Goal: Task Accomplishment & Management: Manage account settings

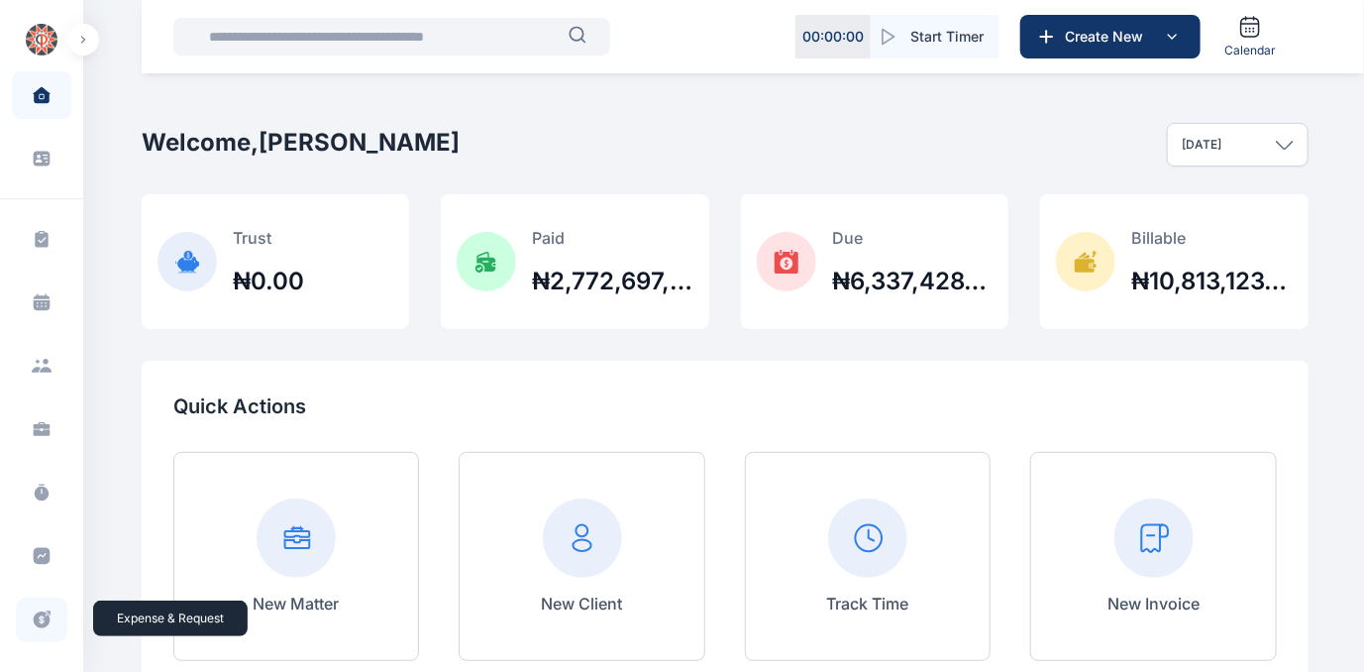
click at [37, 621] on icon at bounding box center [42, 619] width 20 height 21
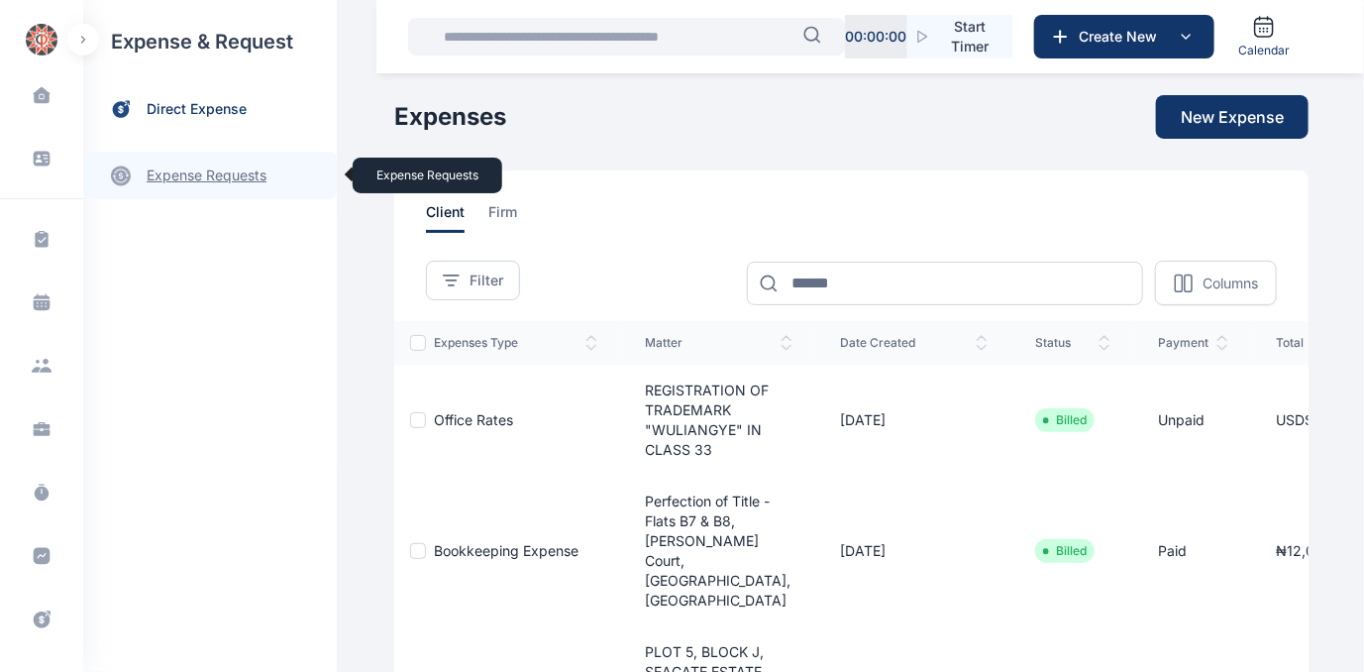
click at [176, 171] on link "expense requests expense requests" at bounding box center [210, 176] width 254 height 48
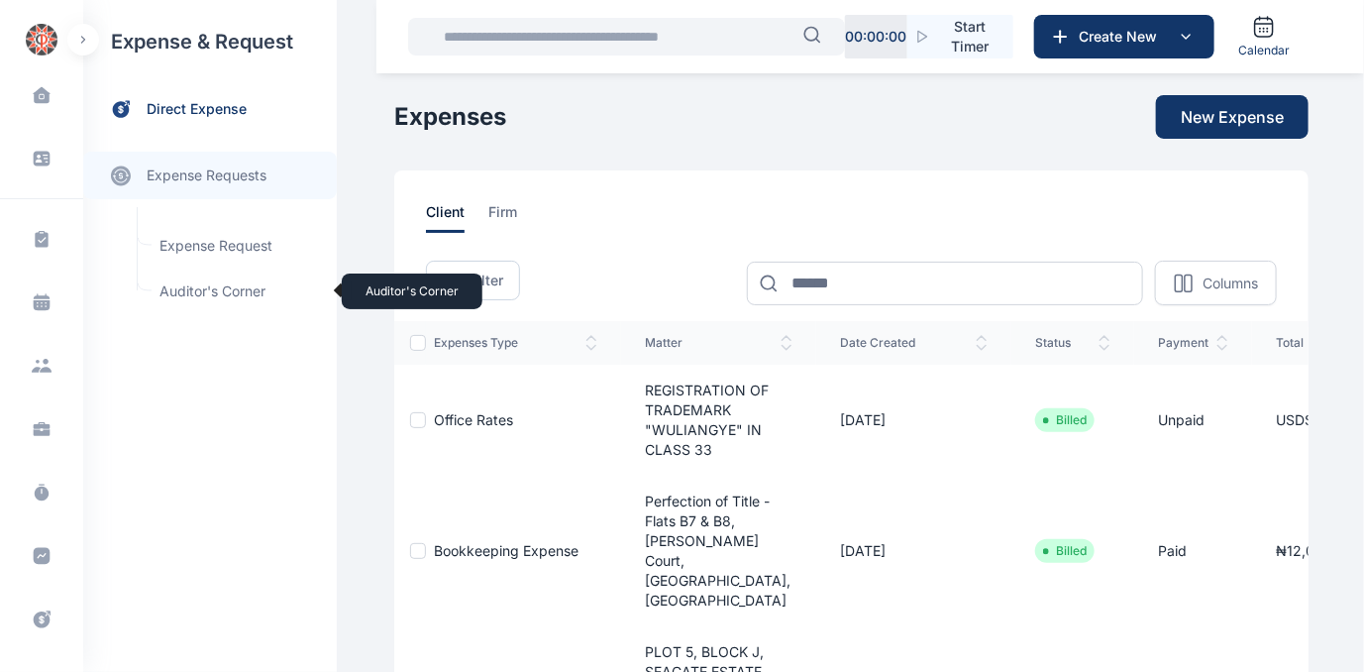
click at [187, 285] on span "Auditor's Corner Auditor's Corner" at bounding box center [237, 291] width 179 height 38
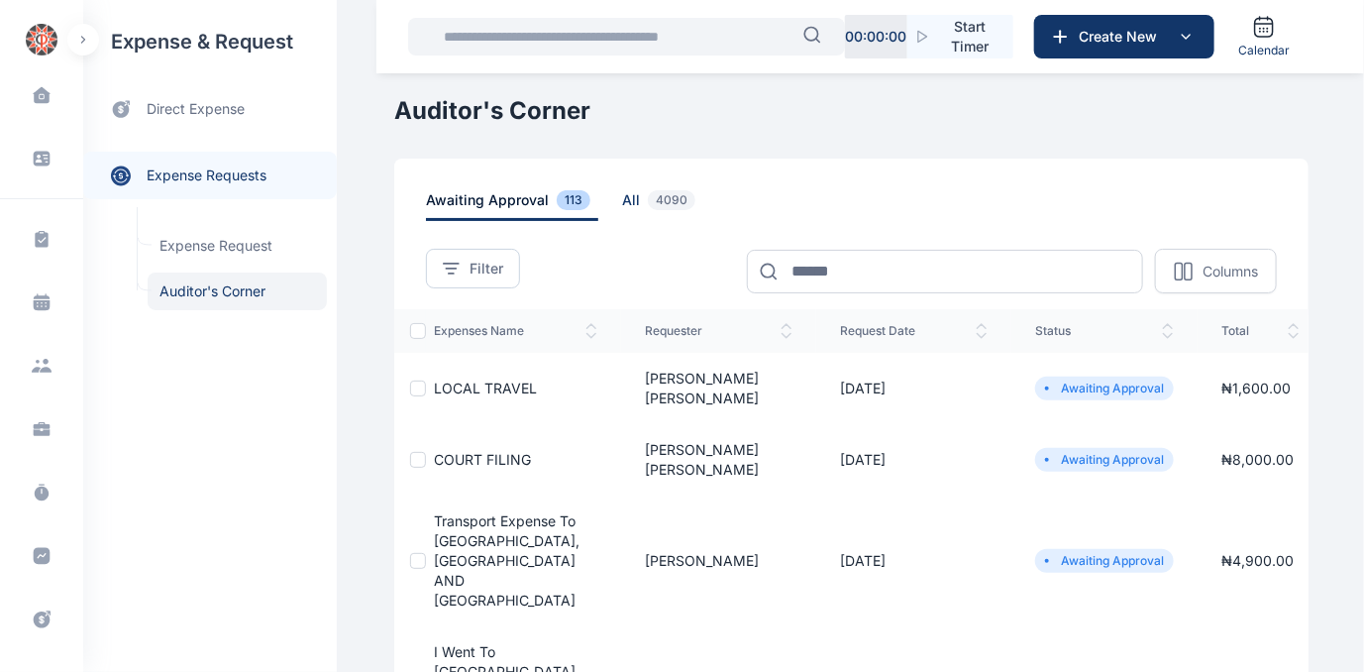
click at [622, 200] on span "all 4090" at bounding box center [662, 205] width 81 height 31
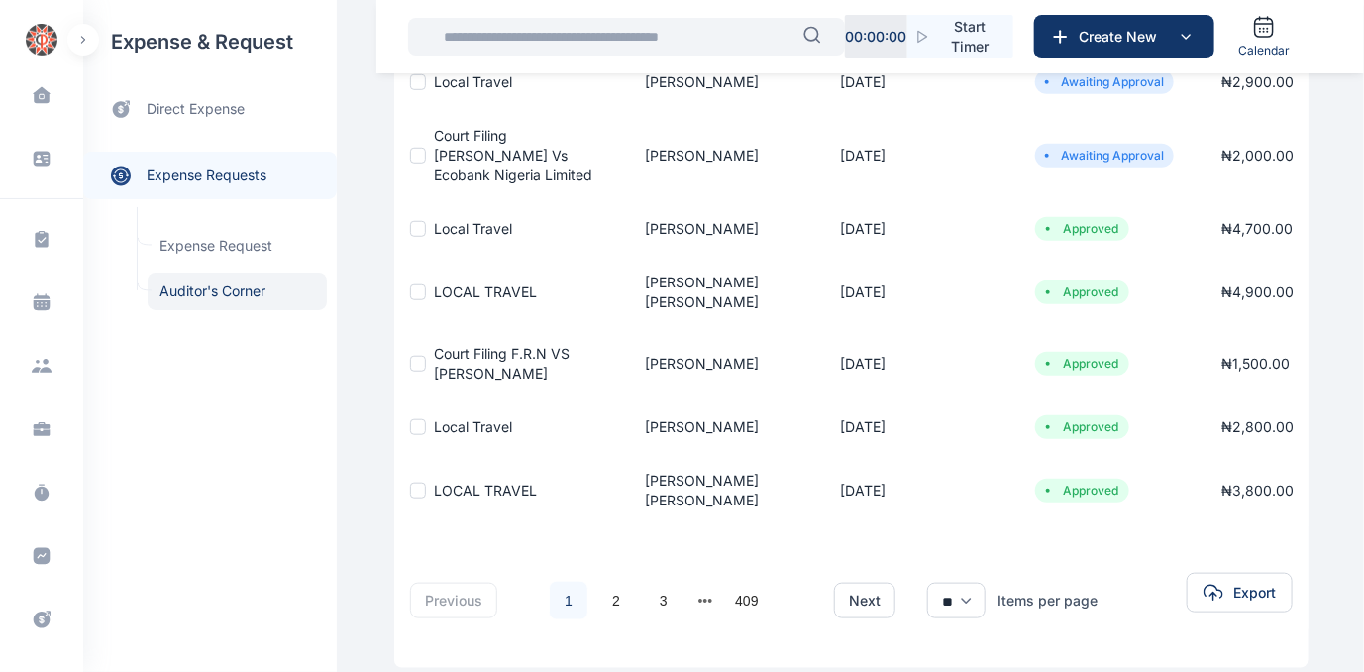
scroll to position [512, 0]
click at [599, 582] on link "2" at bounding box center [617, 601] width 38 height 38
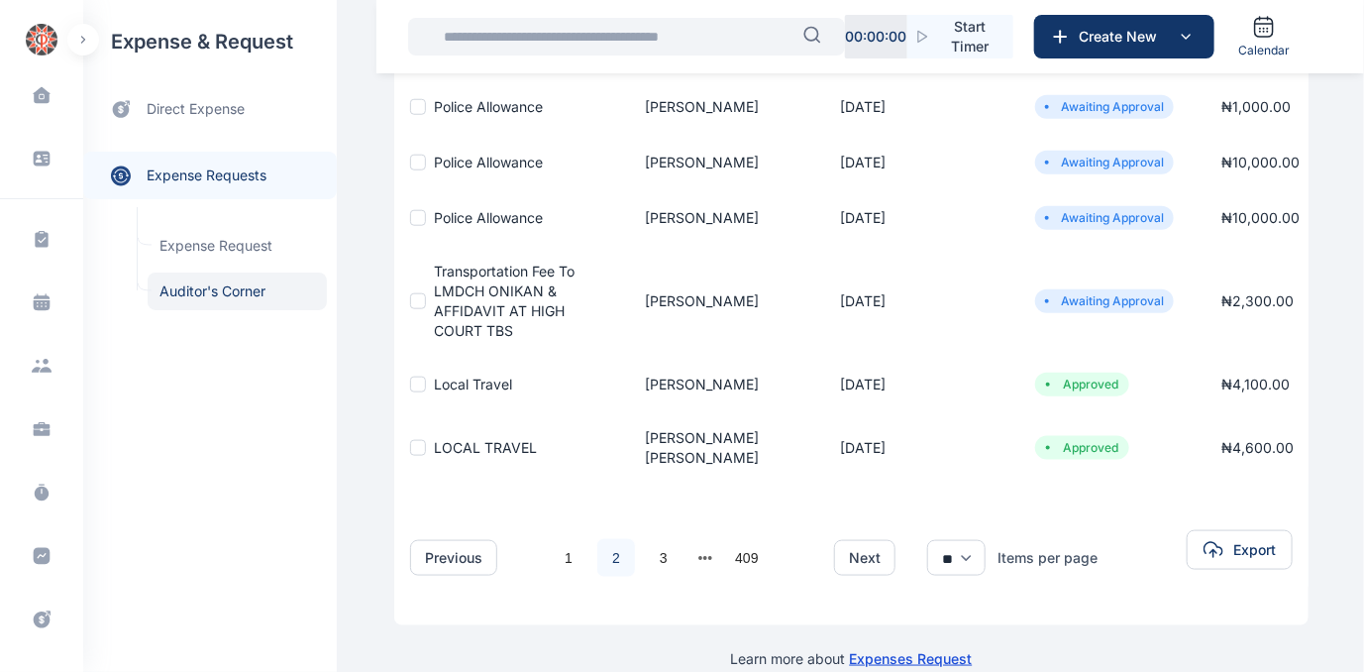
scroll to position [700, 0]
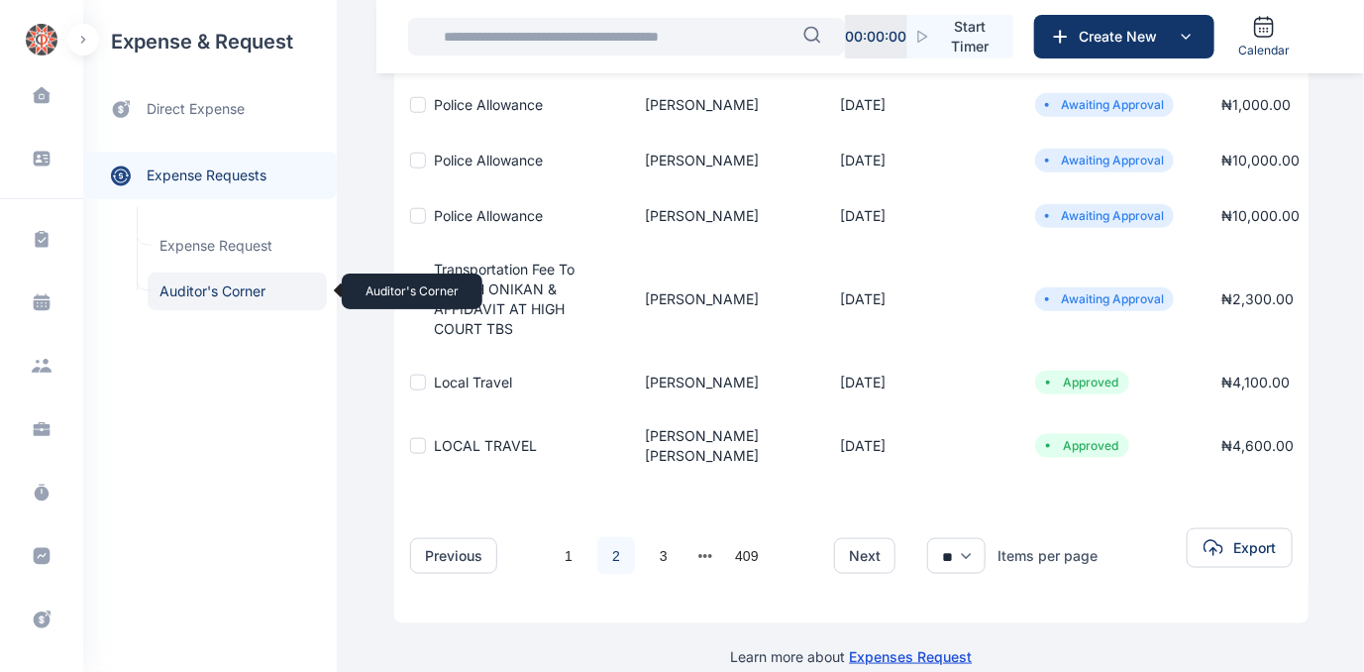
click at [211, 287] on span "Auditor's Corner Auditor's Corner" at bounding box center [237, 291] width 179 height 38
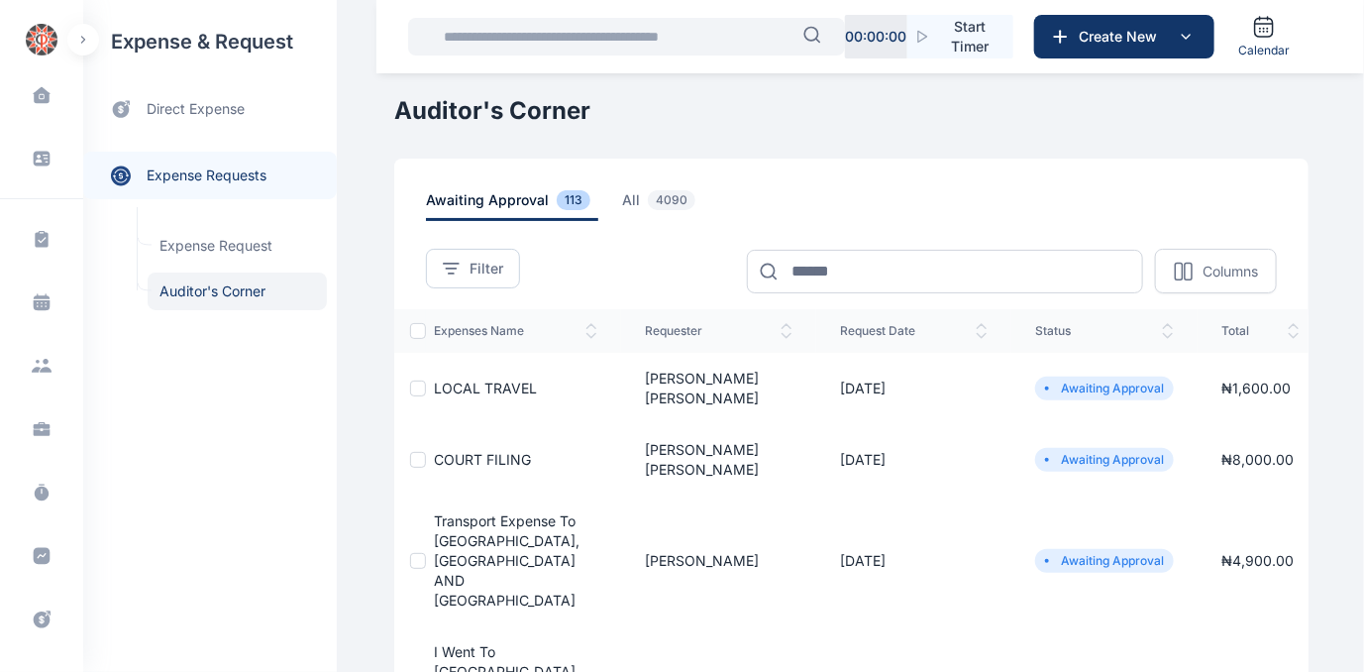
click at [462, 451] on span "COURT FILING" at bounding box center [482, 459] width 97 height 17
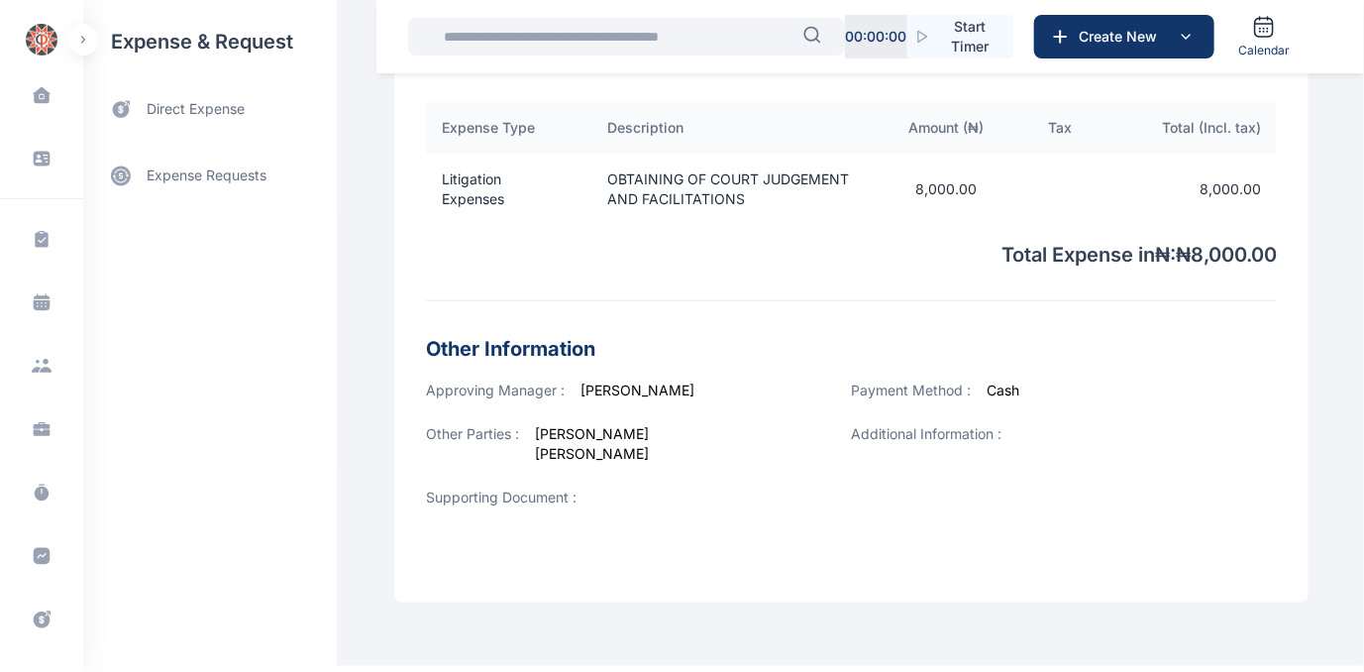
scroll to position [657, 0]
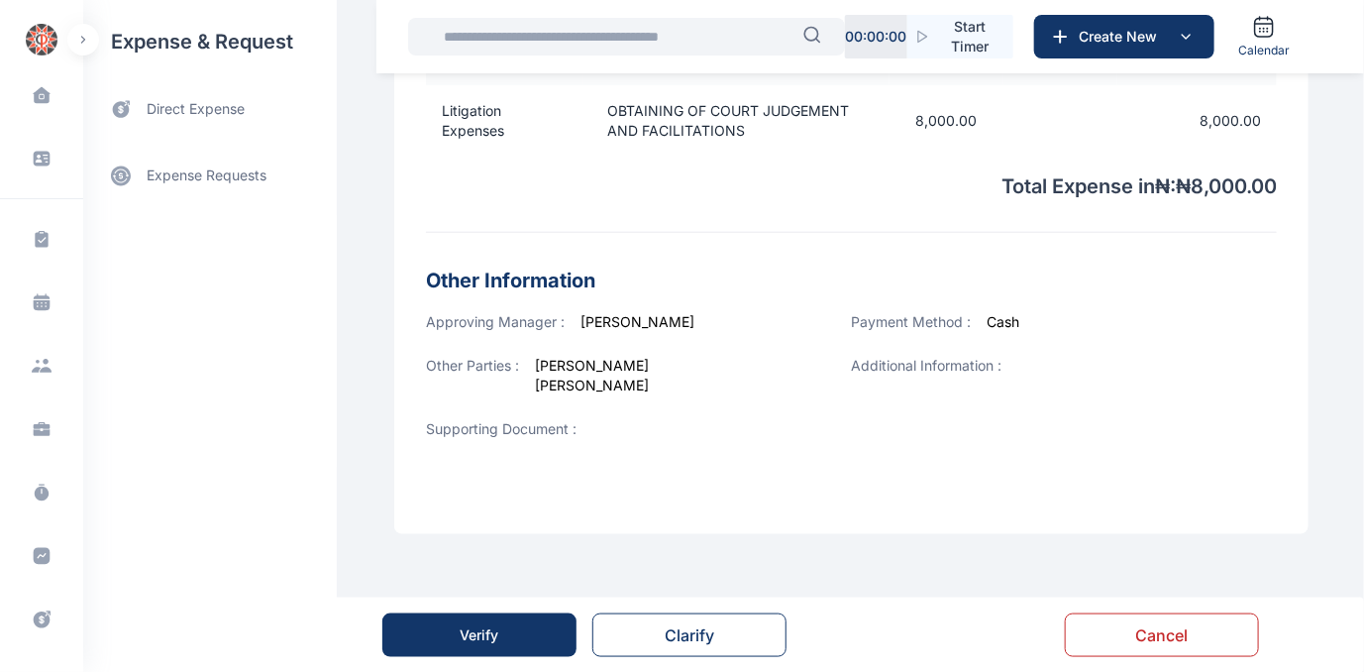
click at [480, 638] on div "Verify" at bounding box center [480, 635] width 39 height 20
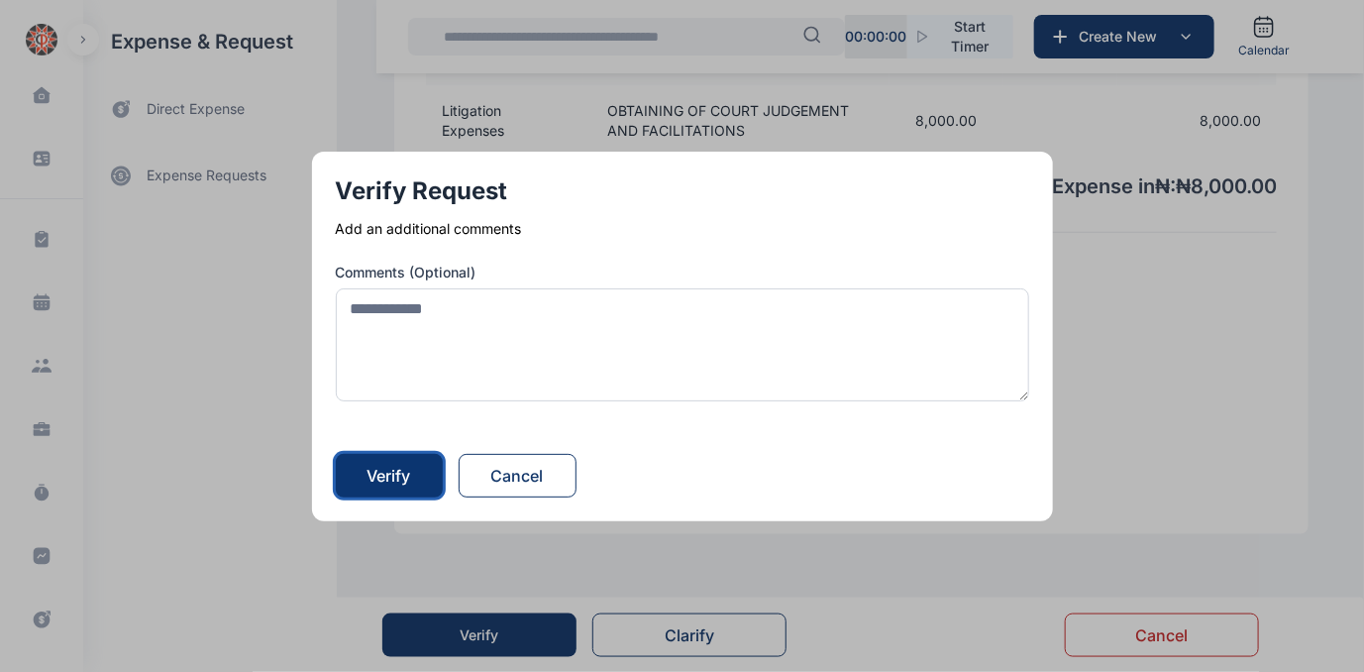
click at [400, 477] on div "Verify" at bounding box center [390, 476] width 44 height 24
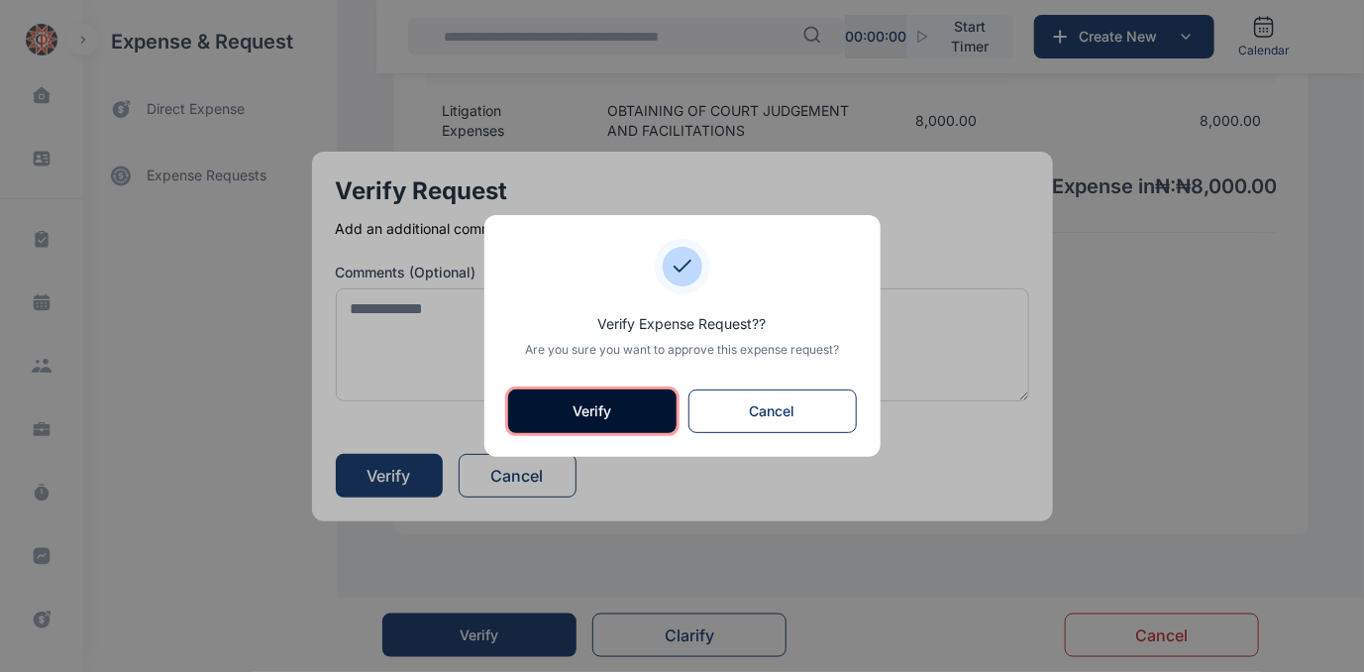
click at [602, 415] on button "Verify" at bounding box center [592, 411] width 168 height 44
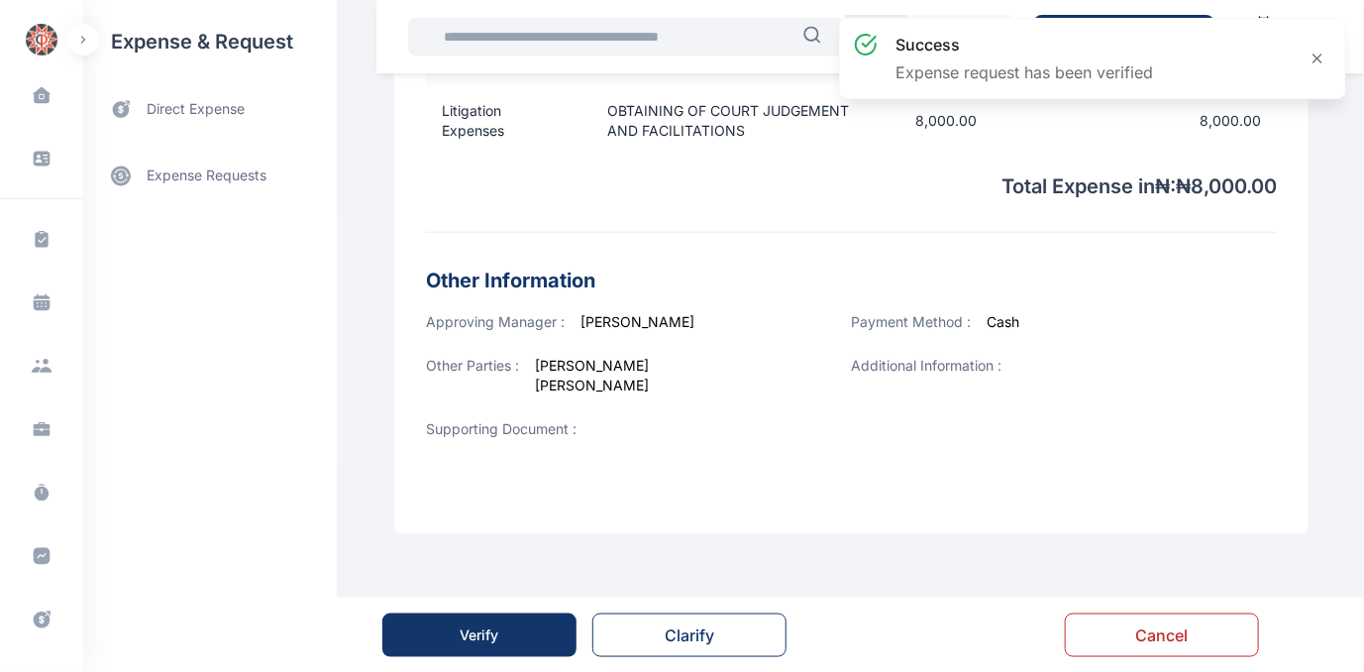
scroll to position [0, 0]
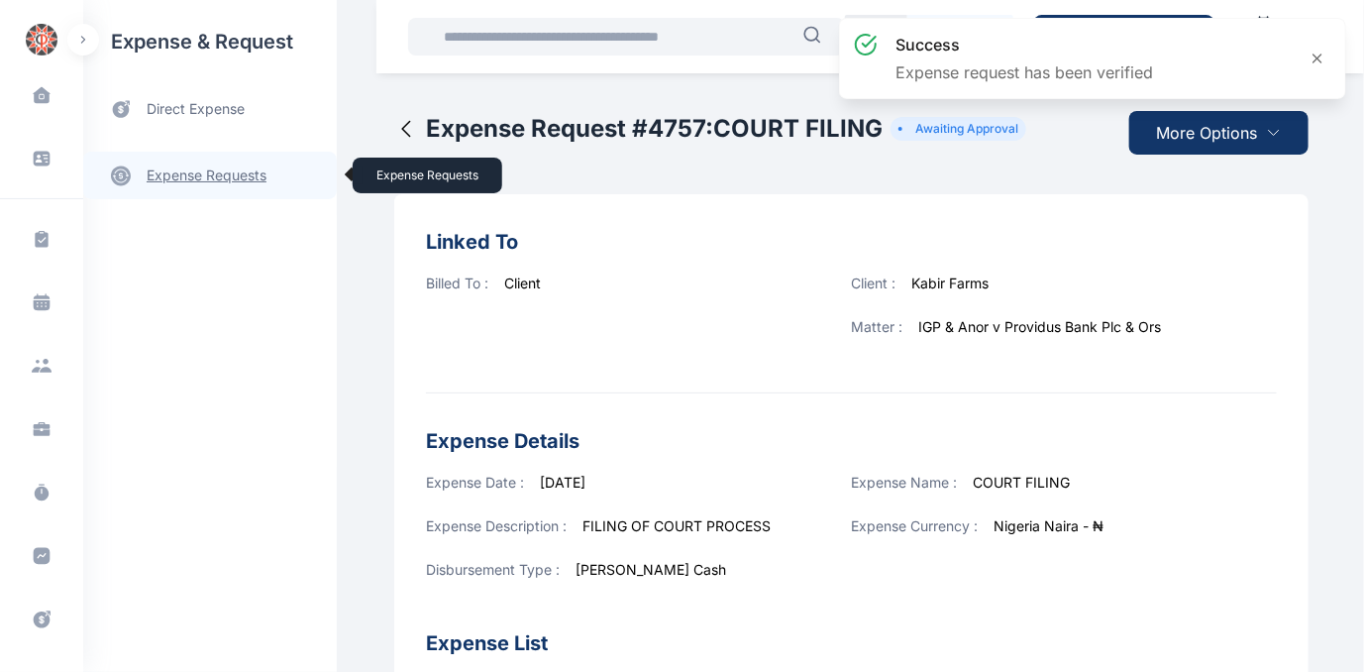
click at [190, 179] on link "expense requests expense requests" at bounding box center [210, 176] width 254 height 48
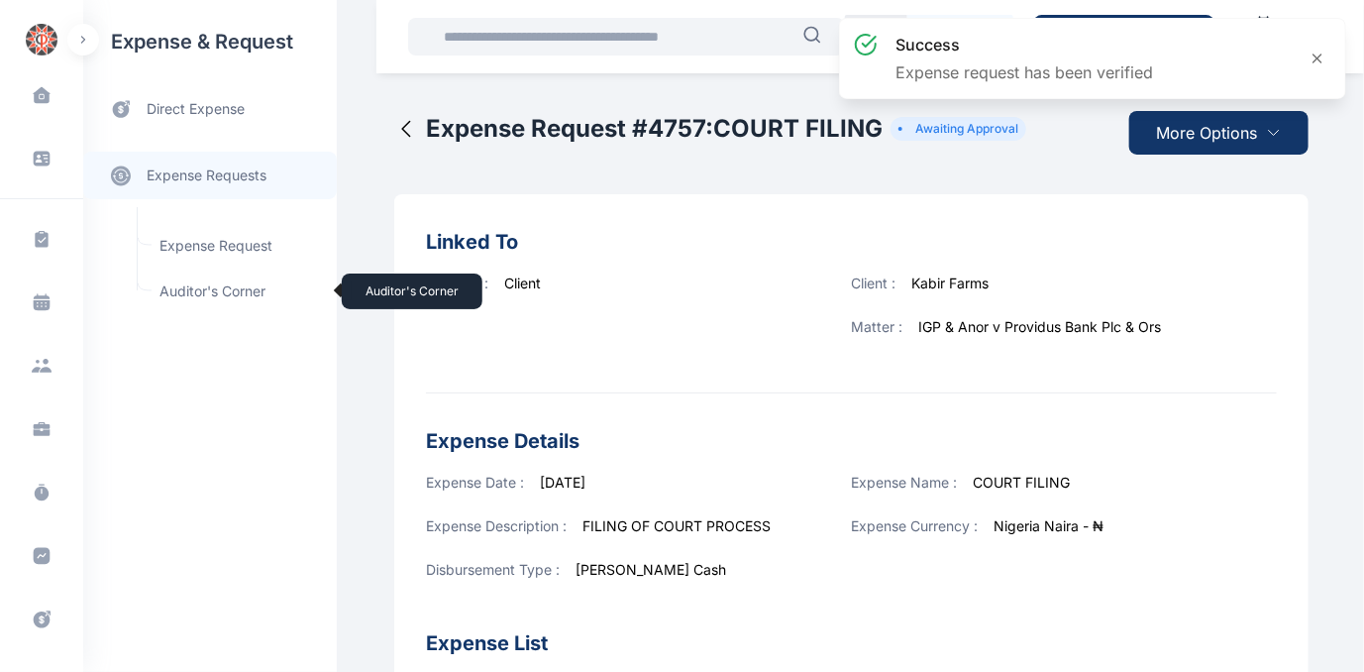
click at [185, 285] on span "Auditor's Corner Auditor's Corner" at bounding box center [237, 291] width 179 height 38
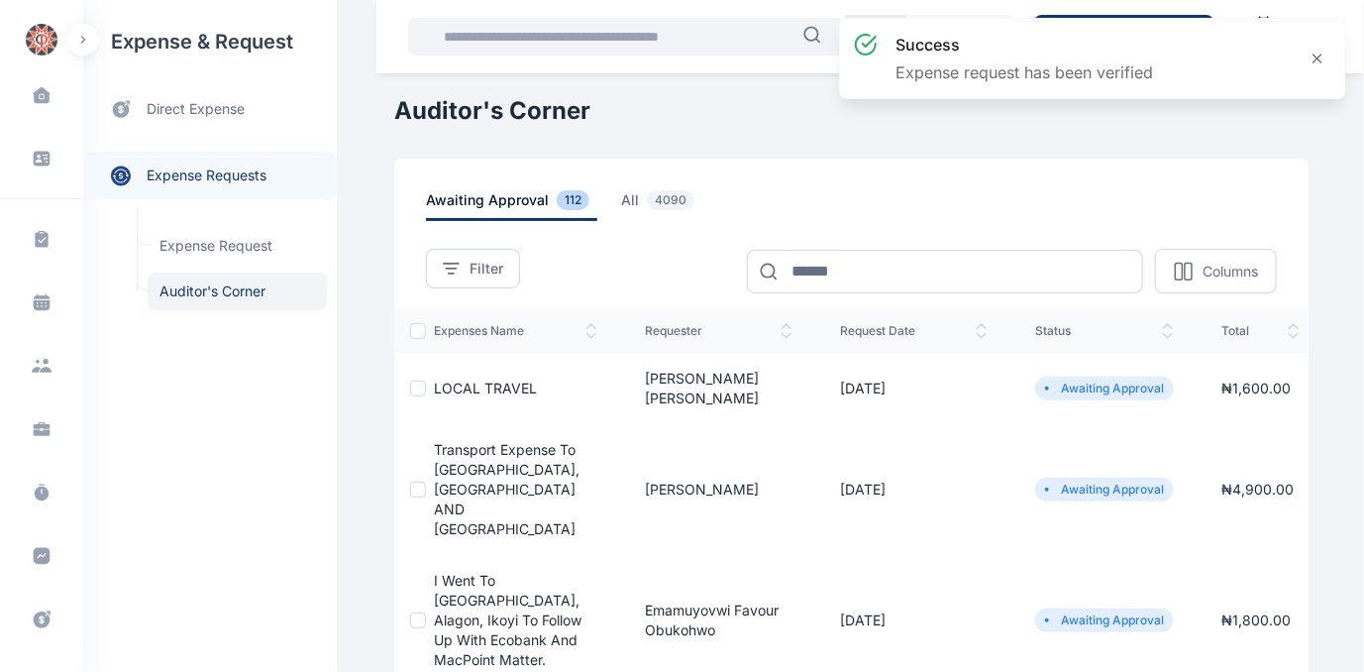
click at [450, 380] on span "LOCAL TRAVEL" at bounding box center [485, 388] width 103 height 17
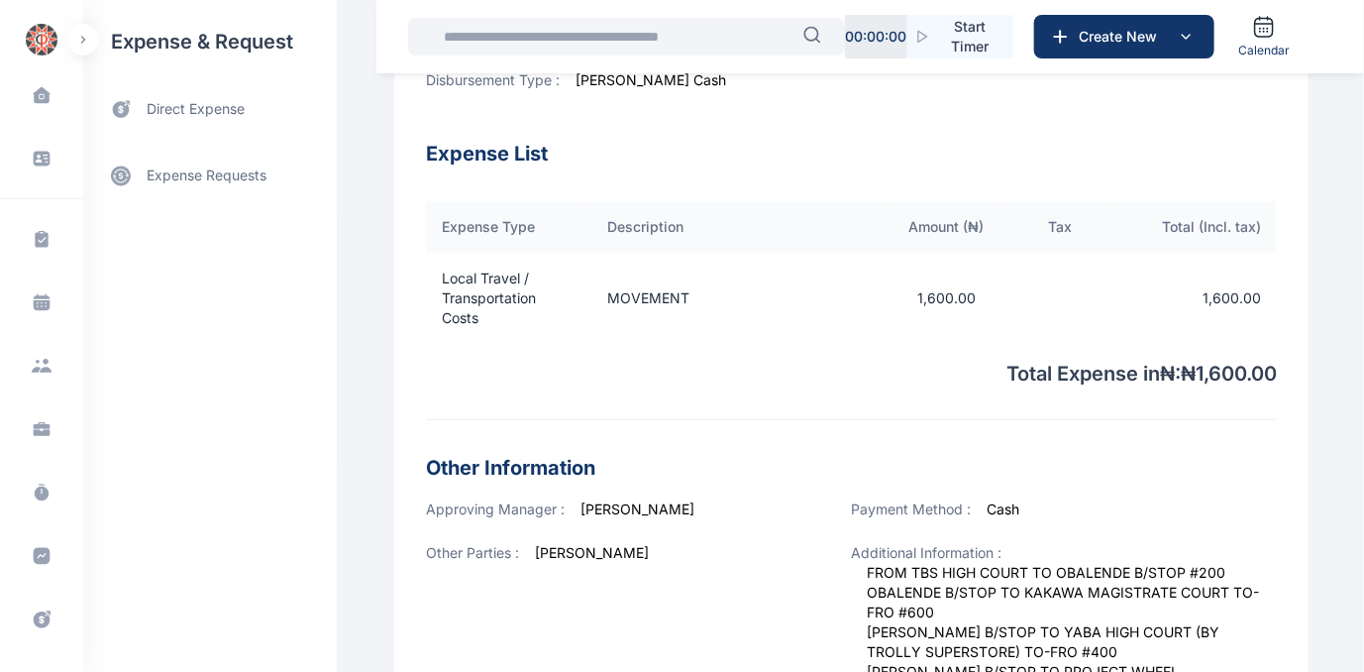
scroll to position [540, 0]
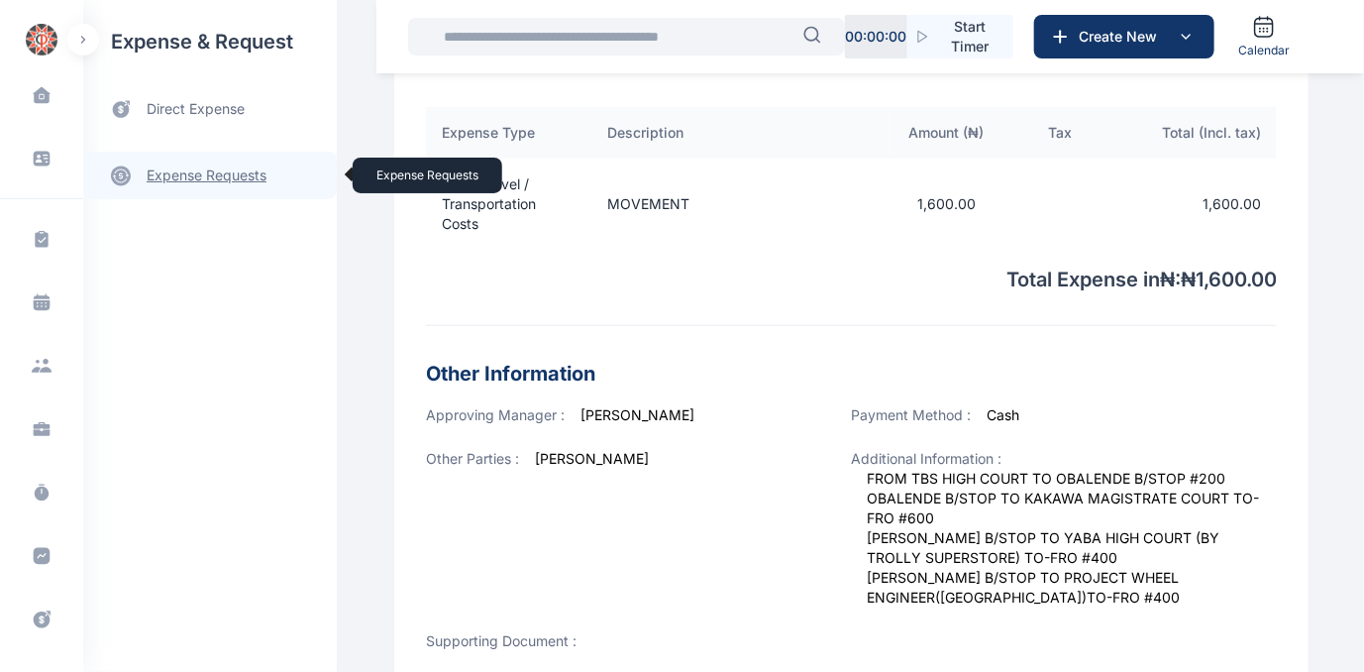
click at [206, 172] on link "expense requests expense requests" at bounding box center [210, 176] width 254 height 48
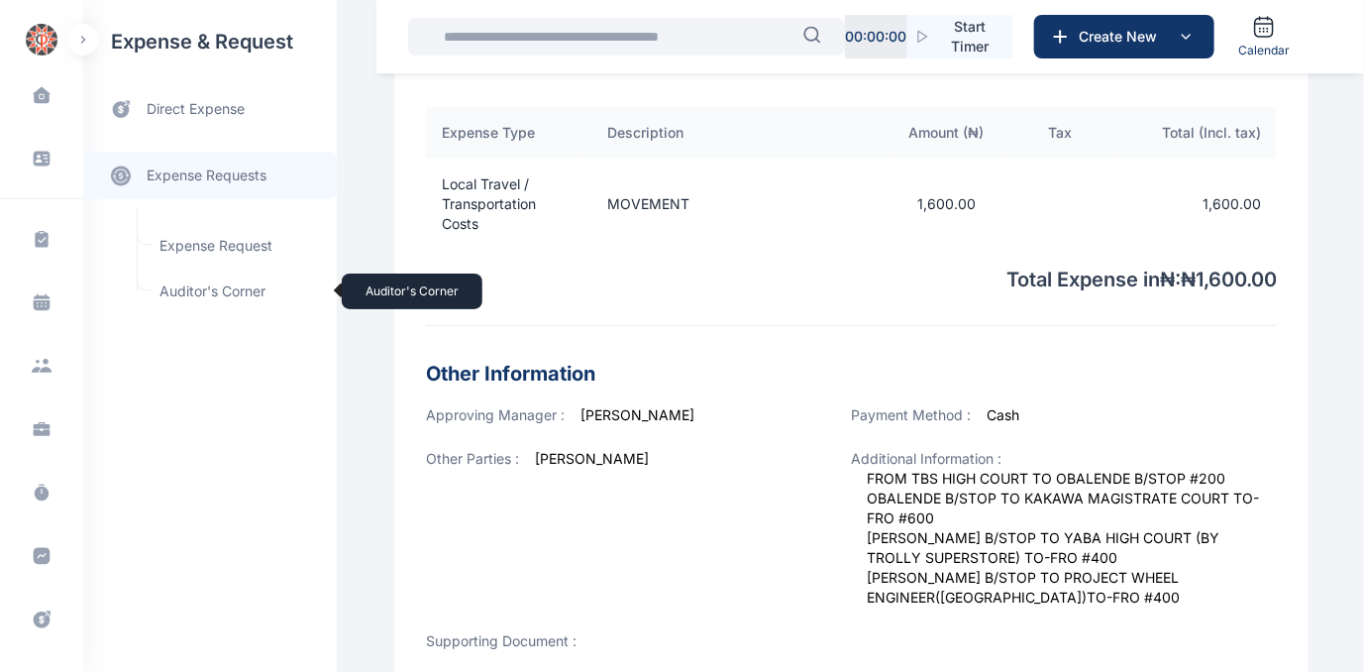
click at [182, 289] on span "Auditor's Corner Auditor's Corner" at bounding box center [237, 291] width 179 height 38
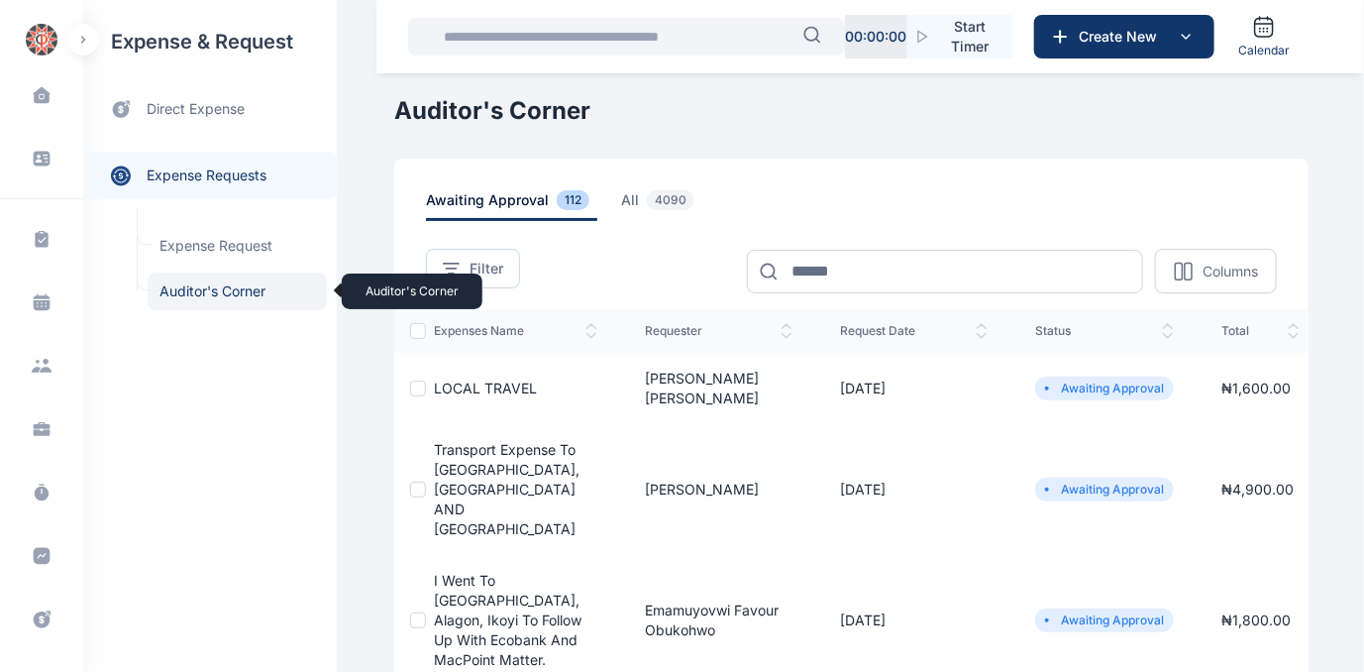
click at [195, 291] on span "Auditor's Corner Auditor's Corner" at bounding box center [237, 291] width 179 height 38
click at [206, 289] on span "Auditor's Corner Auditor's Corner" at bounding box center [237, 291] width 179 height 38
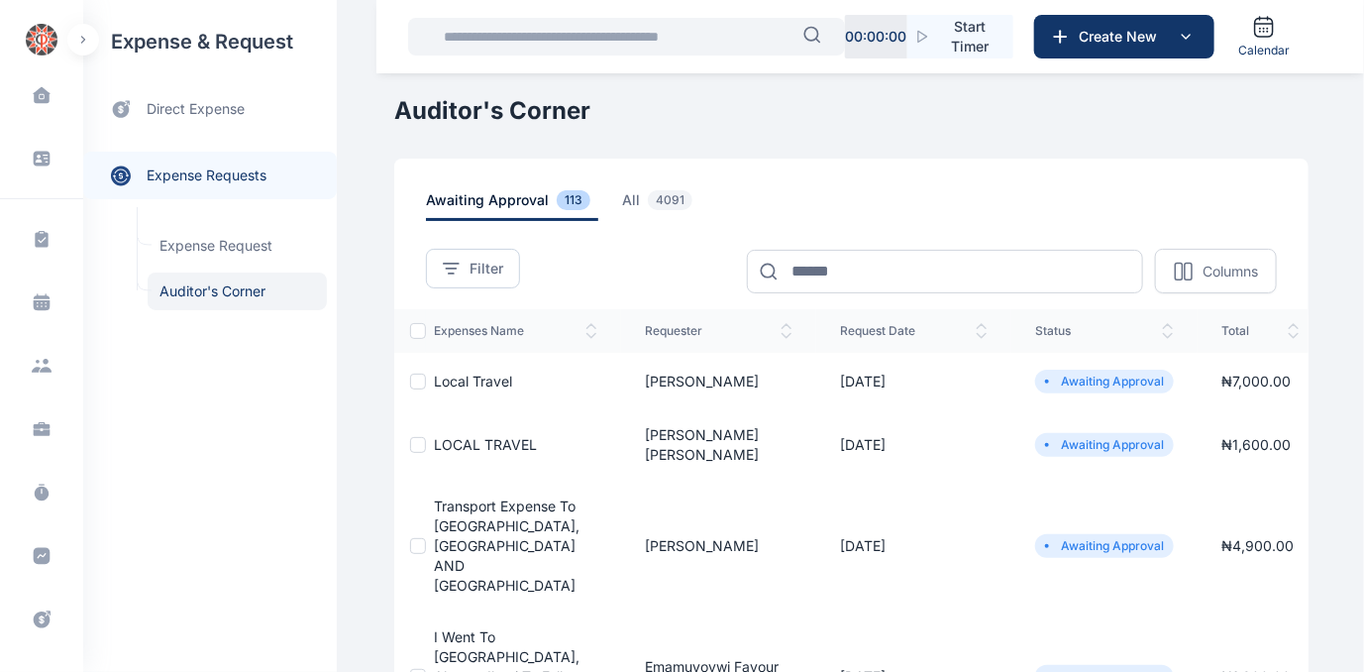
click at [447, 436] on span "LOCAL TRAVEL" at bounding box center [485, 444] width 103 height 17
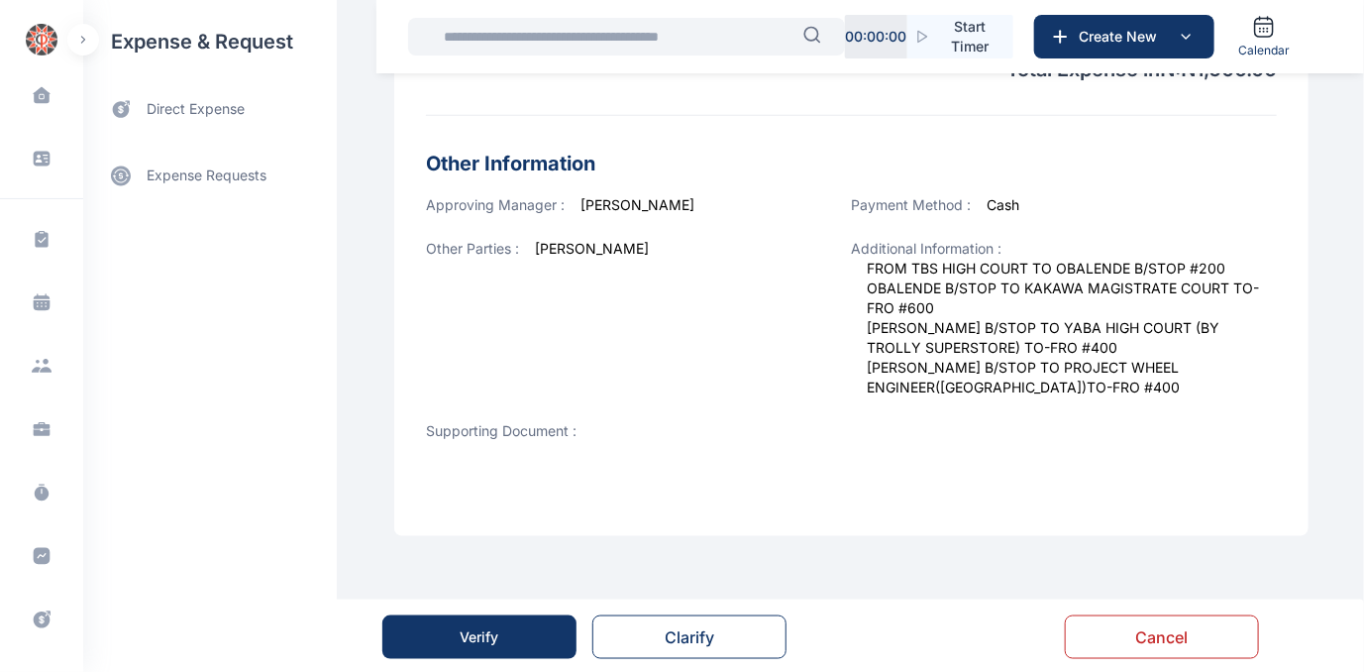
scroll to position [752, 0]
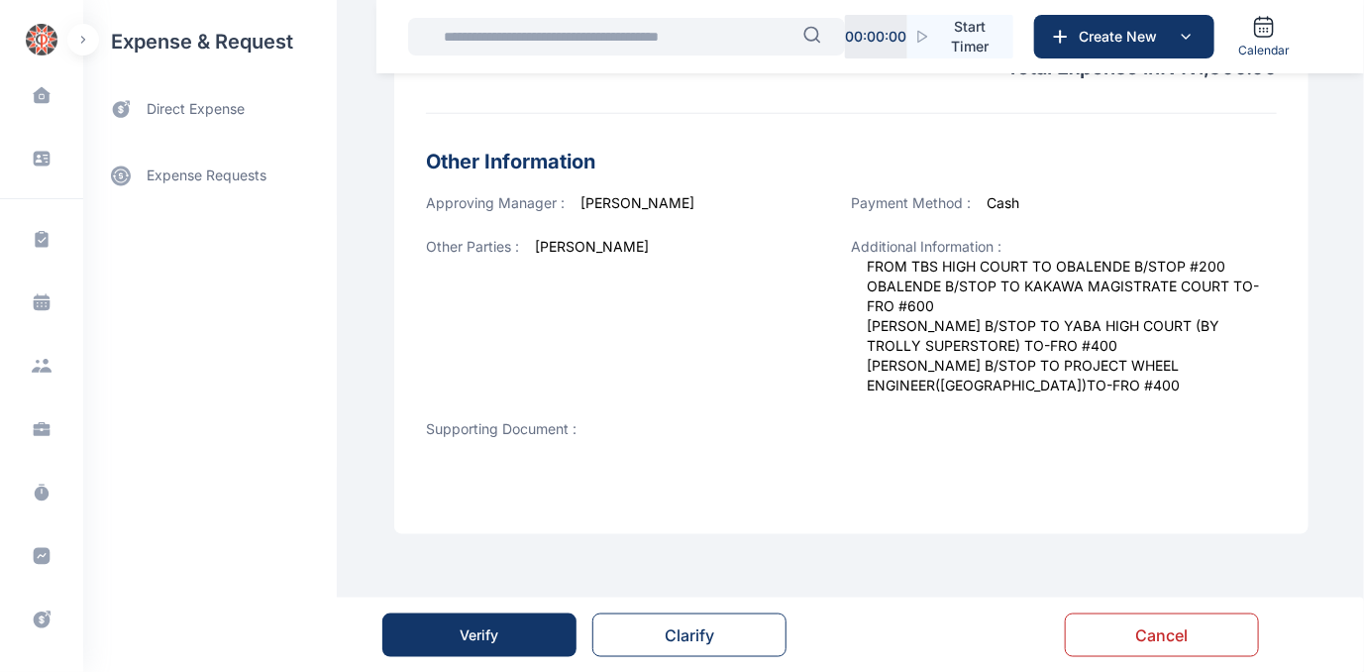
click at [489, 639] on div "Verify" at bounding box center [480, 635] width 39 height 20
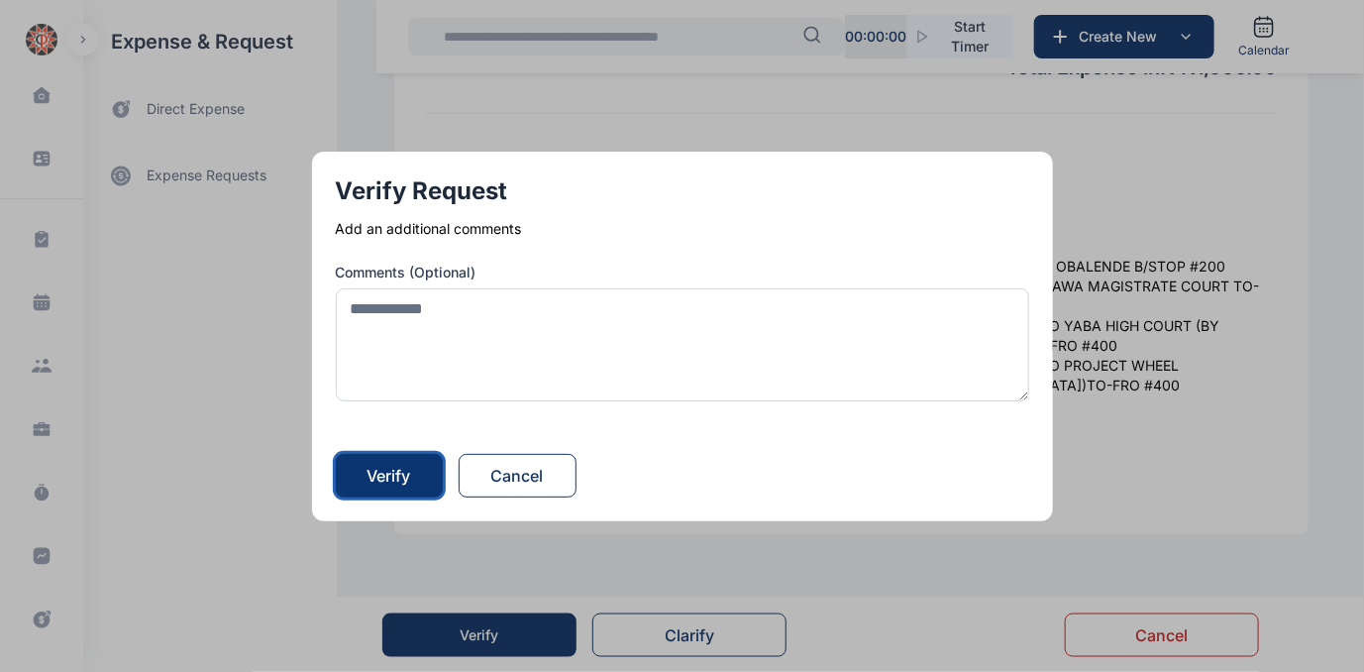
click at [401, 479] on div "Verify" at bounding box center [390, 476] width 44 height 24
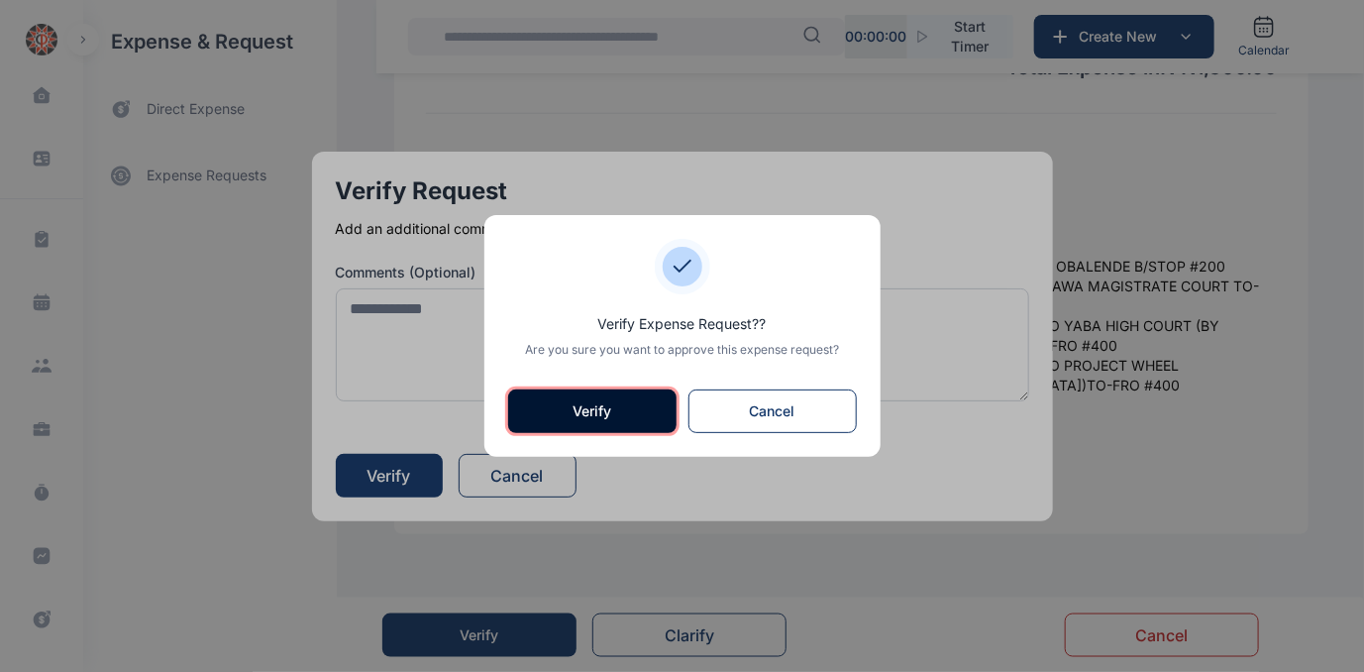
click at [589, 413] on button "Verify" at bounding box center [592, 411] width 168 height 44
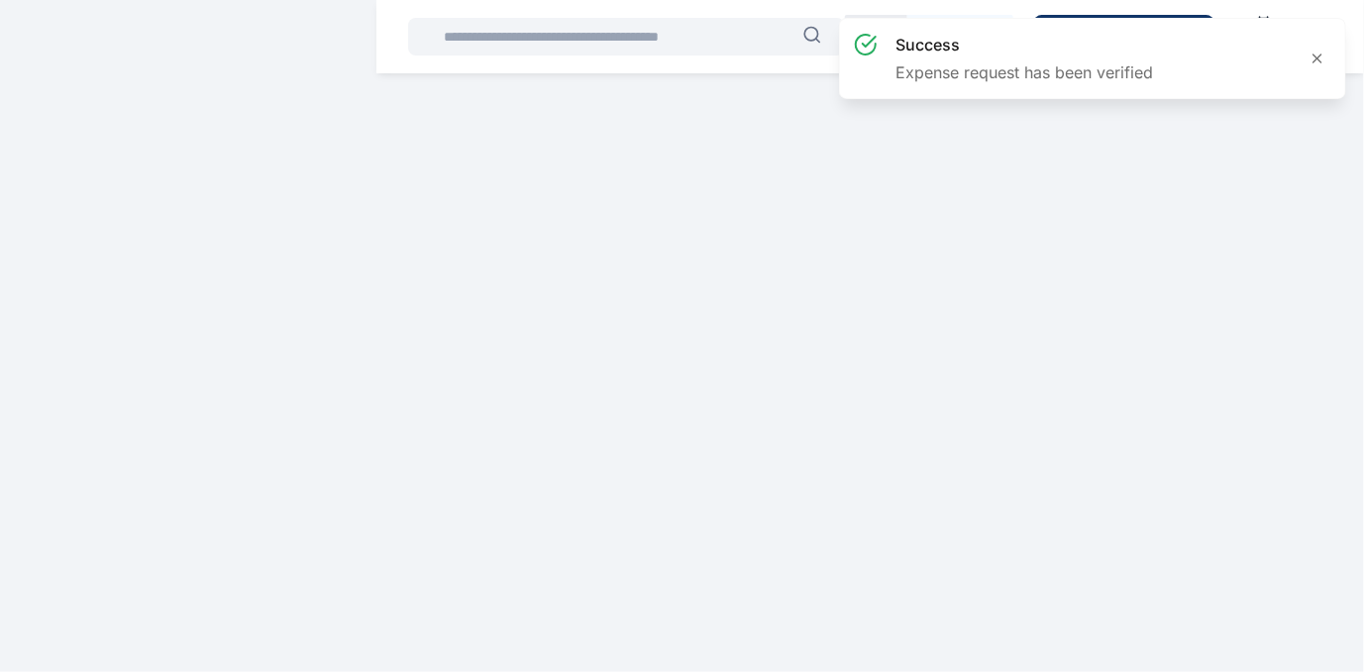
scroll to position [0, 0]
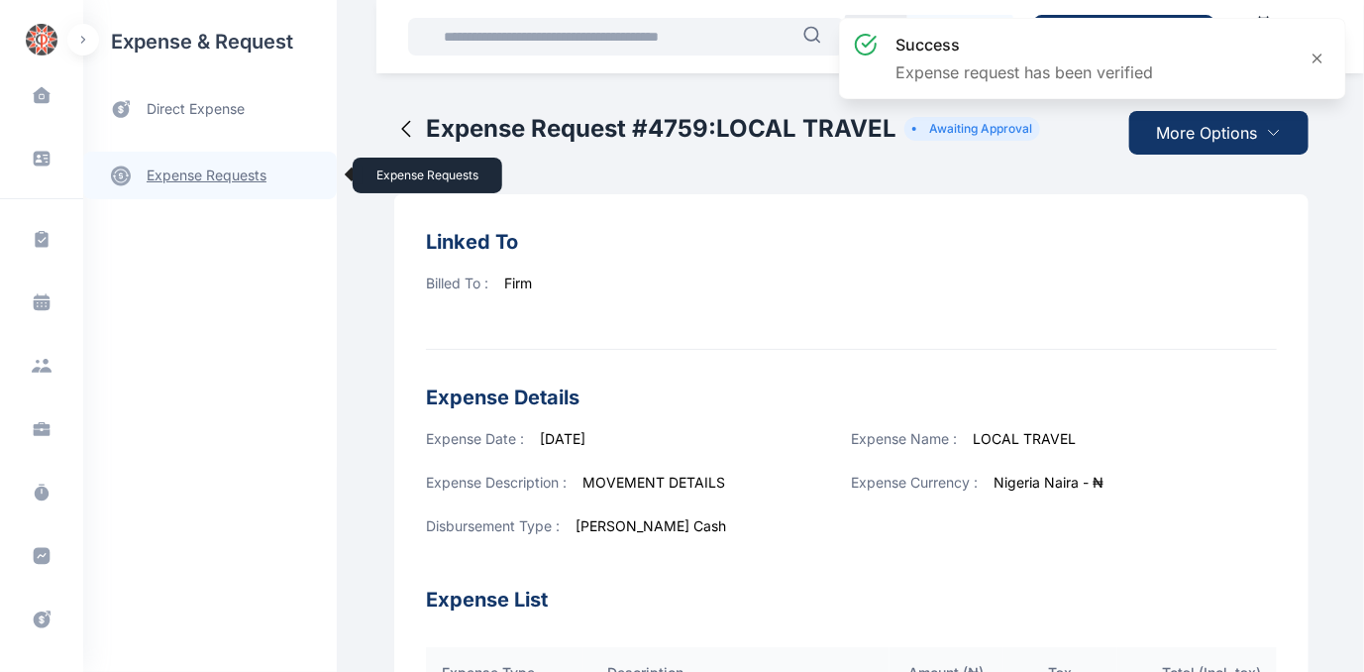
click at [180, 172] on link "expense requests expense requests" at bounding box center [210, 176] width 254 height 48
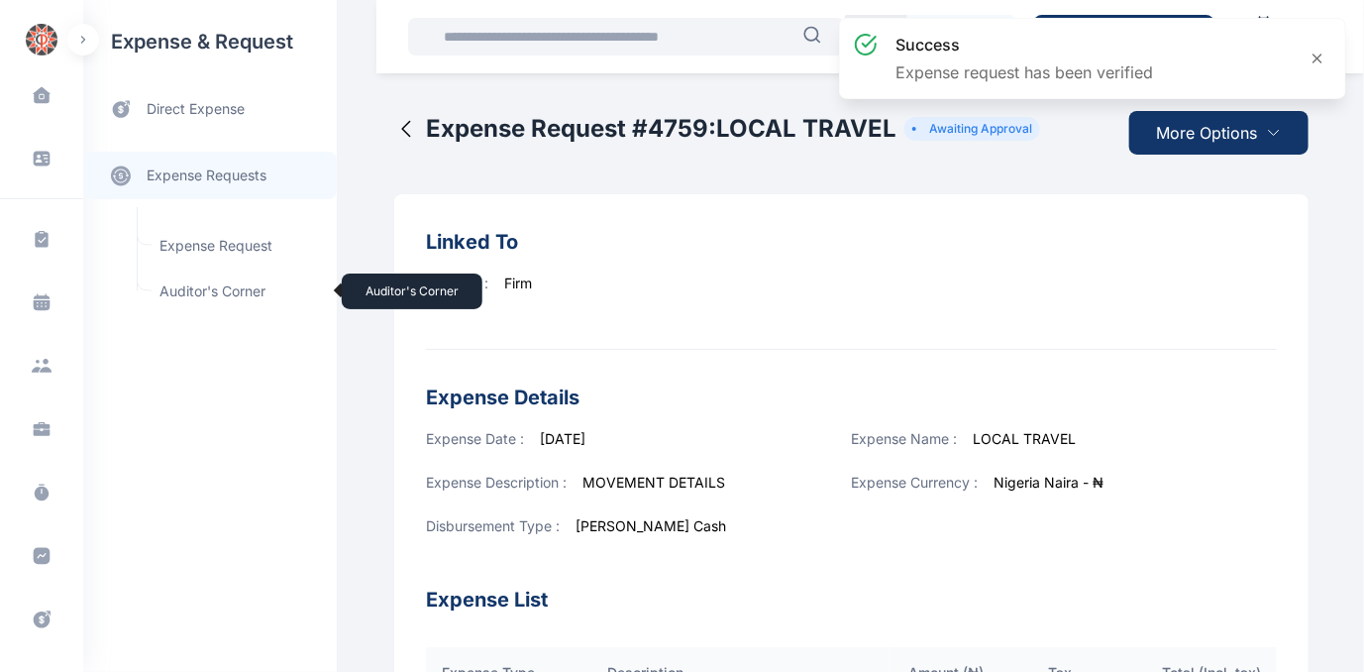
click at [178, 288] on span "Auditor's Corner Auditor's Corner" at bounding box center [237, 291] width 179 height 38
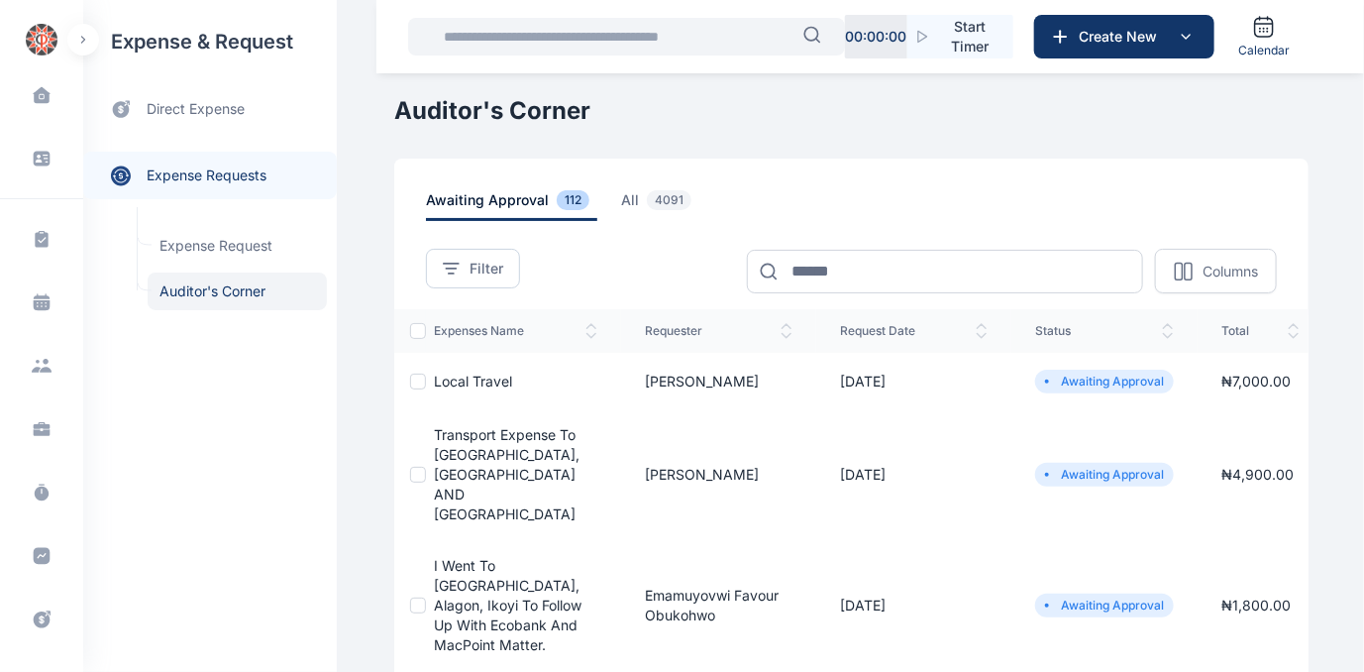
click at [449, 374] on span "Local Travel" at bounding box center [473, 381] width 78 height 17
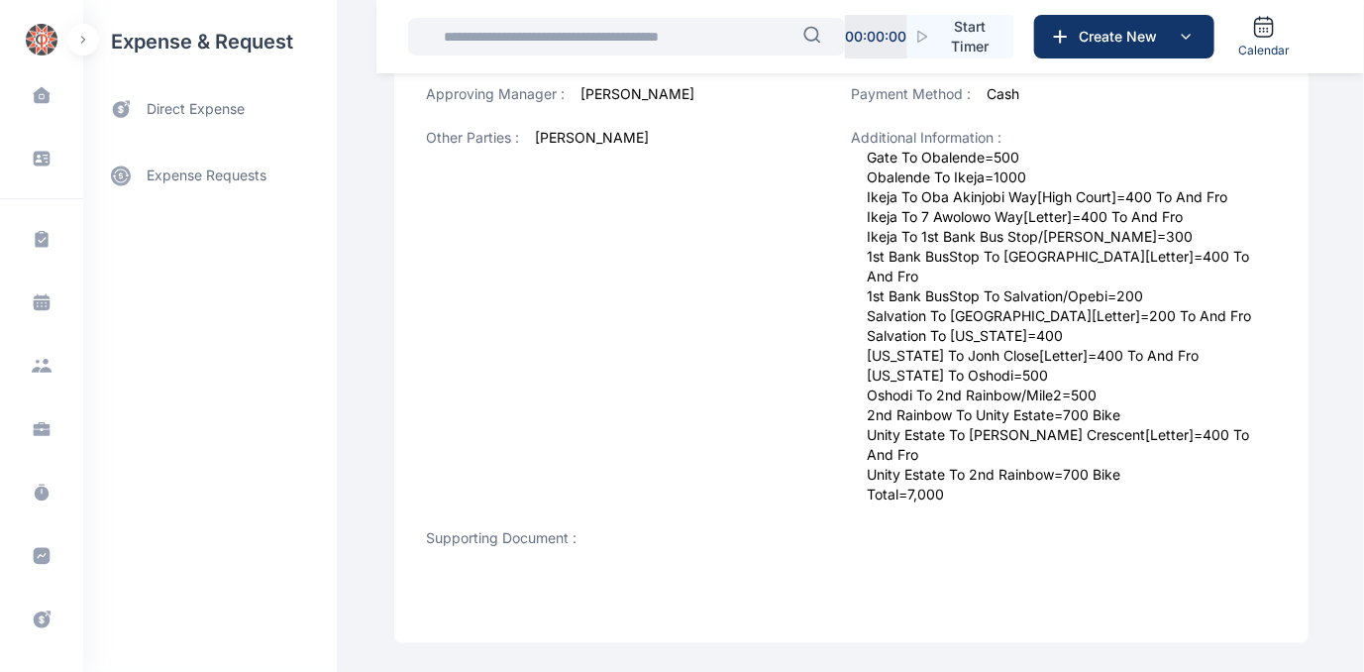
scroll to position [950, 0]
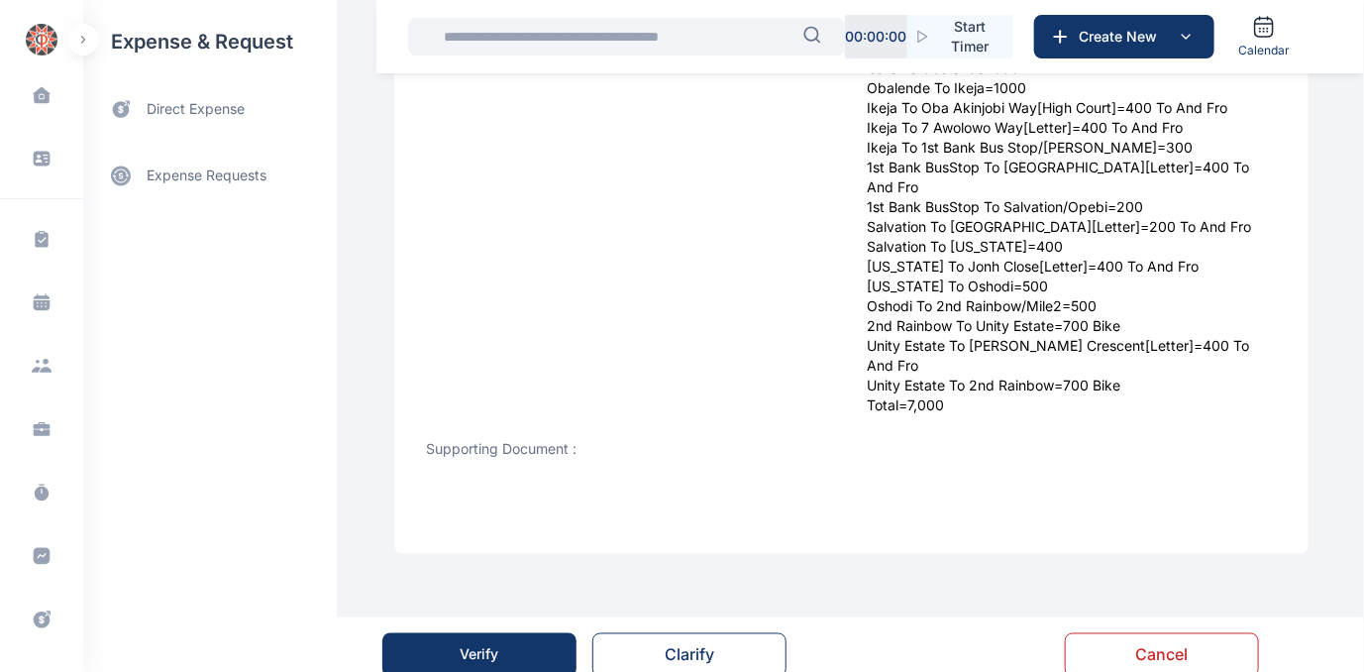
click at [459, 638] on button "Verify" at bounding box center [479, 655] width 194 height 44
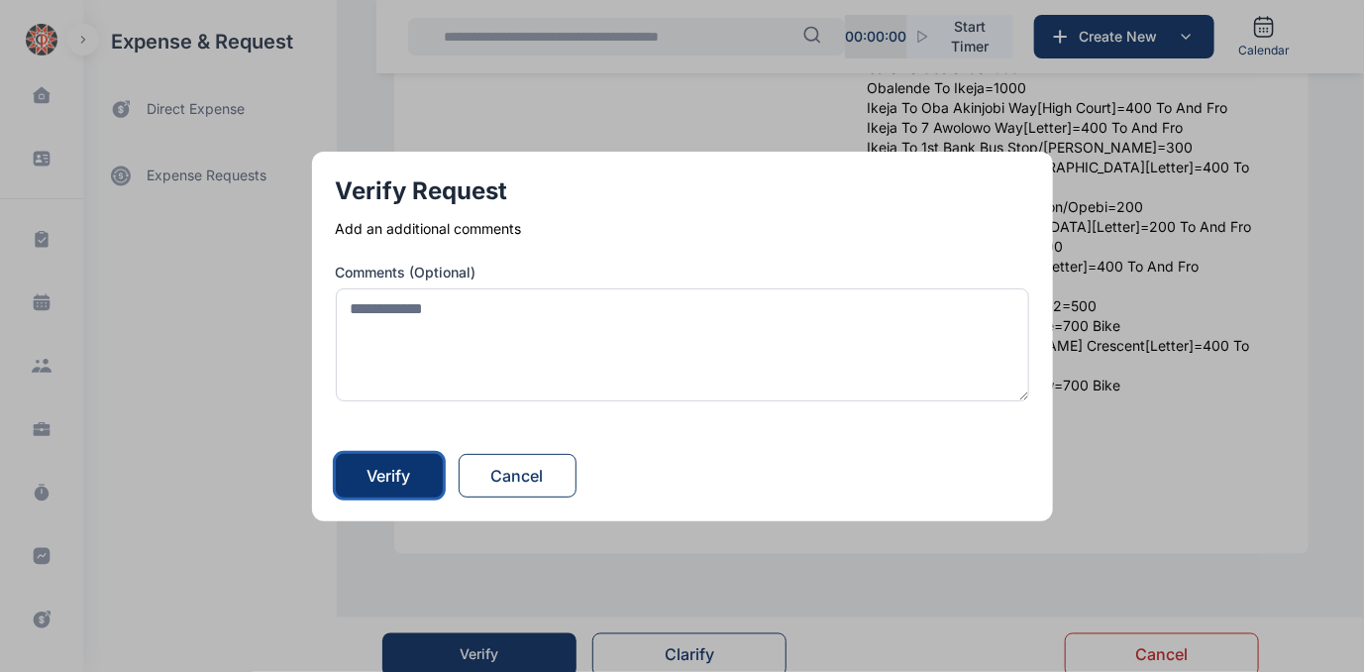
click at [411, 474] on div "Verify" at bounding box center [390, 476] width 44 height 24
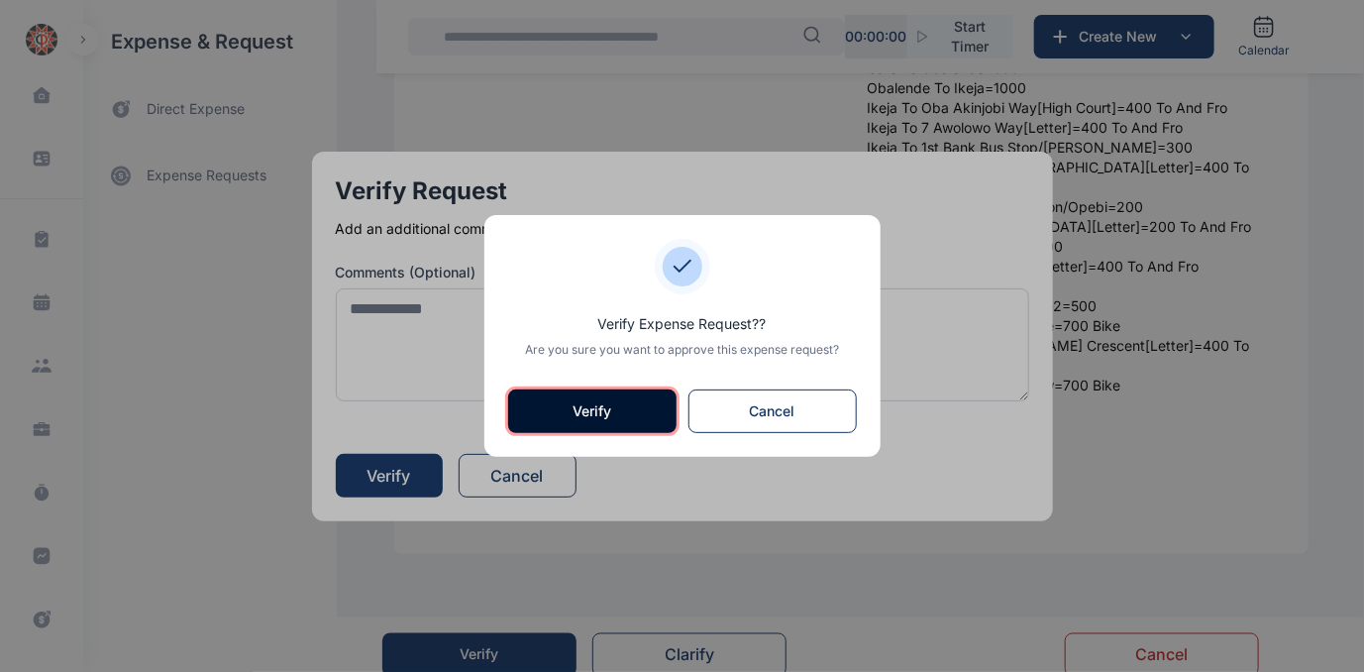
click at [551, 408] on button "Verify" at bounding box center [592, 411] width 168 height 44
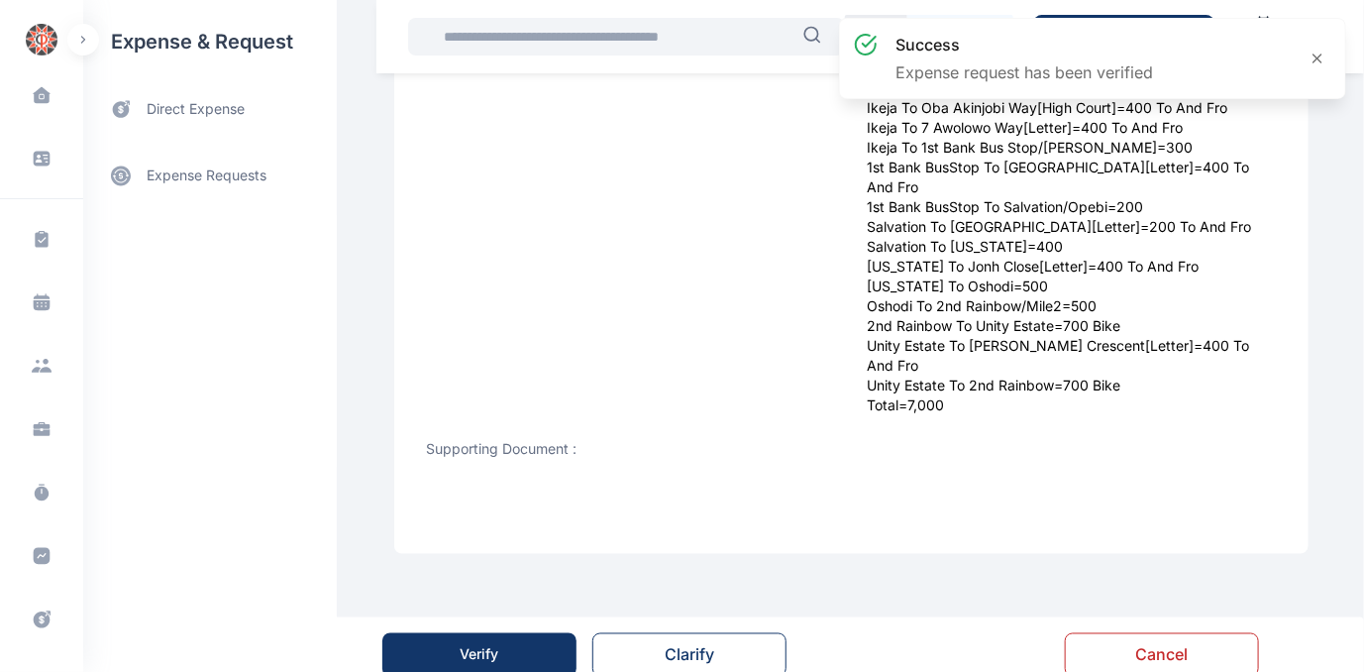
scroll to position [0, 0]
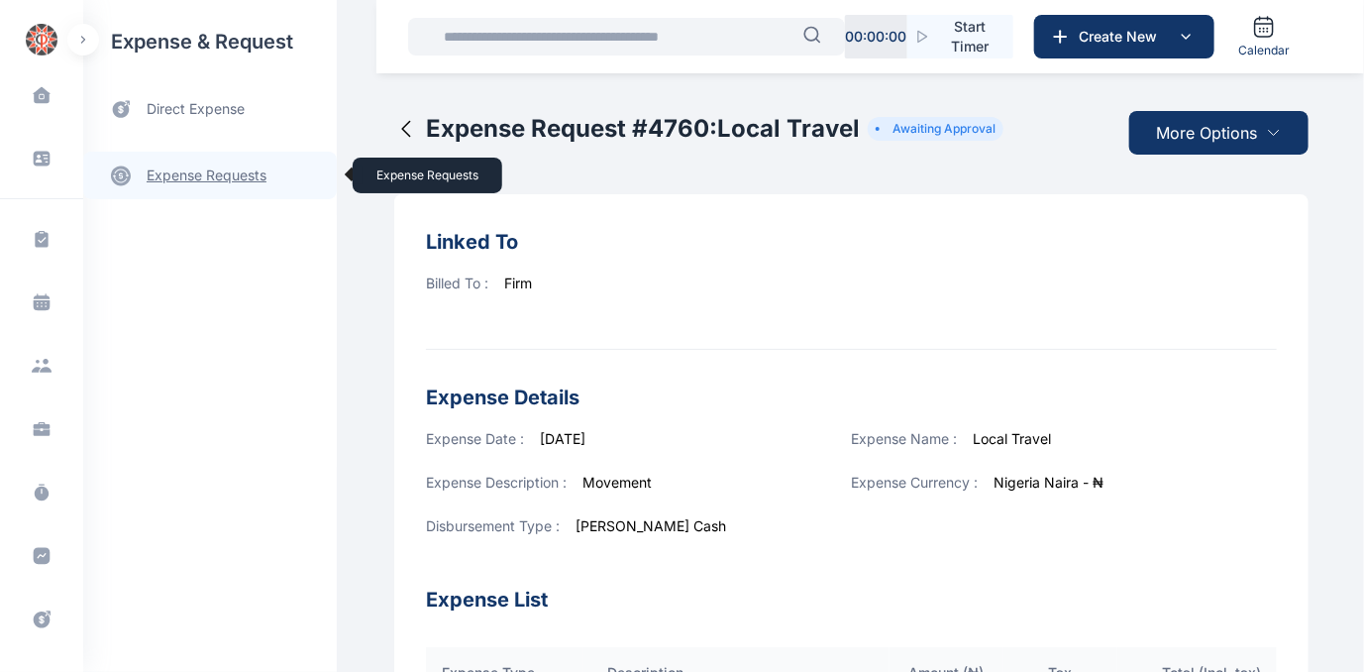
click at [219, 178] on link "expense requests expense requests" at bounding box center [210, 176] width 254 height 48
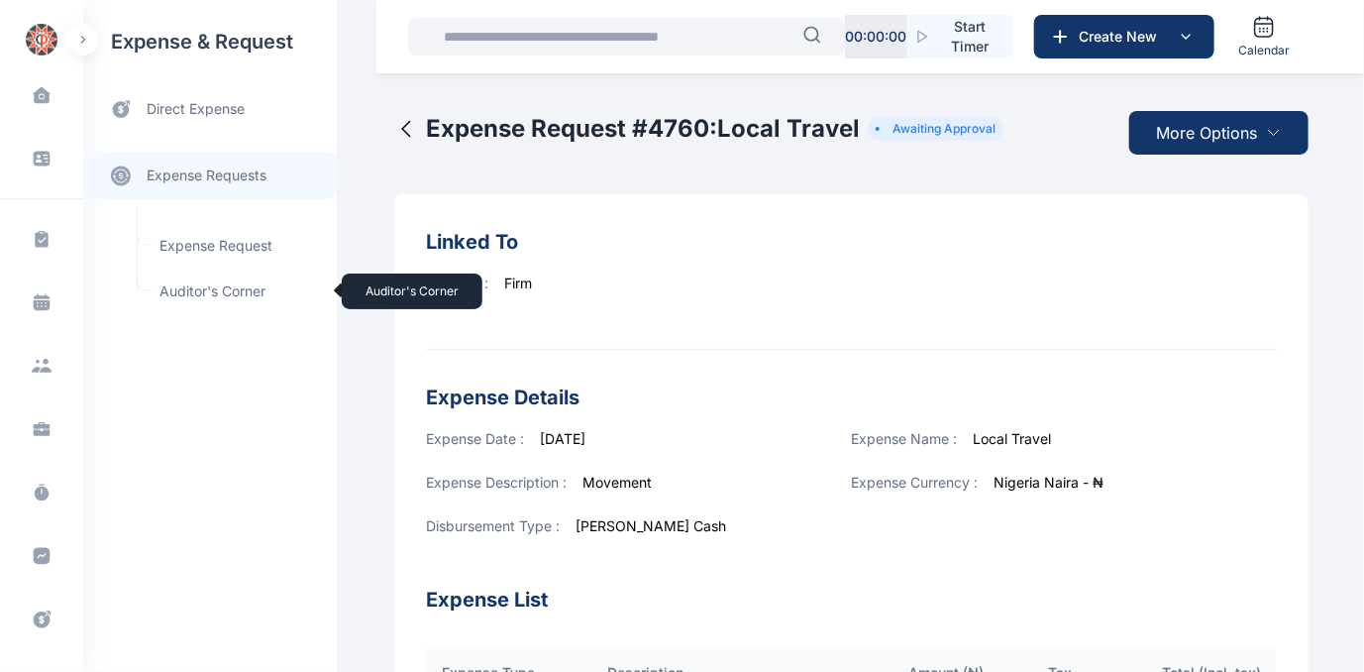
click at [184, 282] on span "Auditor's Corner Auditor's Corner" at bounding box center [237, 291] width 179 height 38
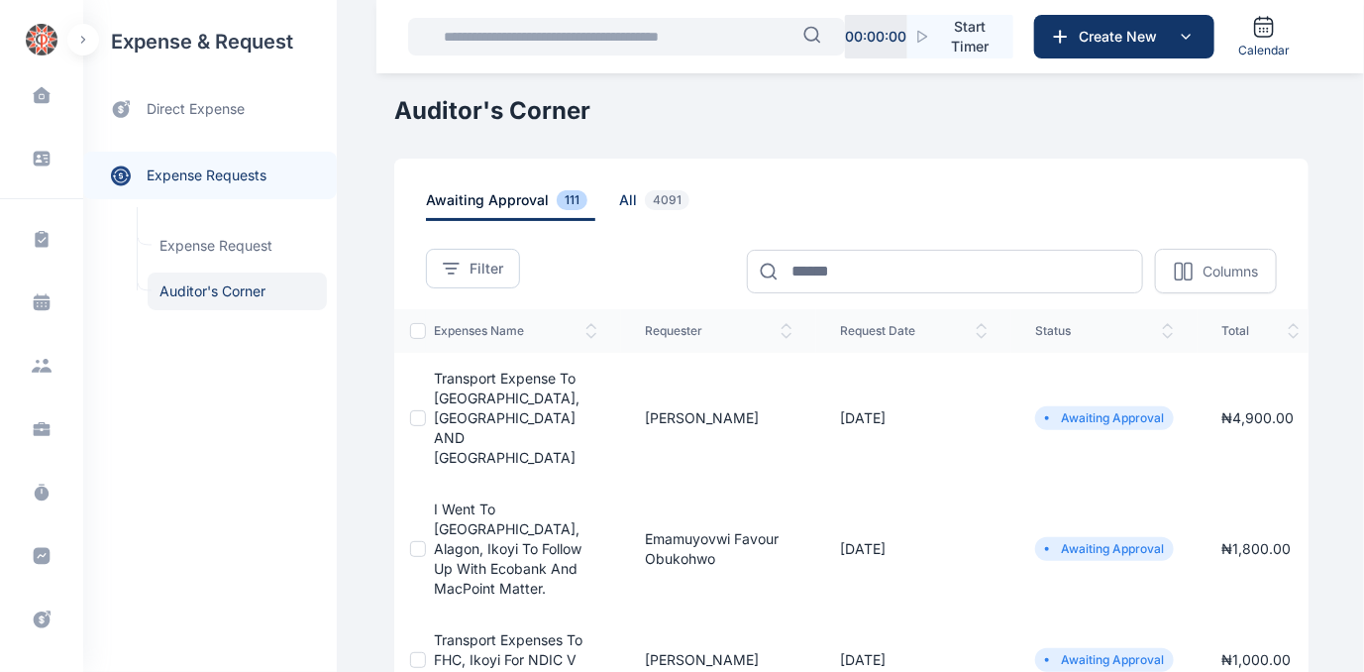
click at [619, 199] on span "all 4091" at bounding box center [658, 205] width 78 height 31
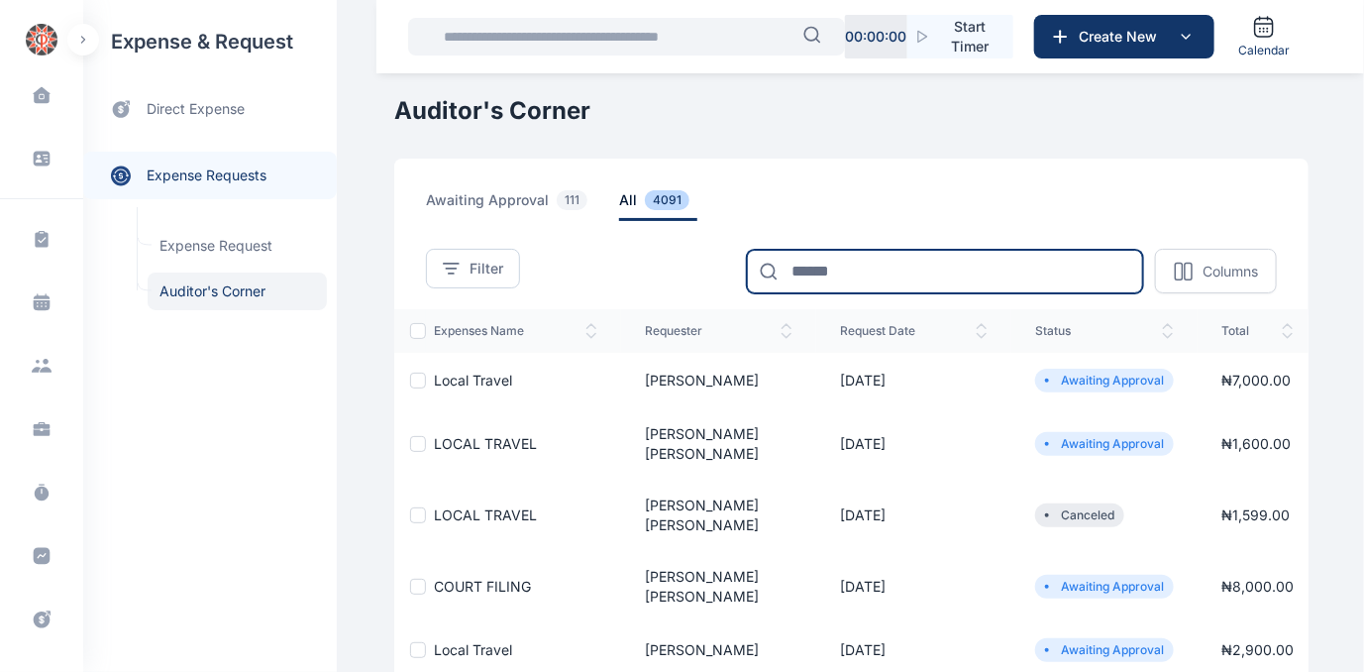
click at [847, 261] on input at bounding box center [945, 272] width 396 height 44
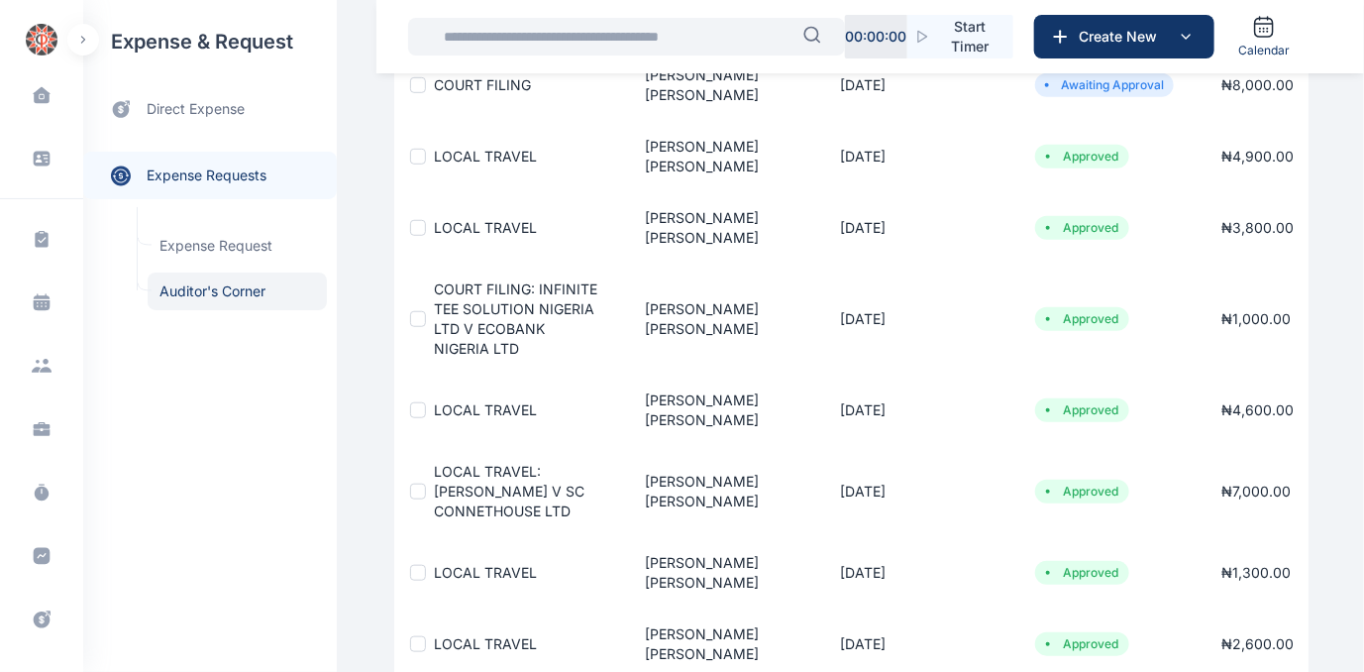
scroll to position [552, 0]
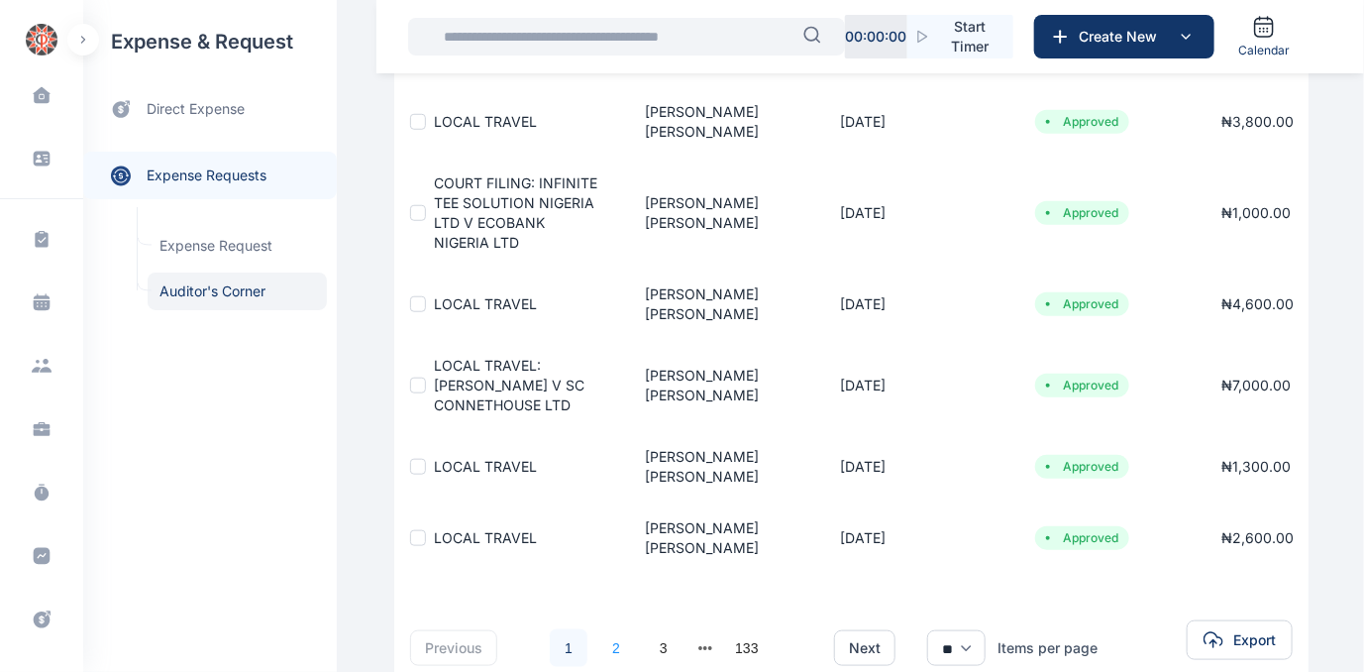
click at [601, 629] on link "2" at bounding box center [617, 648] width 38 height 38
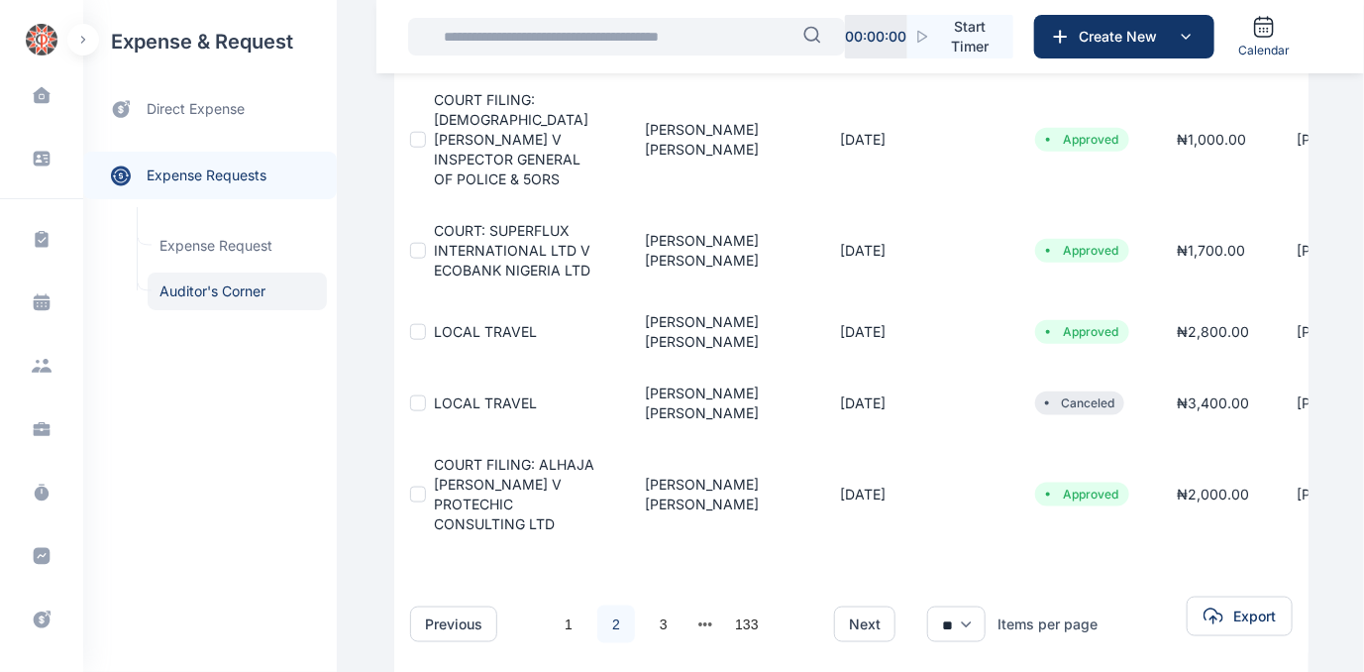
scroll to position [758, 0]
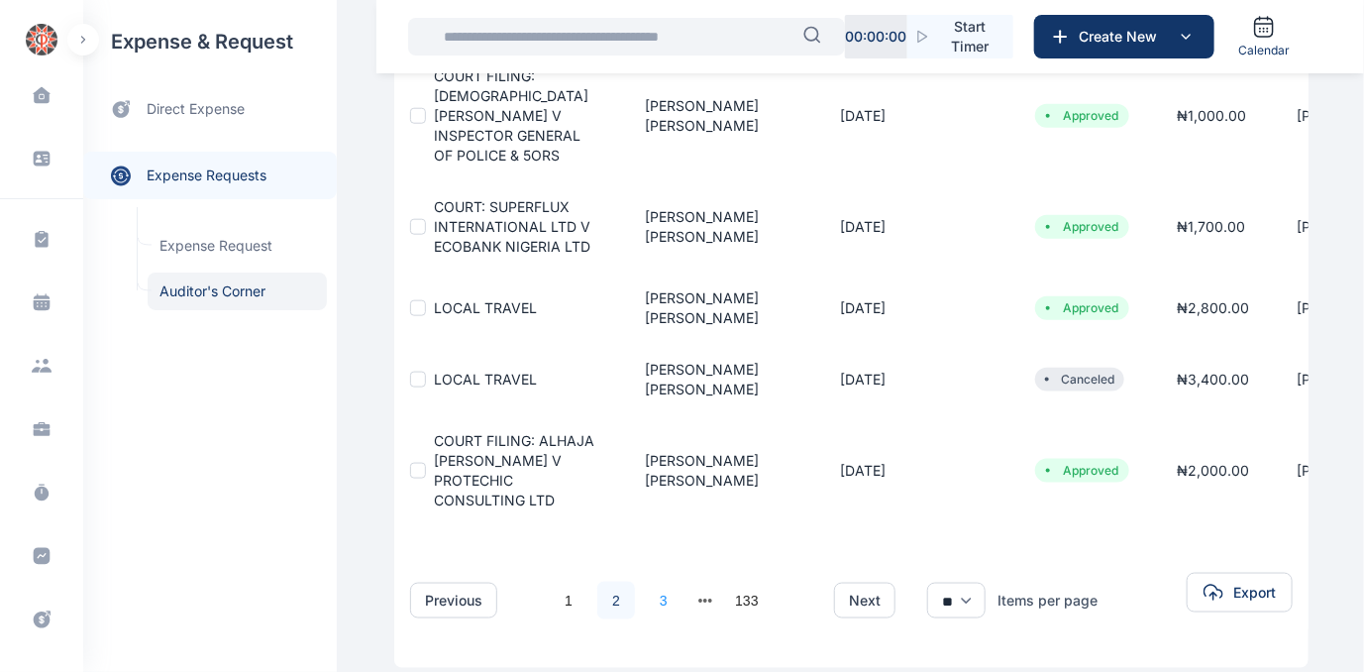
click at [650, 582] on link "3" at bounding box center [664, 601] width 38 height 38
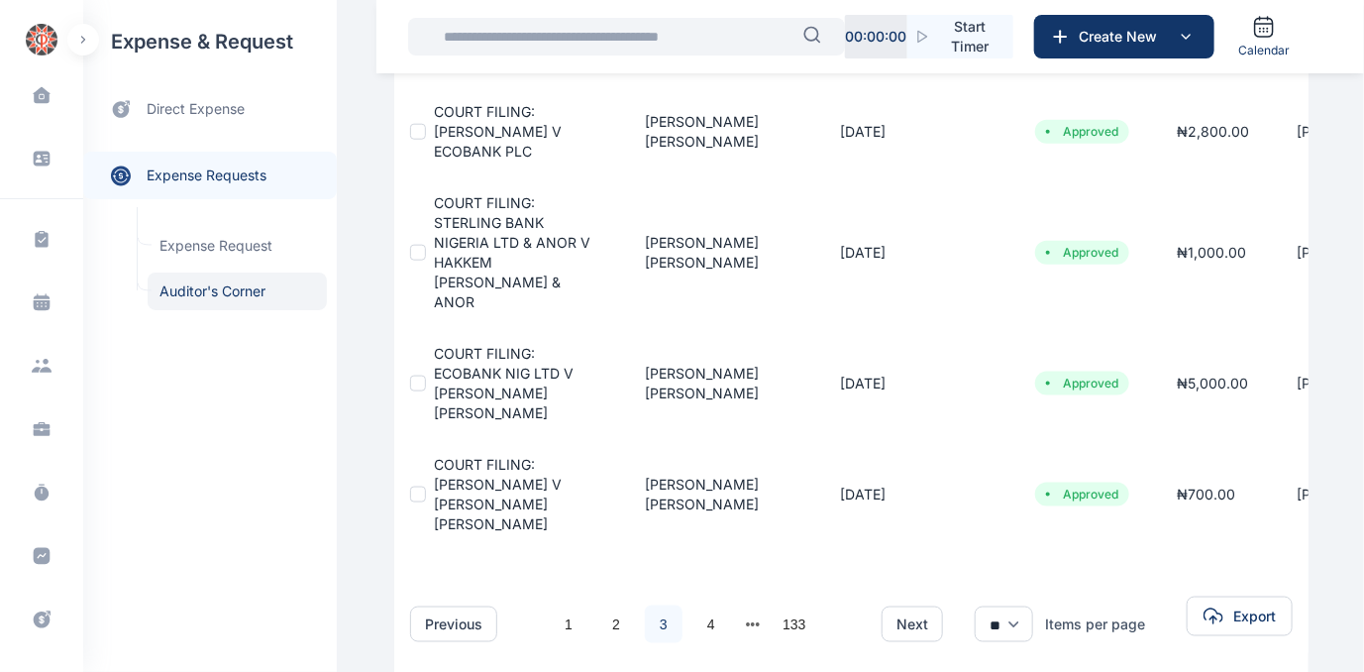
scroll to position [909, 0]
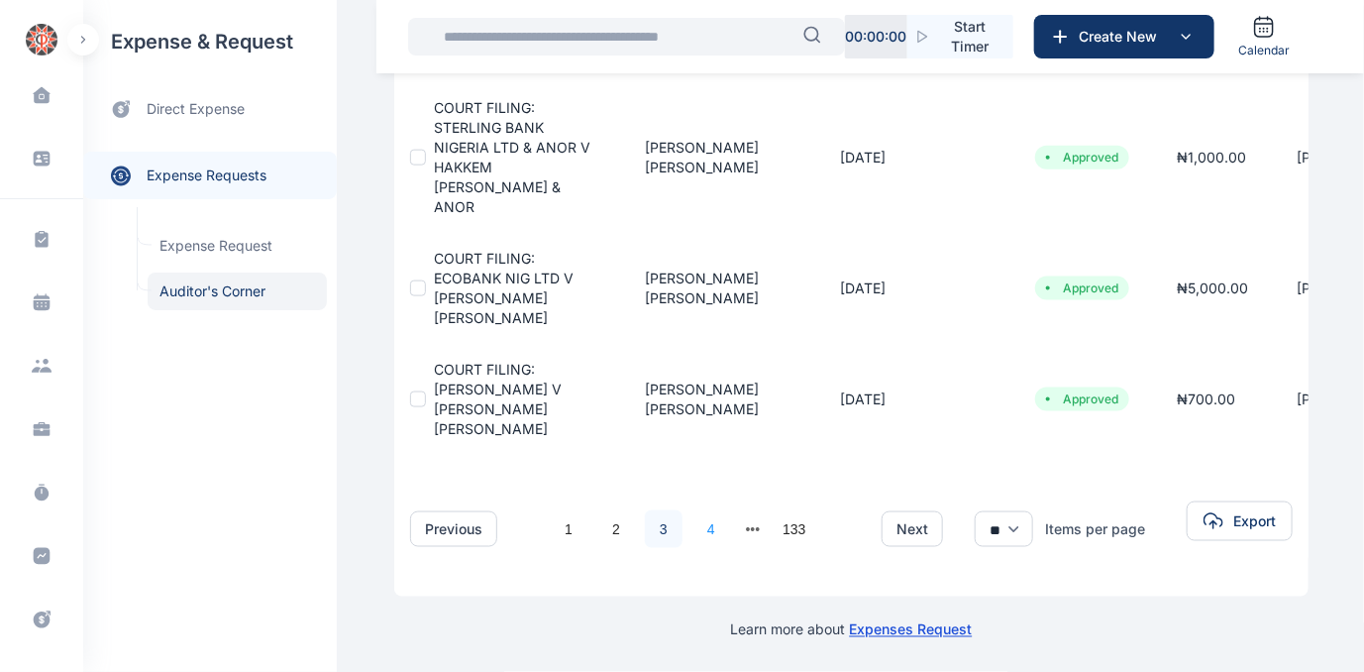
click at [703, 515] on link "4" at bounding box center [712, 529] width 38 height 38
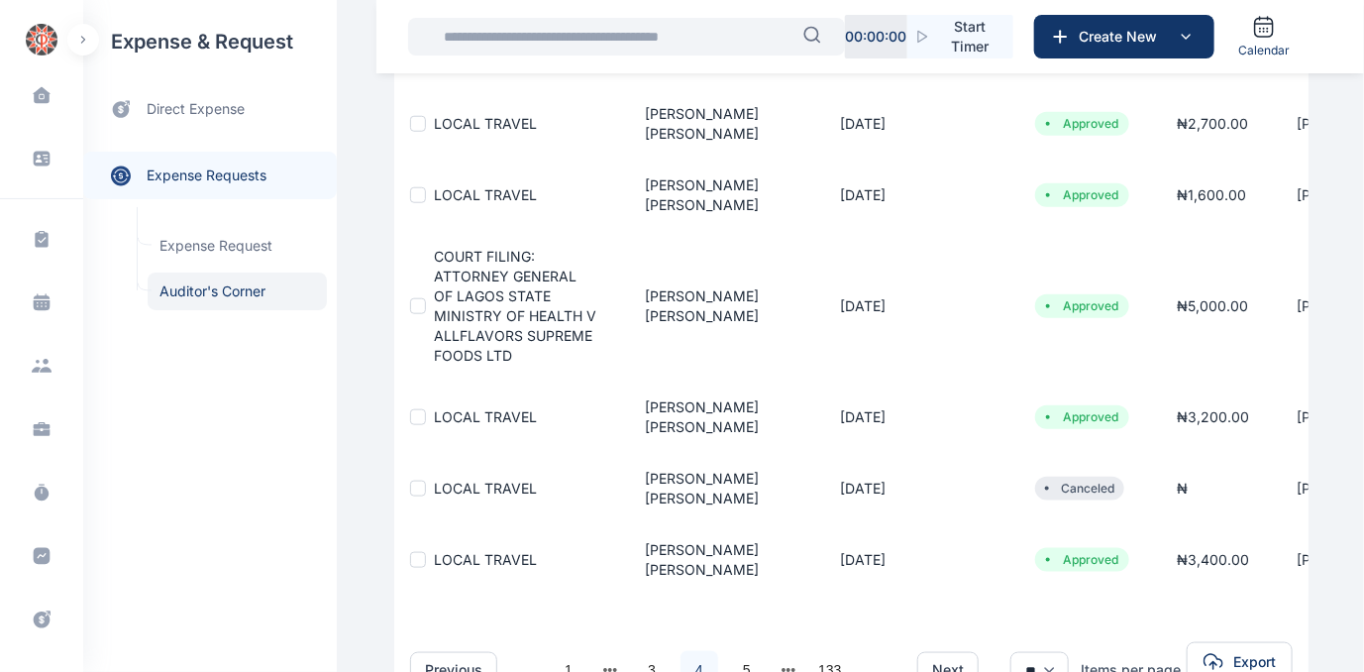
scroll to position [668, 0]
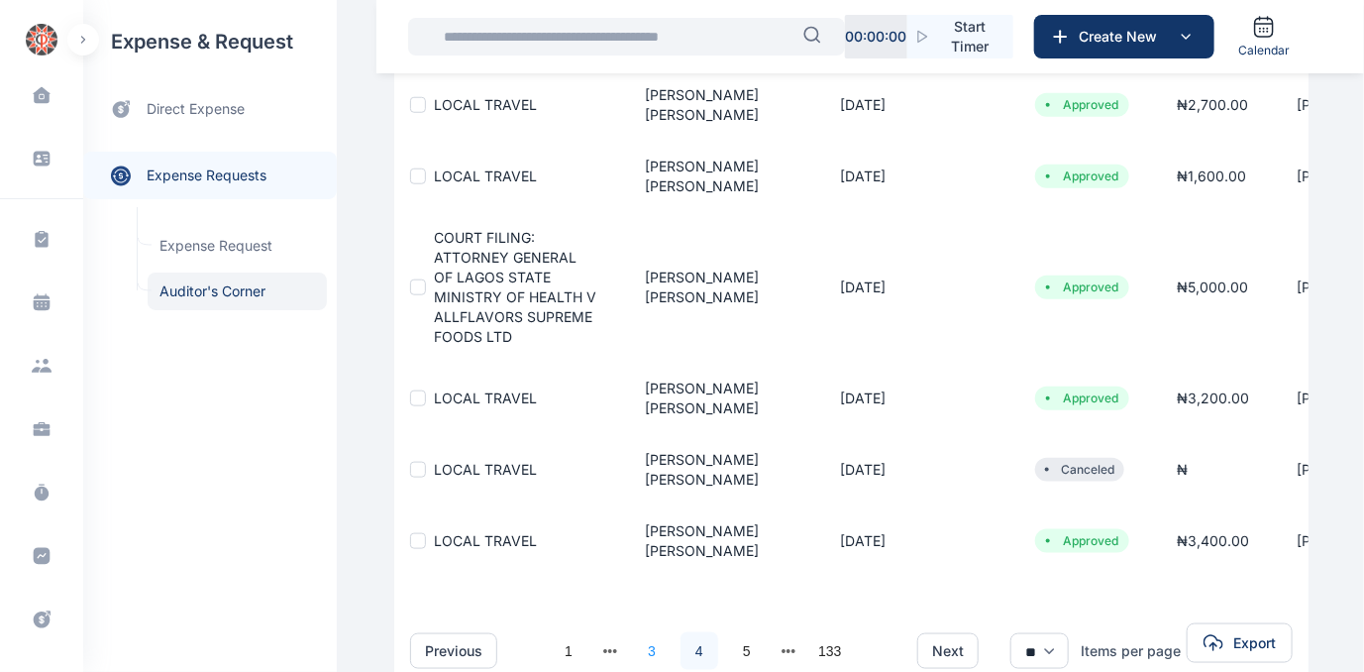
click at [639, 632] on link "3" at bounding box center [652, 651] width 38 height 38
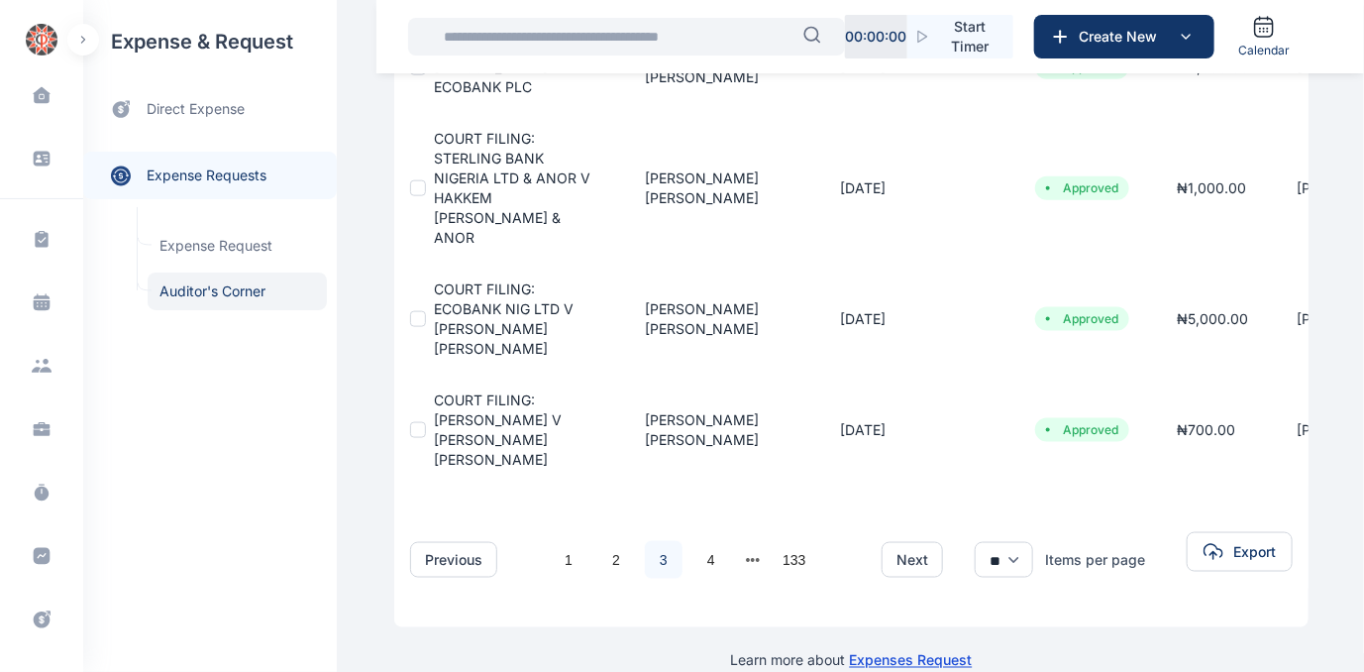
scroll to position [880, 0]
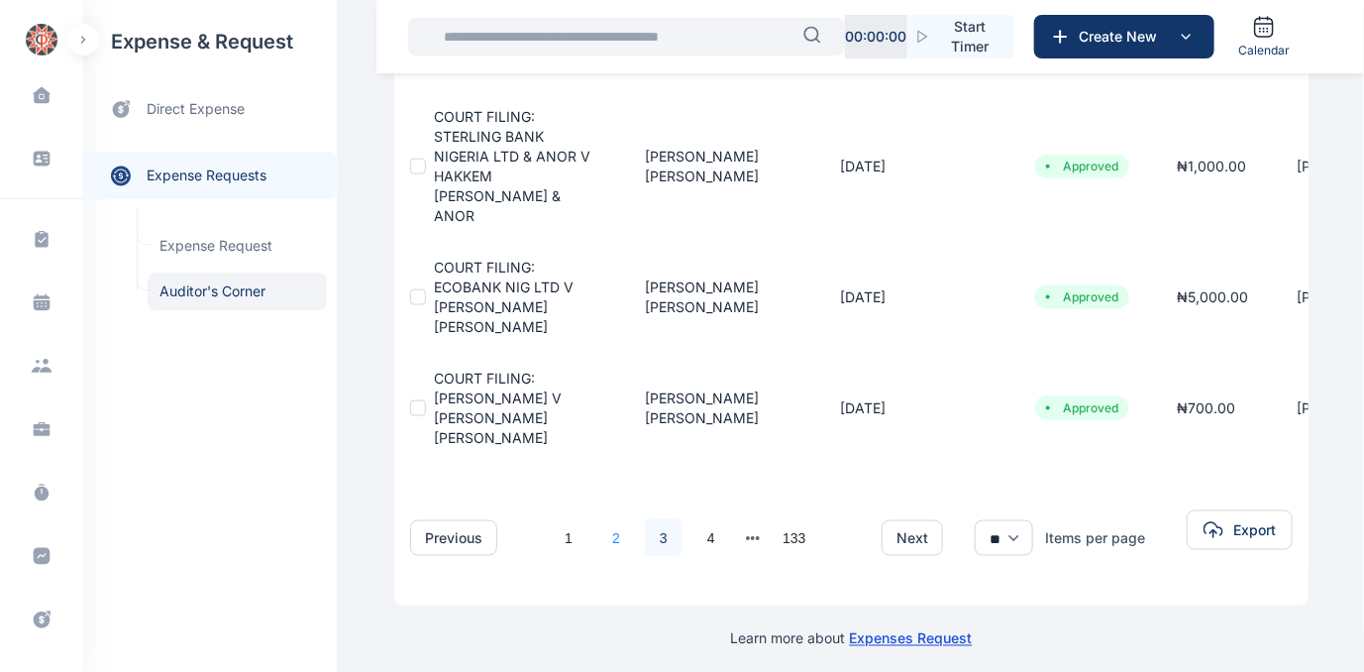
click at [600, 548] on link "2" at bounding box center [617, 538] width 38 height 38
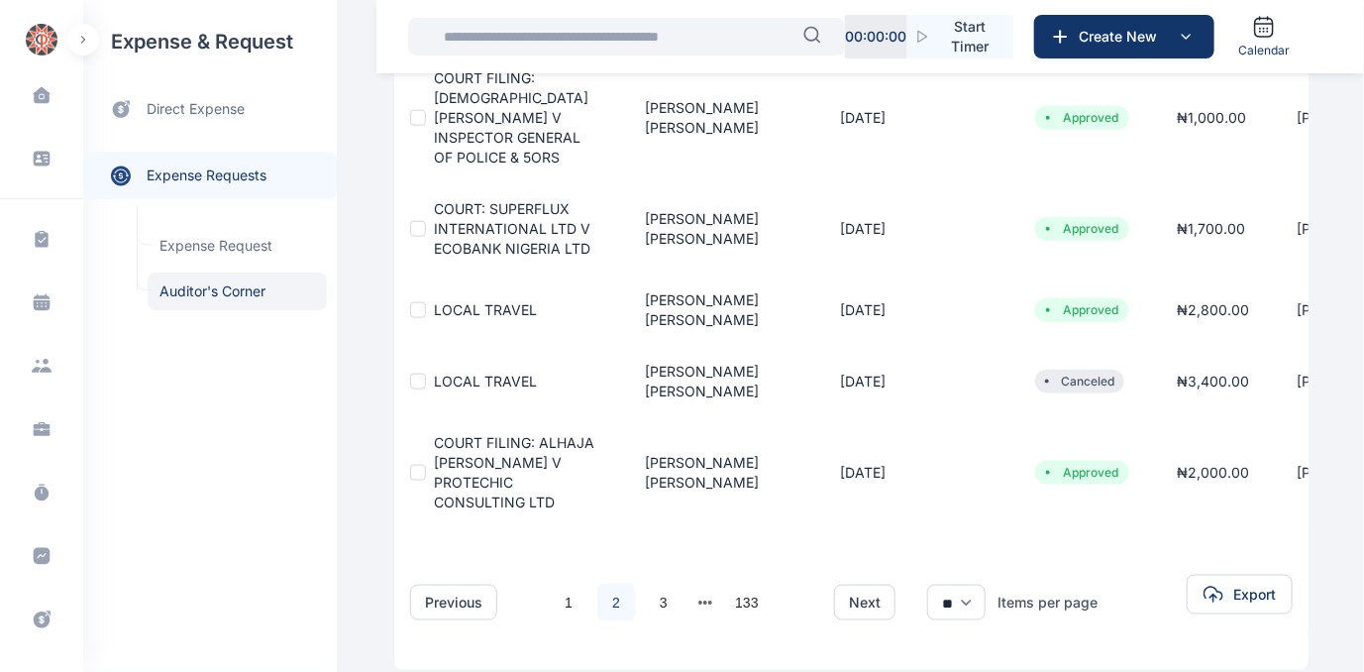
scroll to position [758, 0]
click at [554, 582] on link "1" at bounding box center [569, 601] width 38 height 38
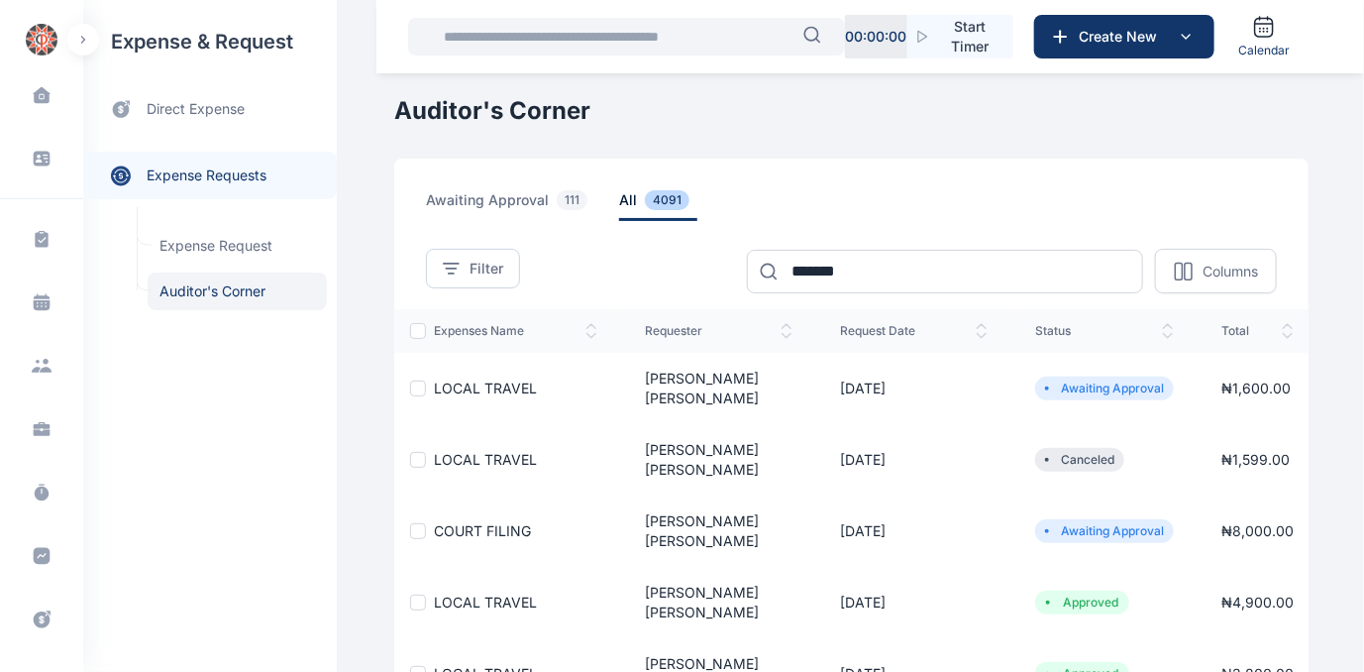
scroll to position [0, 0]
click at [909, 247] on div "**********" at bounding box center [851, 257] width 851 height 72
click at [911, 253] on input "*******" at bounding box center [945, 272] width 396 height 44
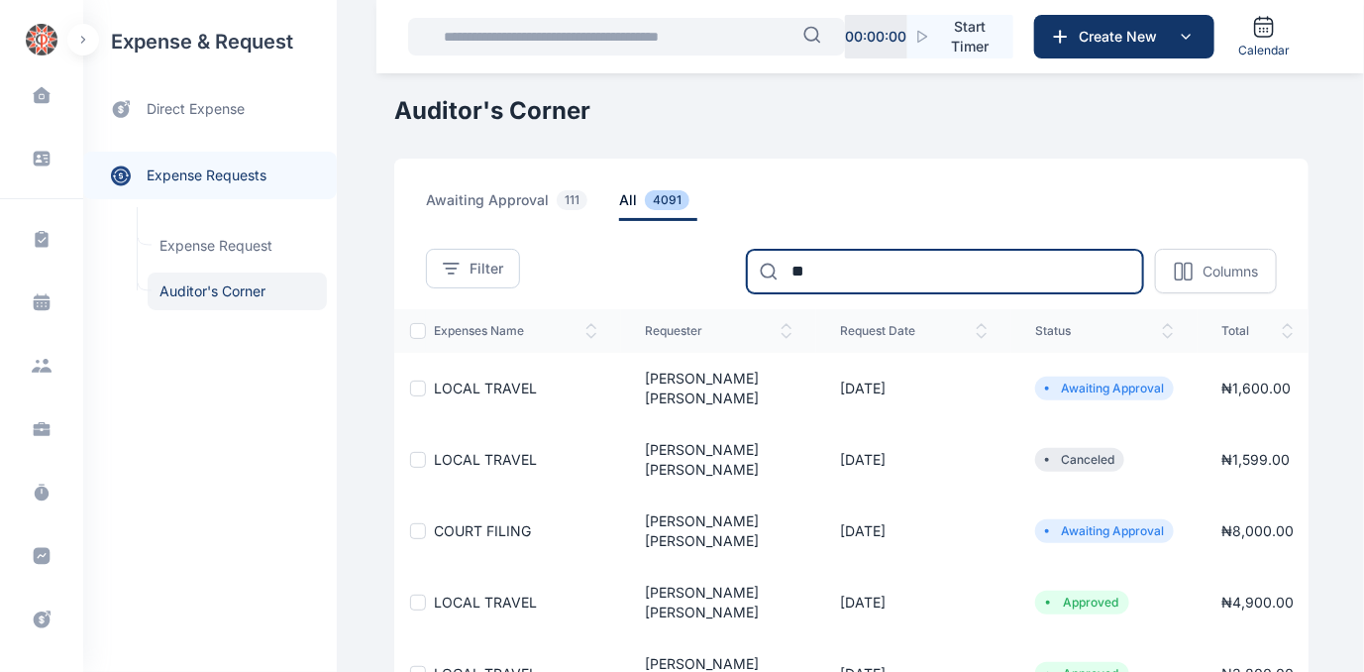
type input "*"
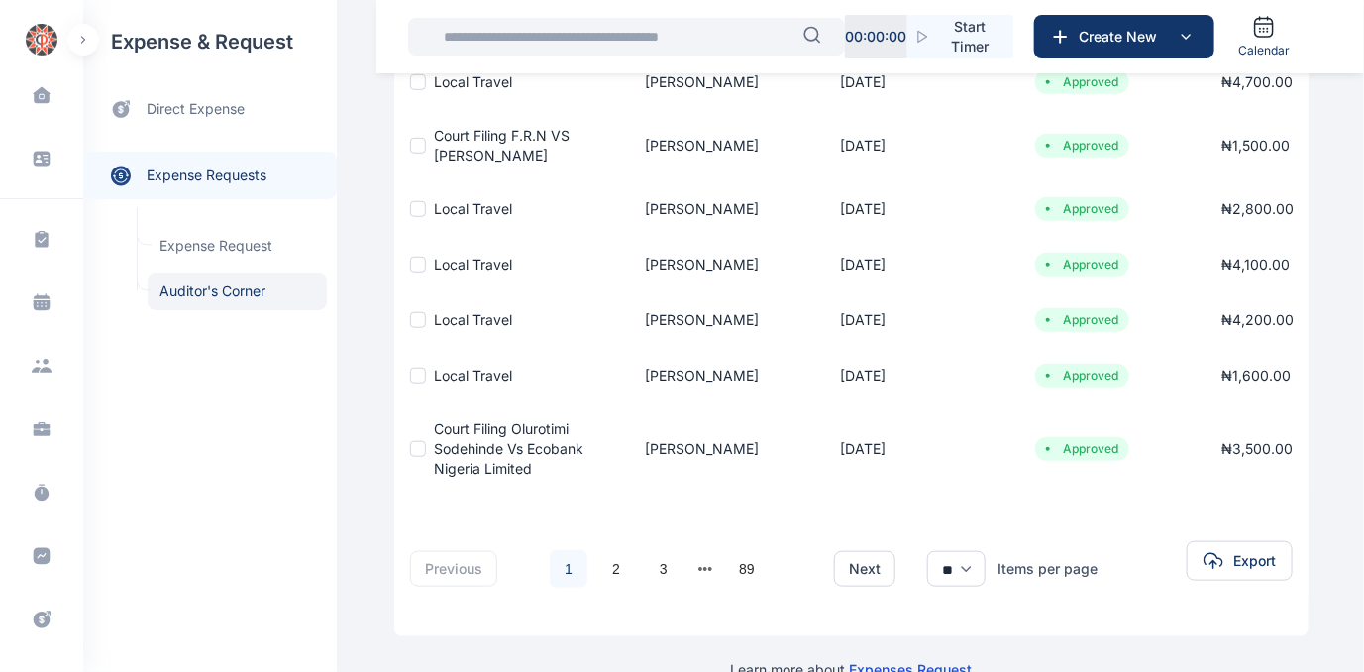
scroll to position [549, 0]
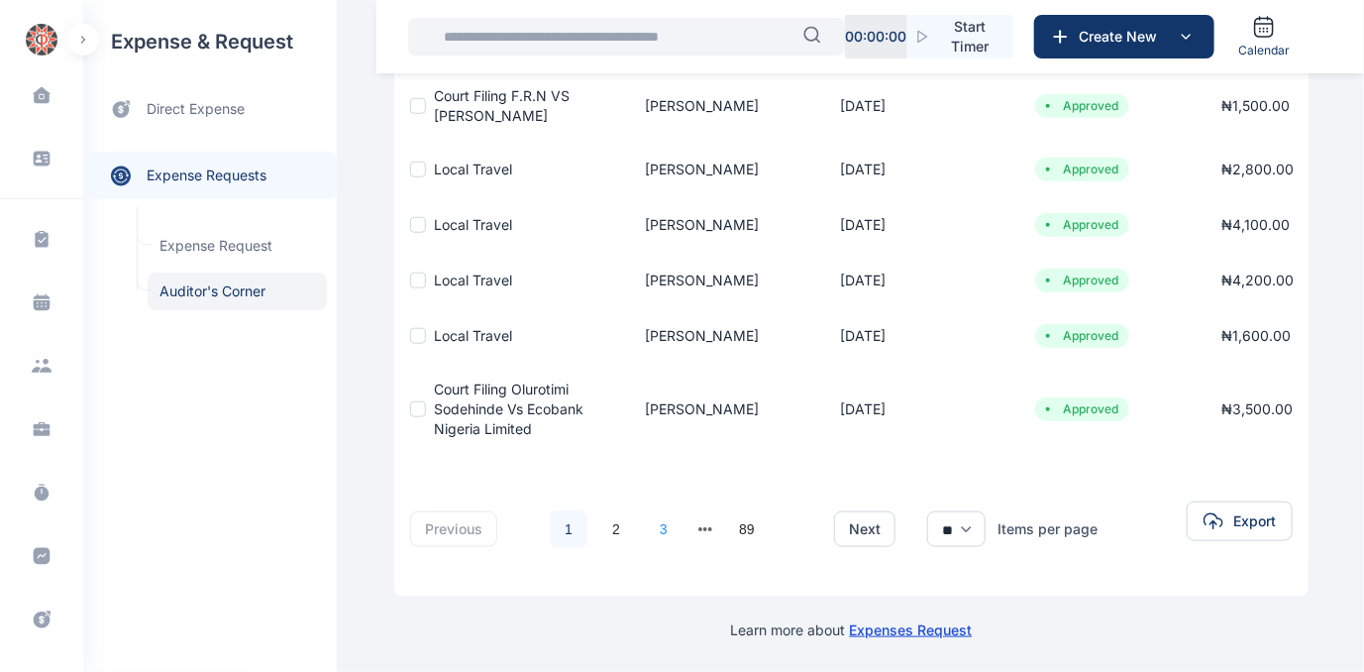
click at [647, 514] on link "3" at bounding box center [664, 529] width 38 height 38
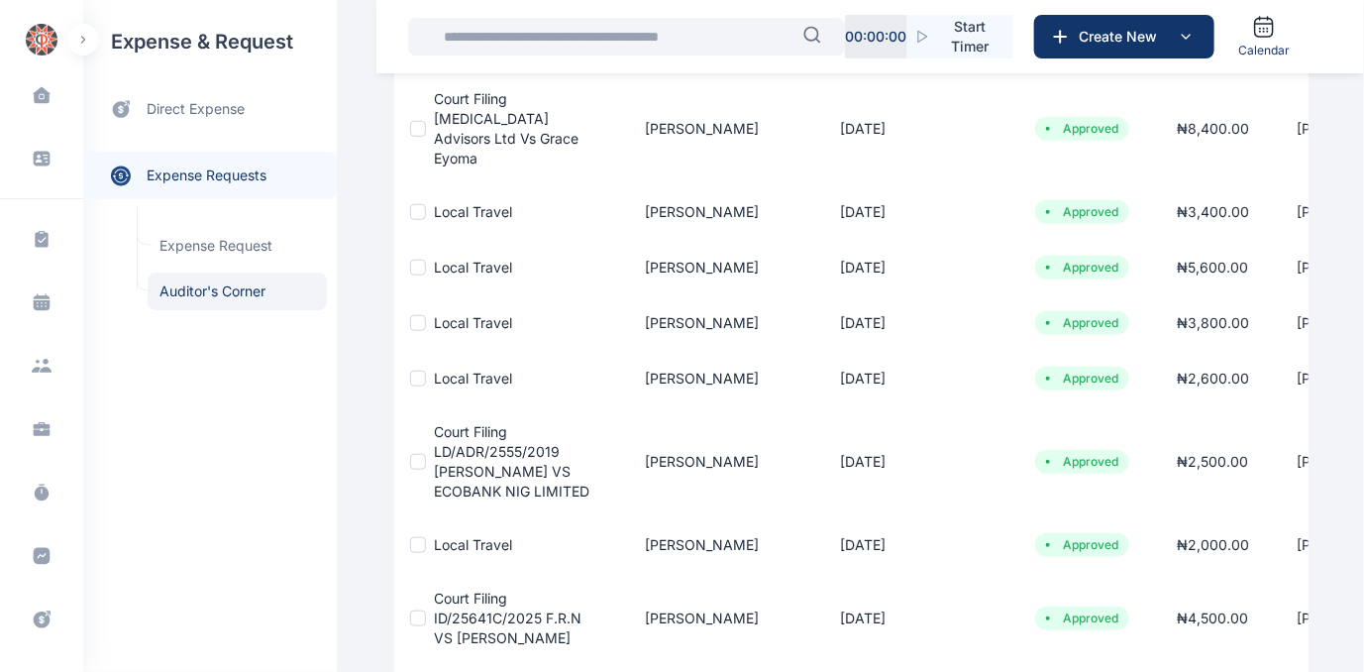
scroll to position [630, 0]
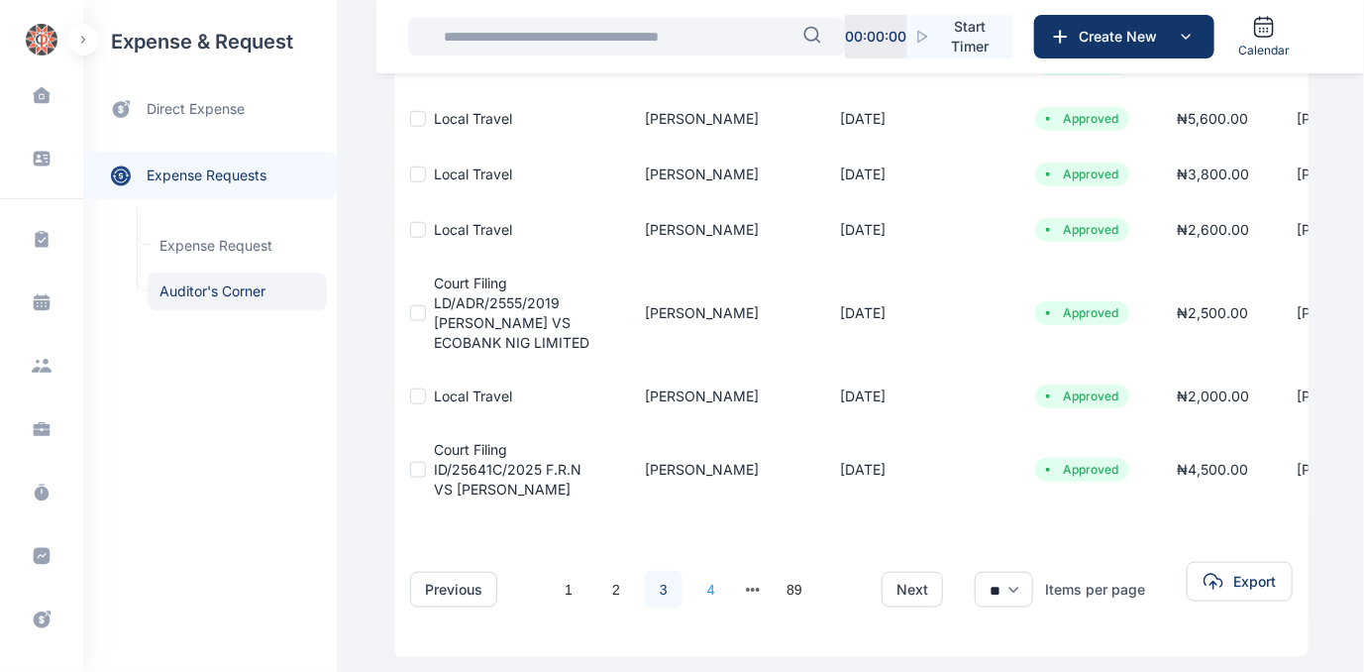
click at [698, 571] on link "4" at bounding box center [712, 590] width 38 height 38
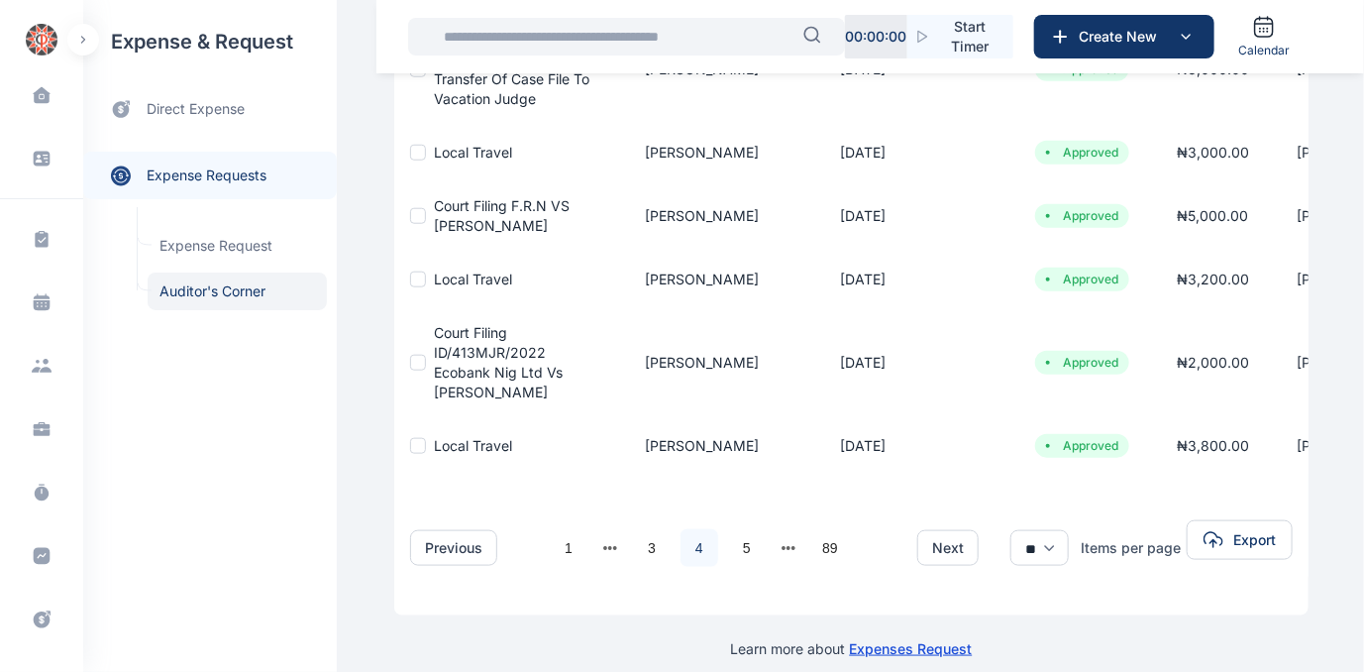
scroll to position [660, 0]
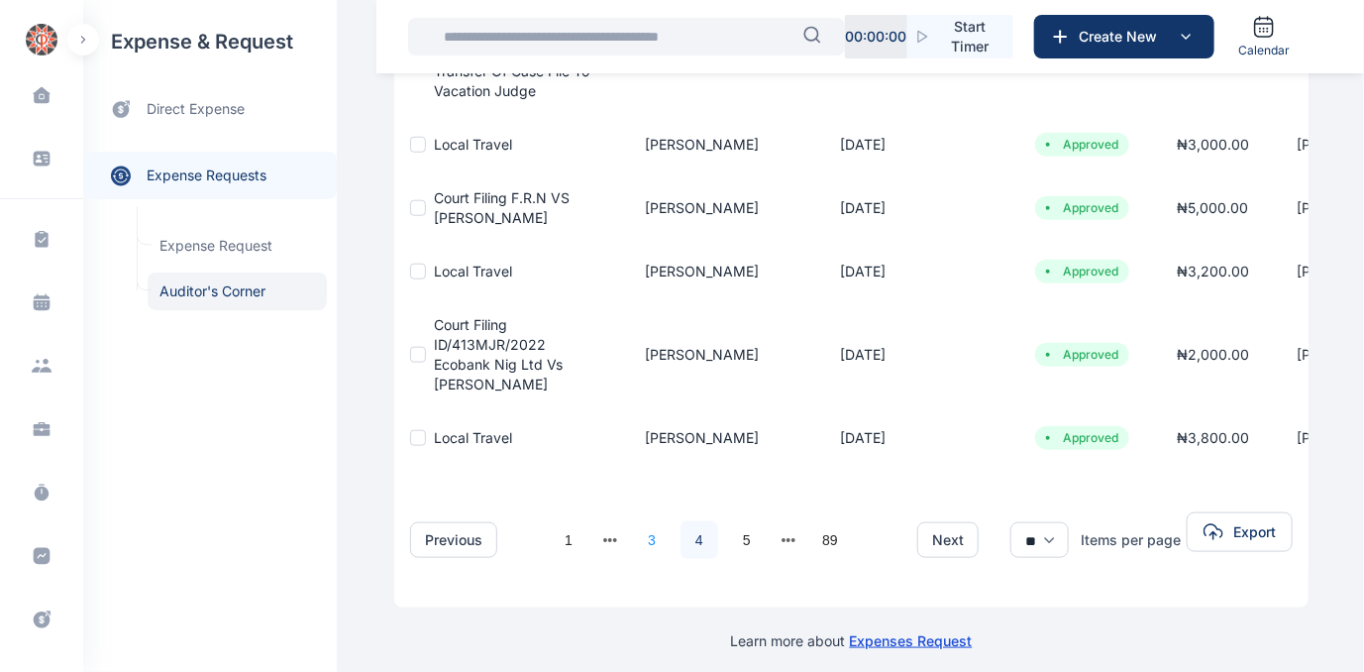
click at [634, 521] on link "3" at bounding box center [652, 540] width 38 height 38
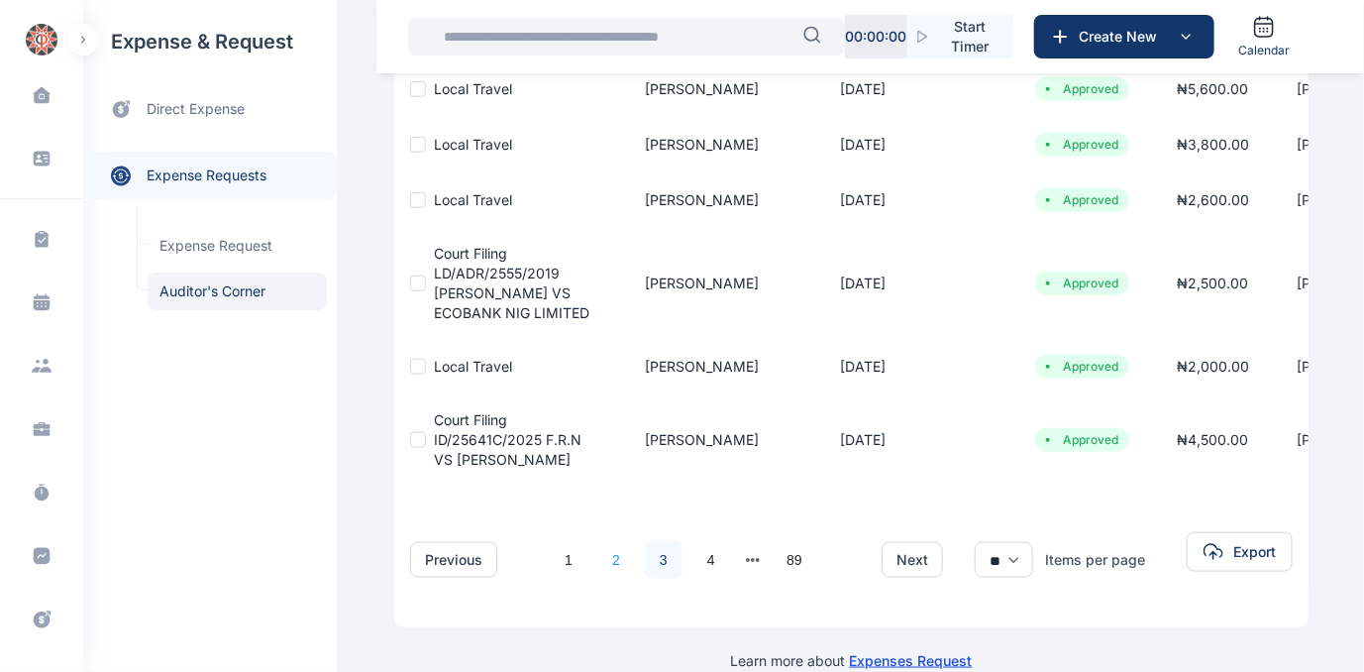
click at [598, 541] on link "2" at bounding box center [617, 560] width 38 height 38
click at [598, 627] on div "Learn more about Expenses Request" at bounding box center [851, 649] width 915 height 44
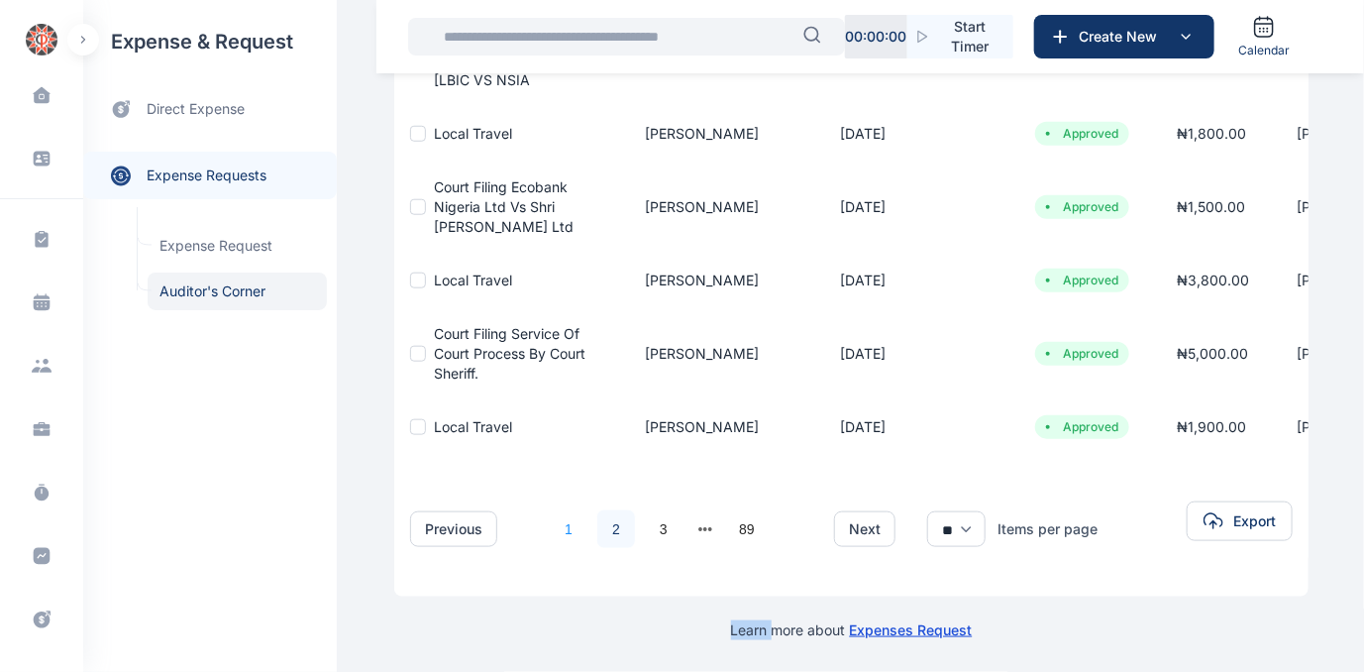
click at [552, 520] on link "1" at bounding box center [569, 529] width 38 height 38
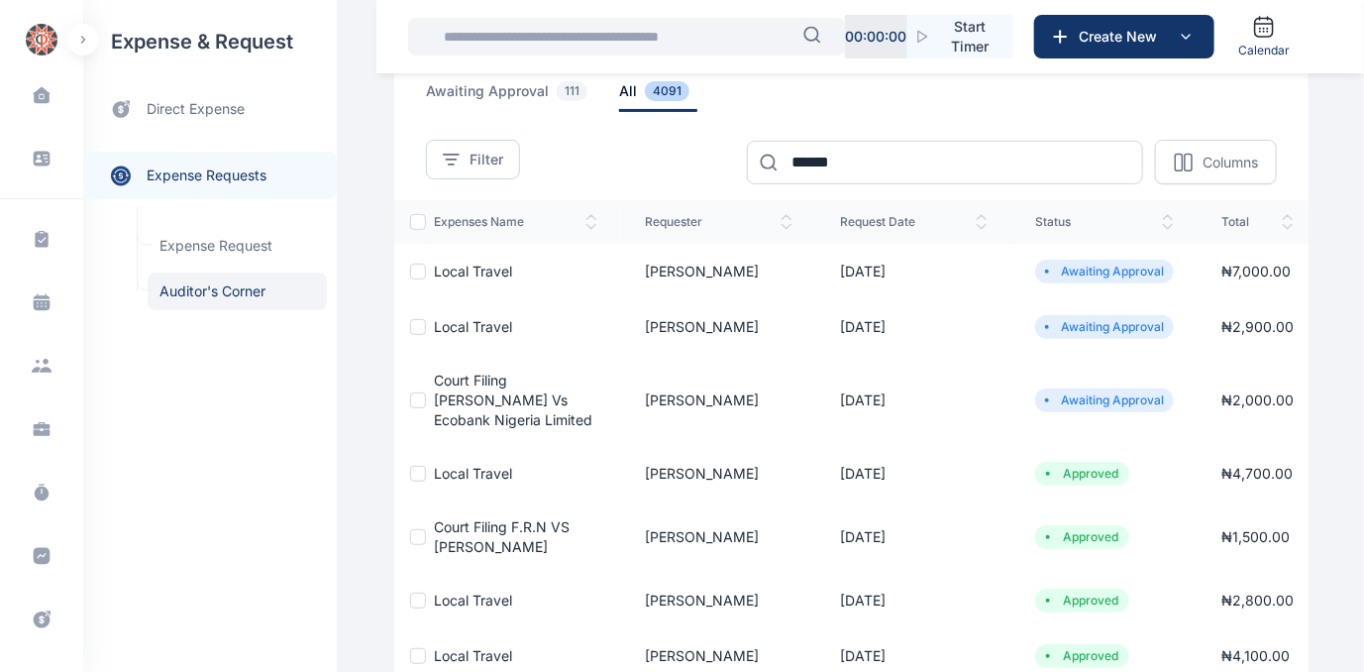
scroll to position [0, 0]
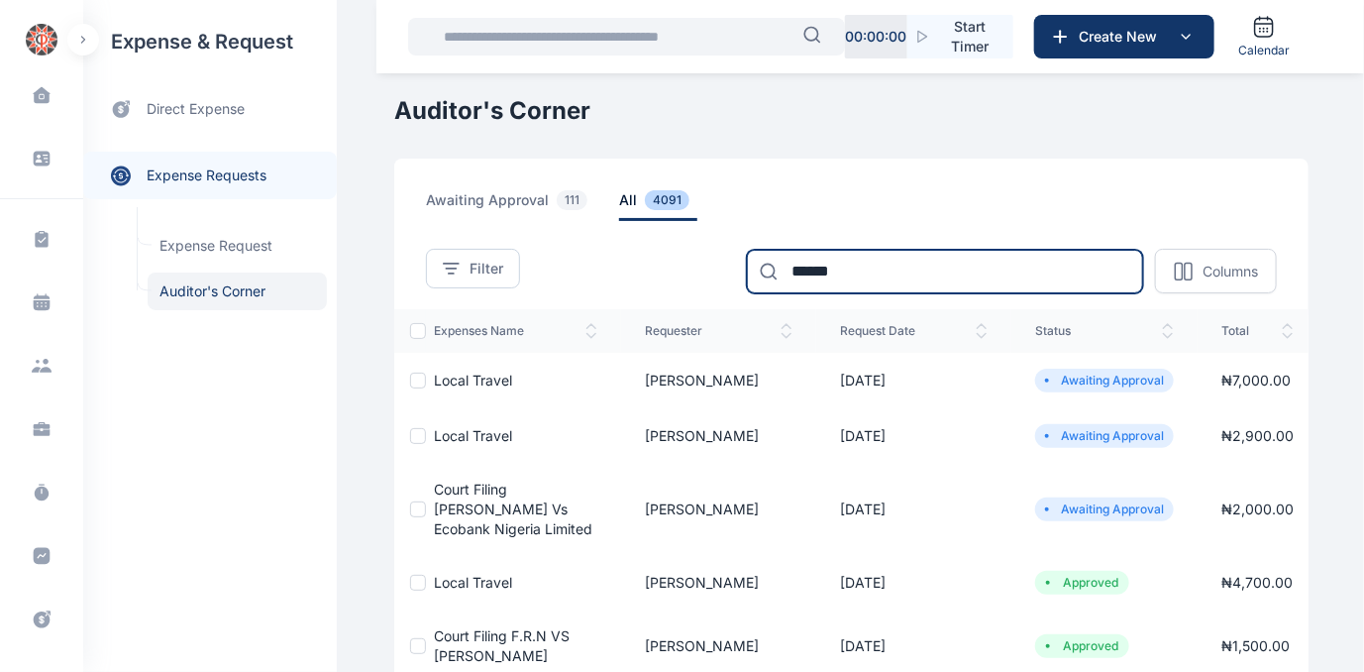
click at [874, 275] on input "******" at bounding box center [945, 272] width 396 height 44
type input "*"
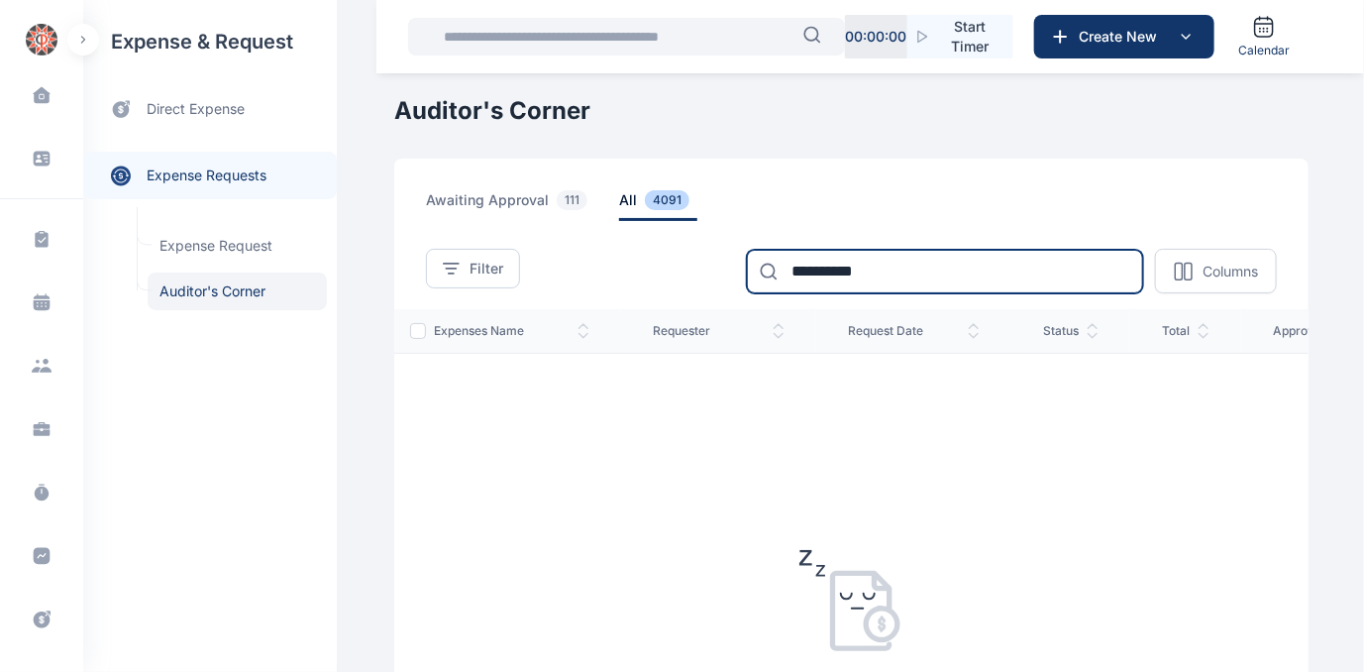
click at [864, 270] on input "**********" at bounding box center [945, 272] width 396 height 44
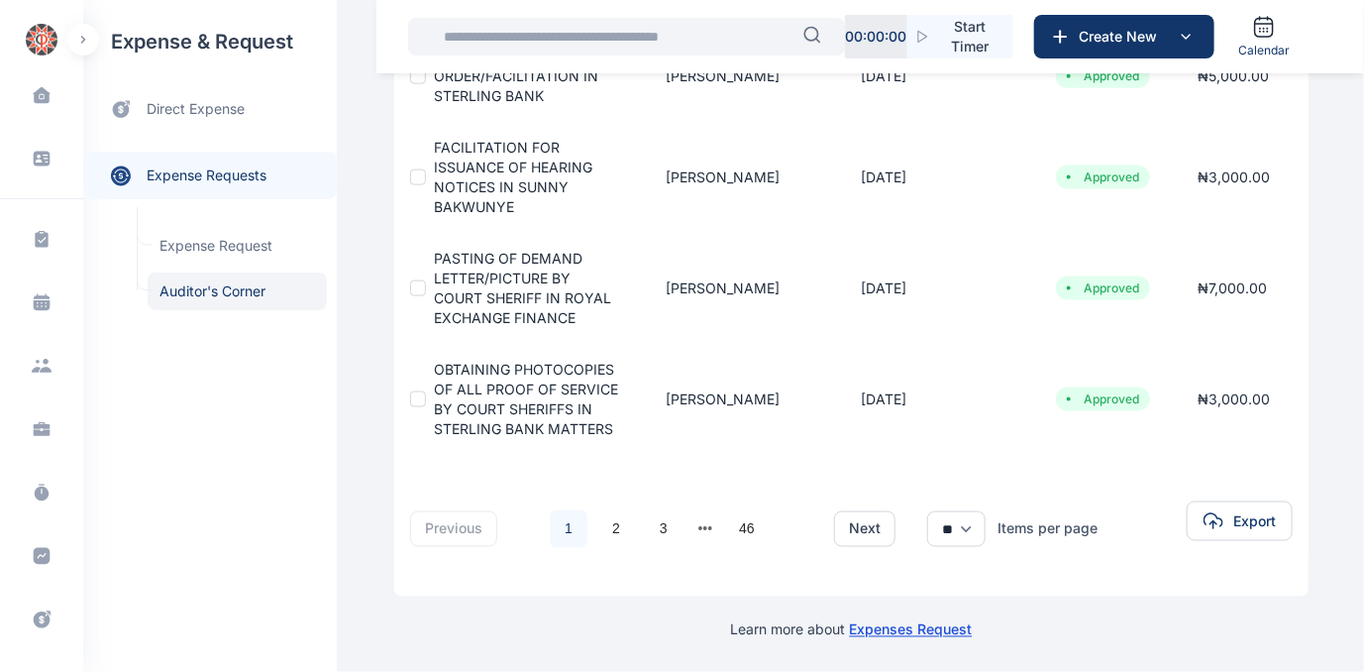
scroll to position [996, 0]
click at [607, 519] on link "2" at bounding box center [617, 529] width 38 height 38
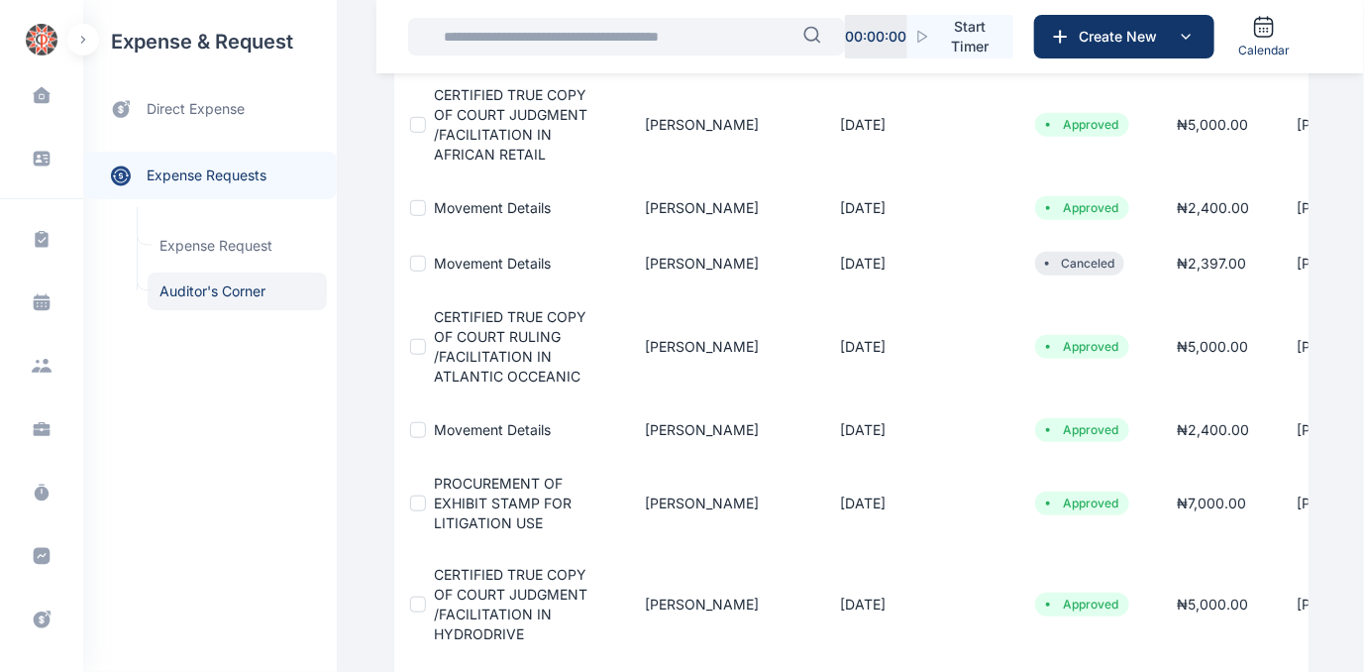
scroll to position [663, 0]
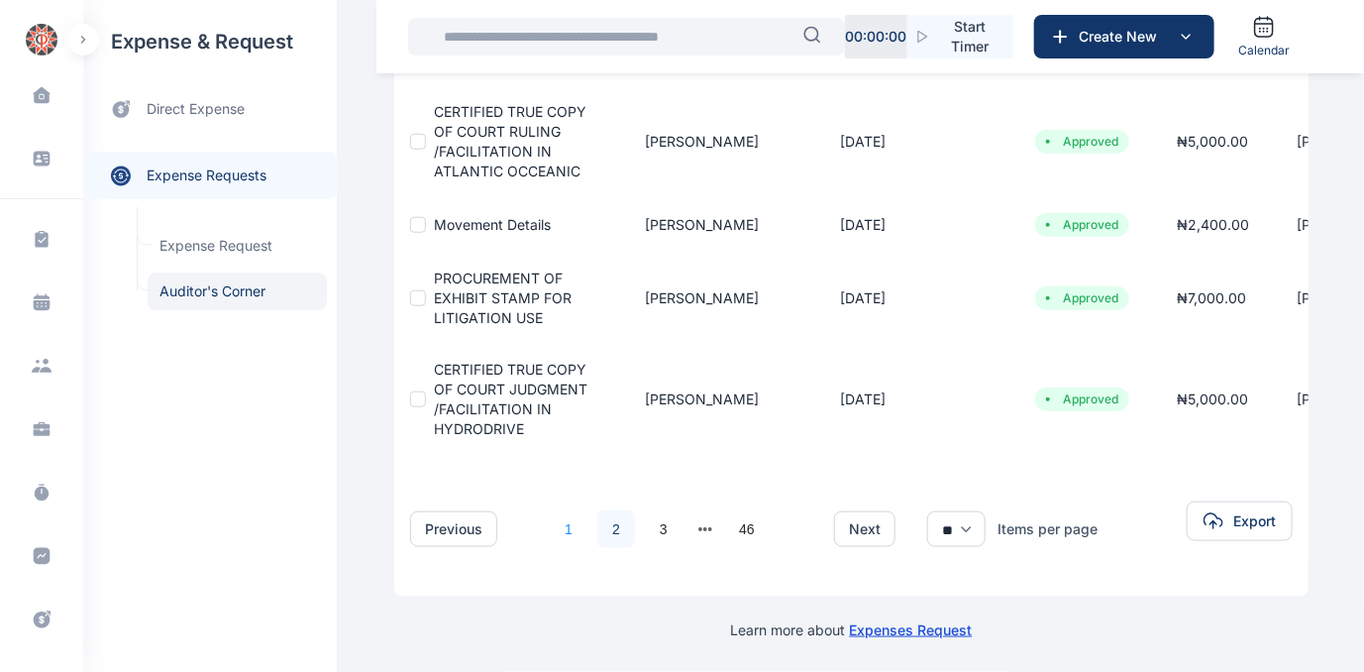
click at [557, 519] on link "1" at bounding box center [569, 529] width 38 height 38
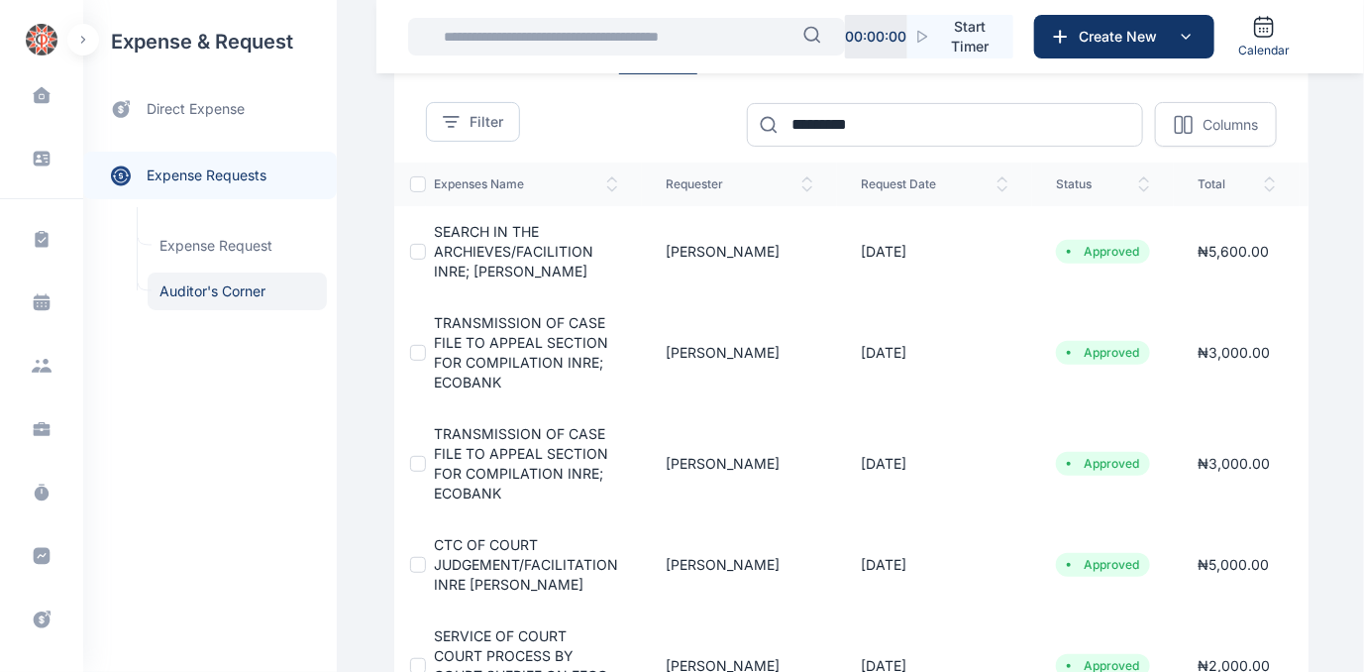
scroll to position [89, 0]
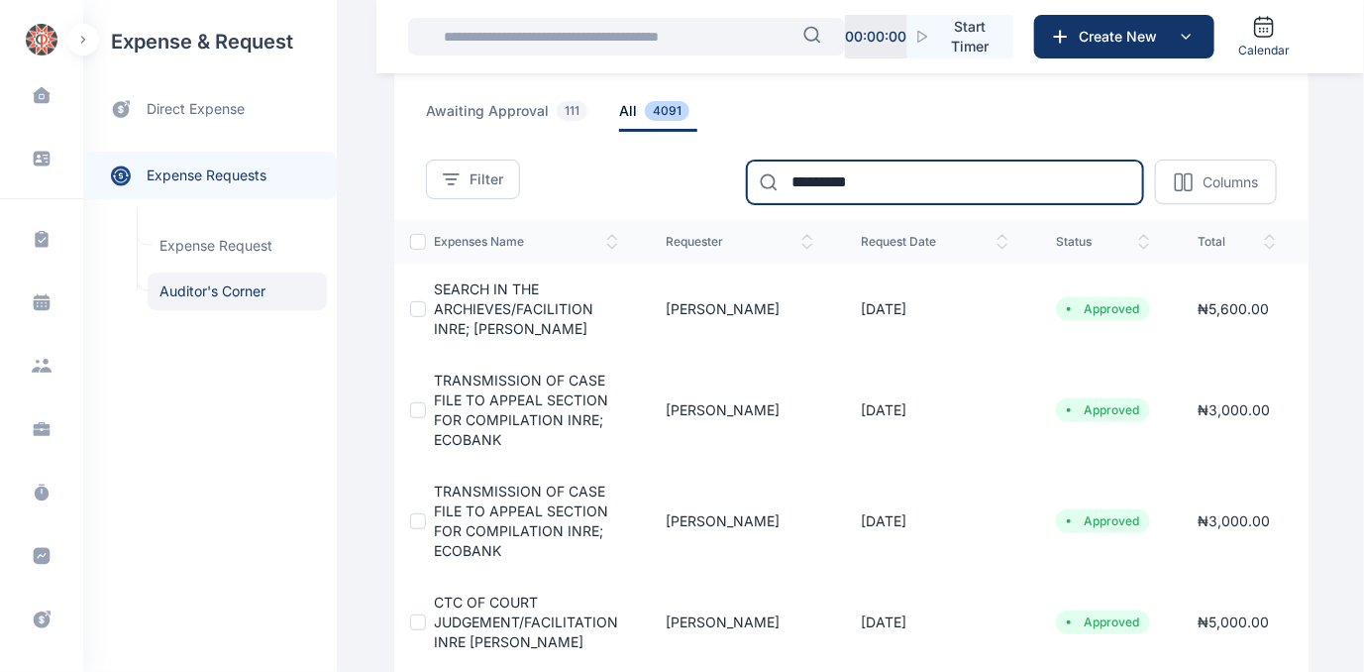
click at [965, 177] on input "*********" at bounding box center [945, 183] width 396 height 44
type input "*******"
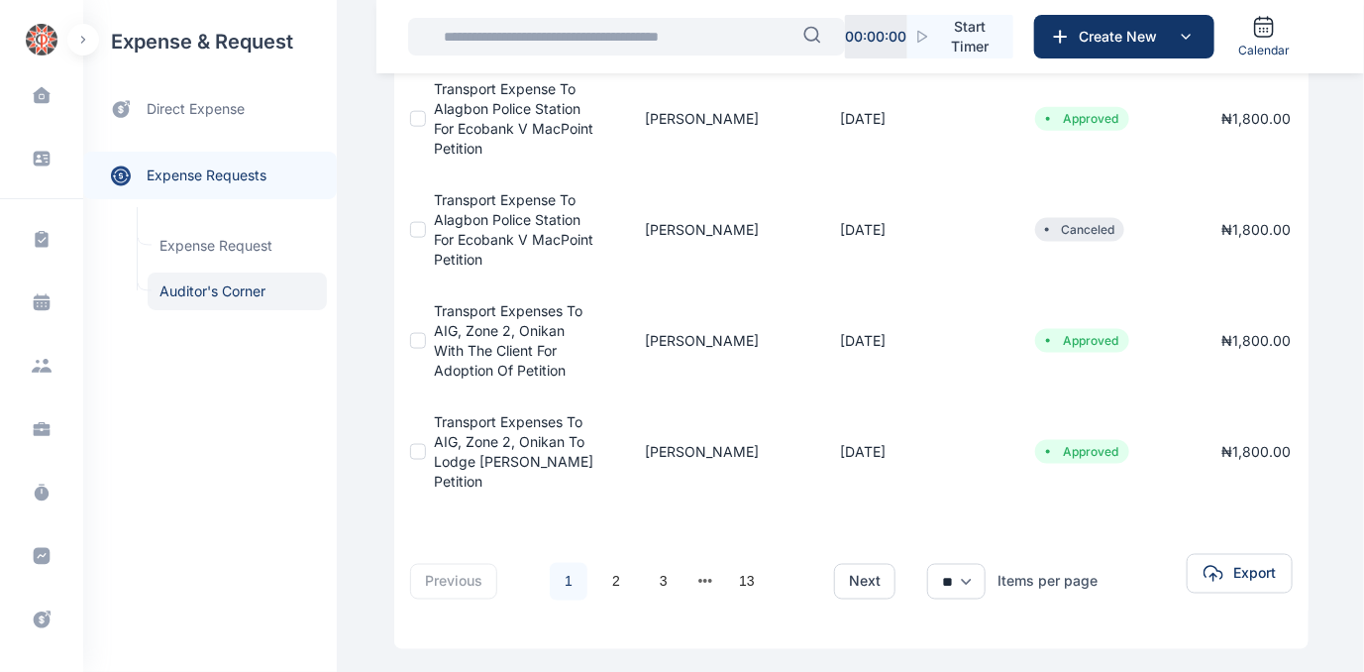
scroll to position [937, 0]
click at [605, 561] on link "2" at bounding box center [617, 580] width 38 height 38
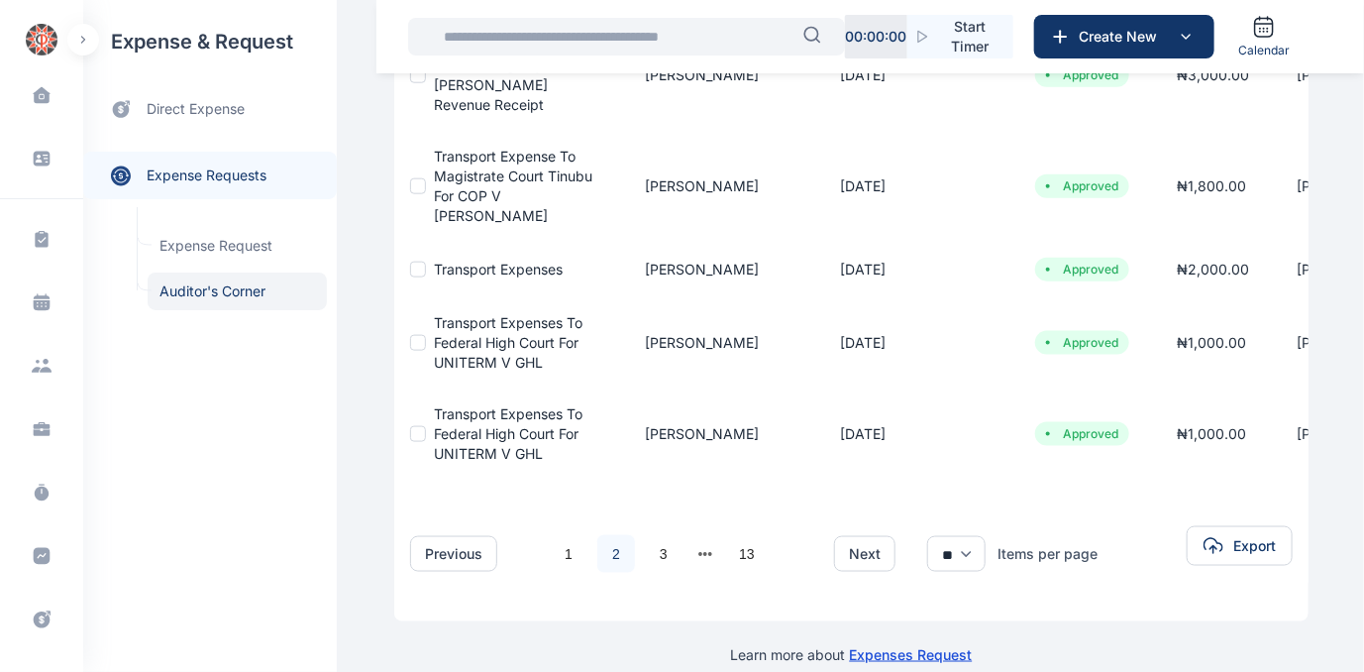
scroll to position [811, 0]
click at [560, 571] on link "1" at bounding box center [569, 552] width 38 height 38
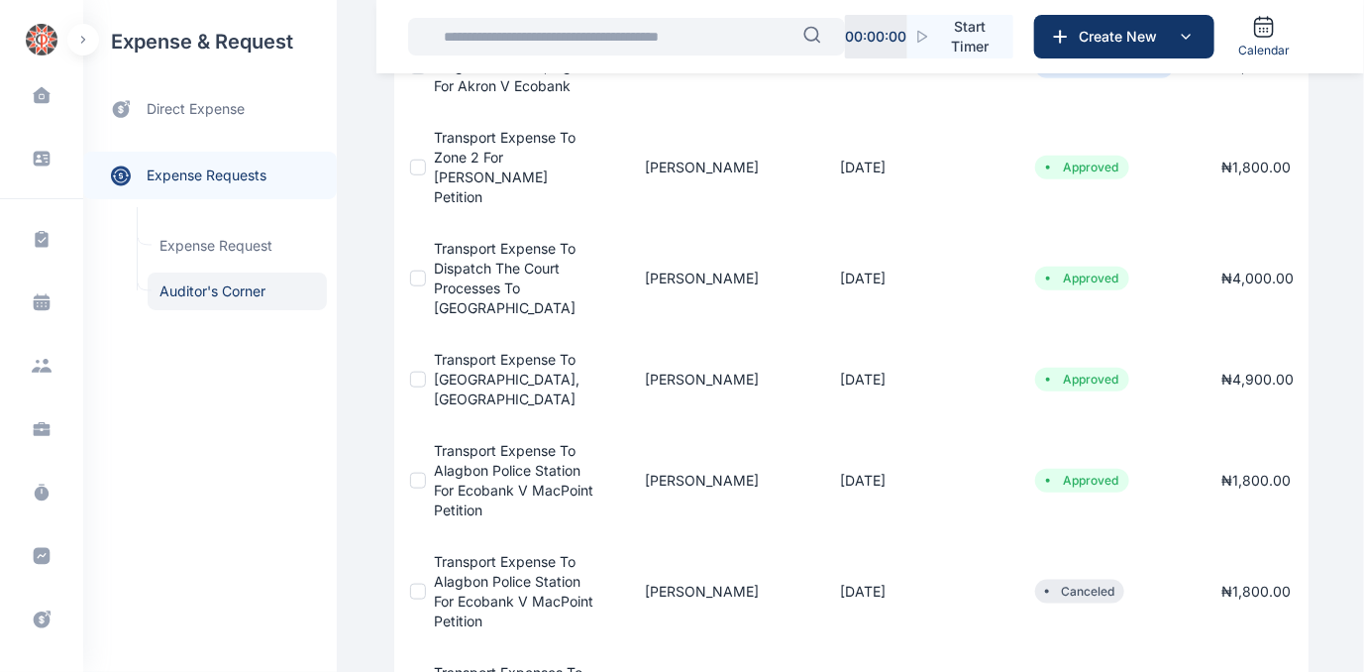
scroll to position [937, 0]
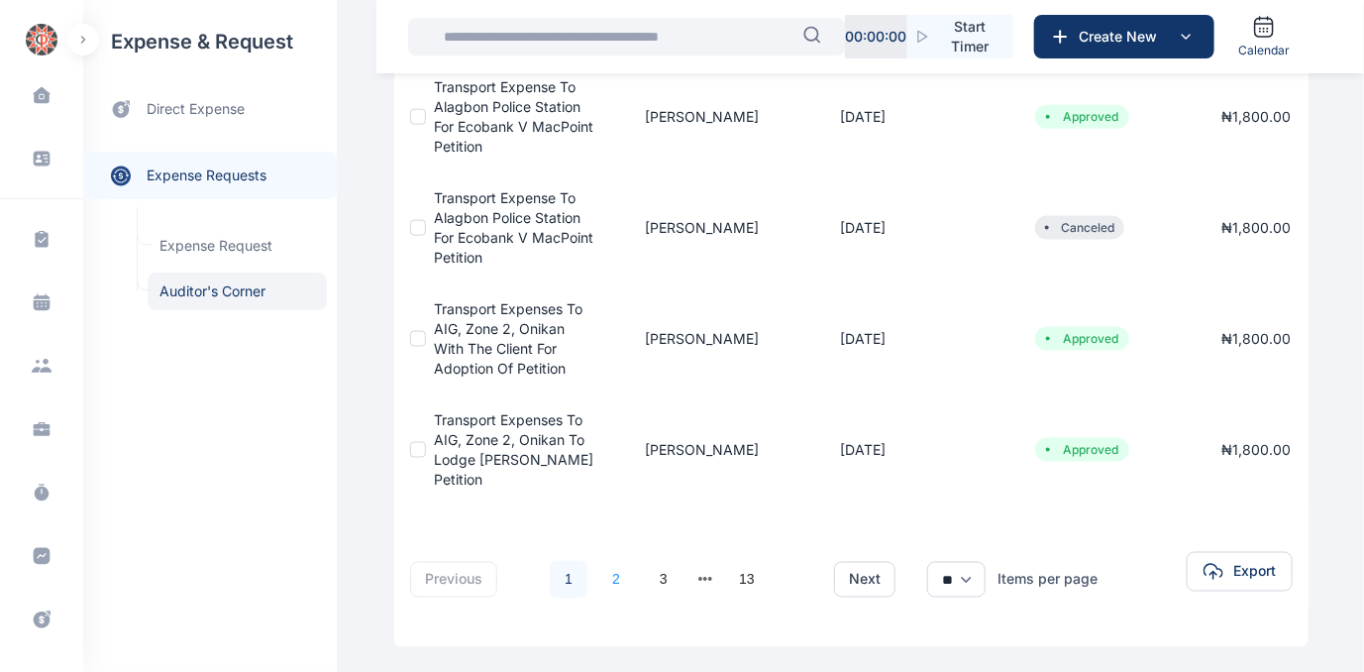
click at [604, 561] on link "2" at bounding box center [617, 580] width 38 height 38
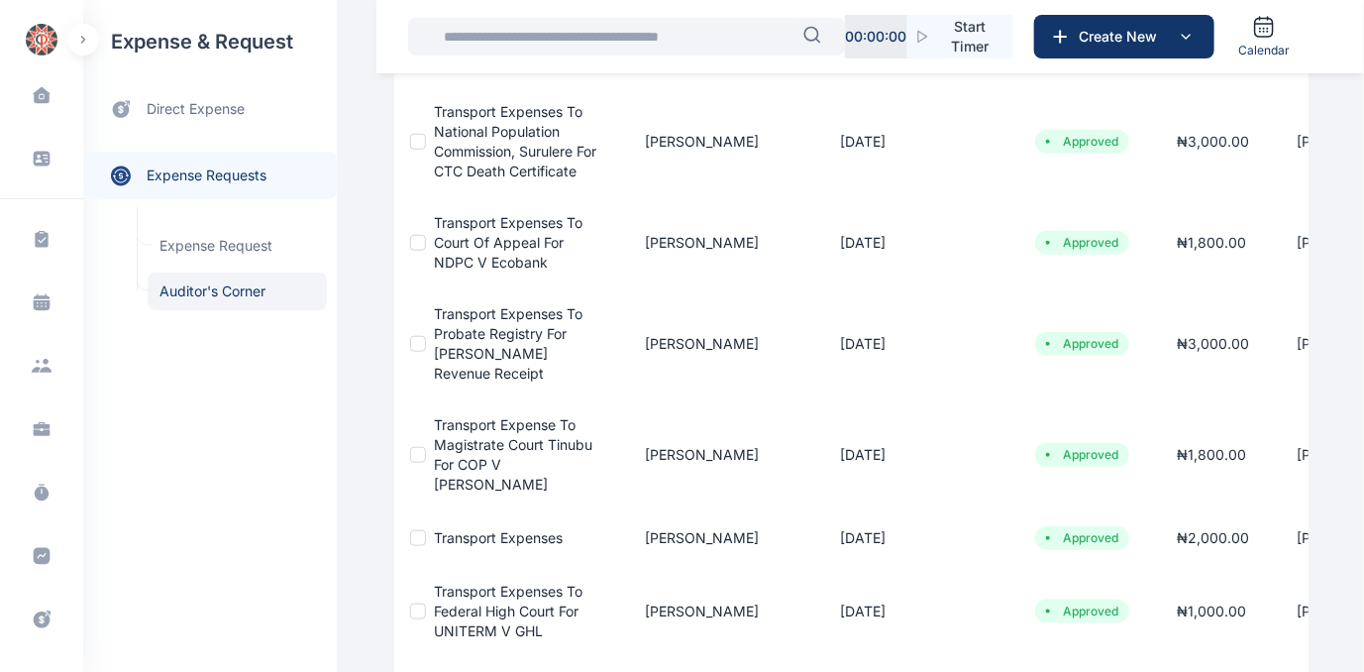
scroll to position [877, 0]
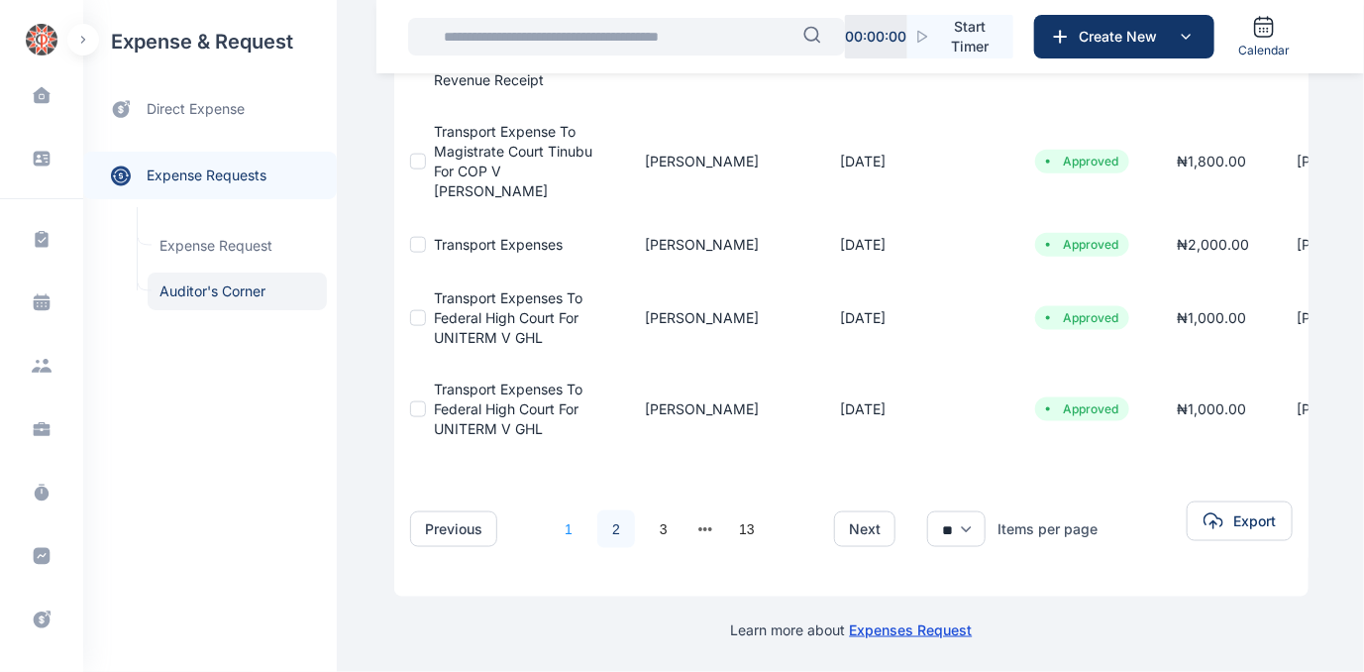
click at [557, 521] on link "1" at bounding box center [569, 529] width 38 height 38
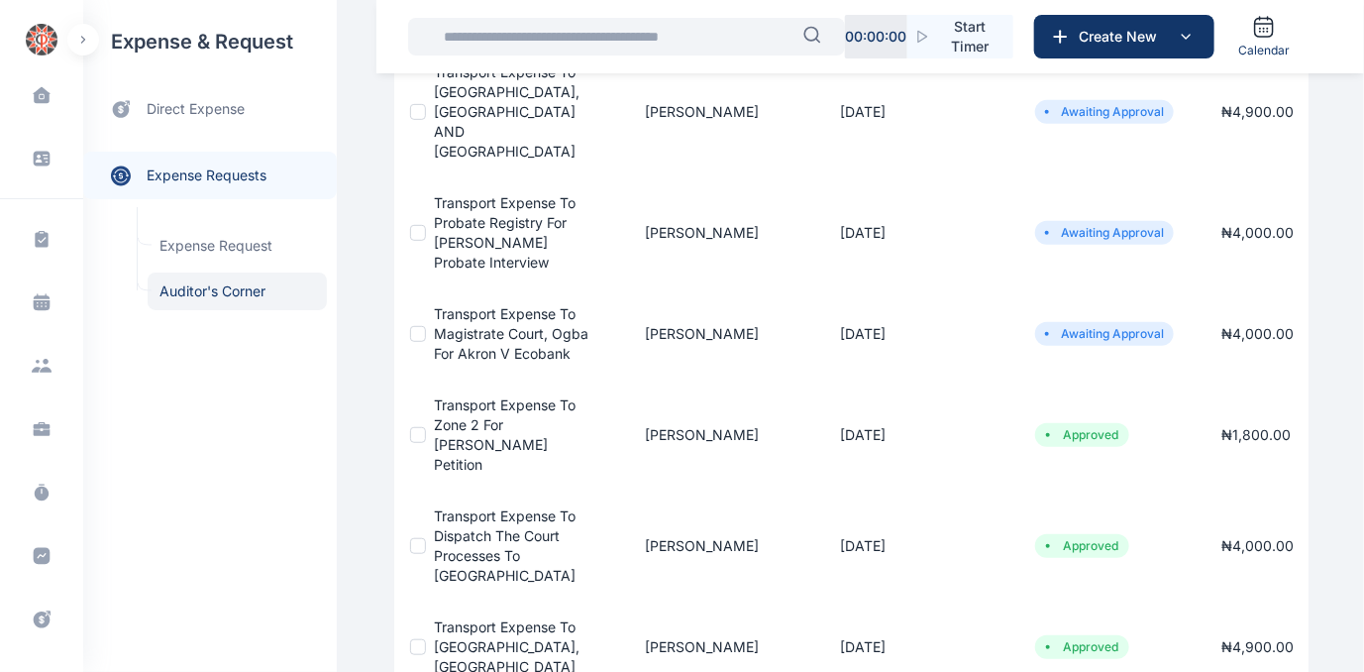
scroll to position [270, 0]
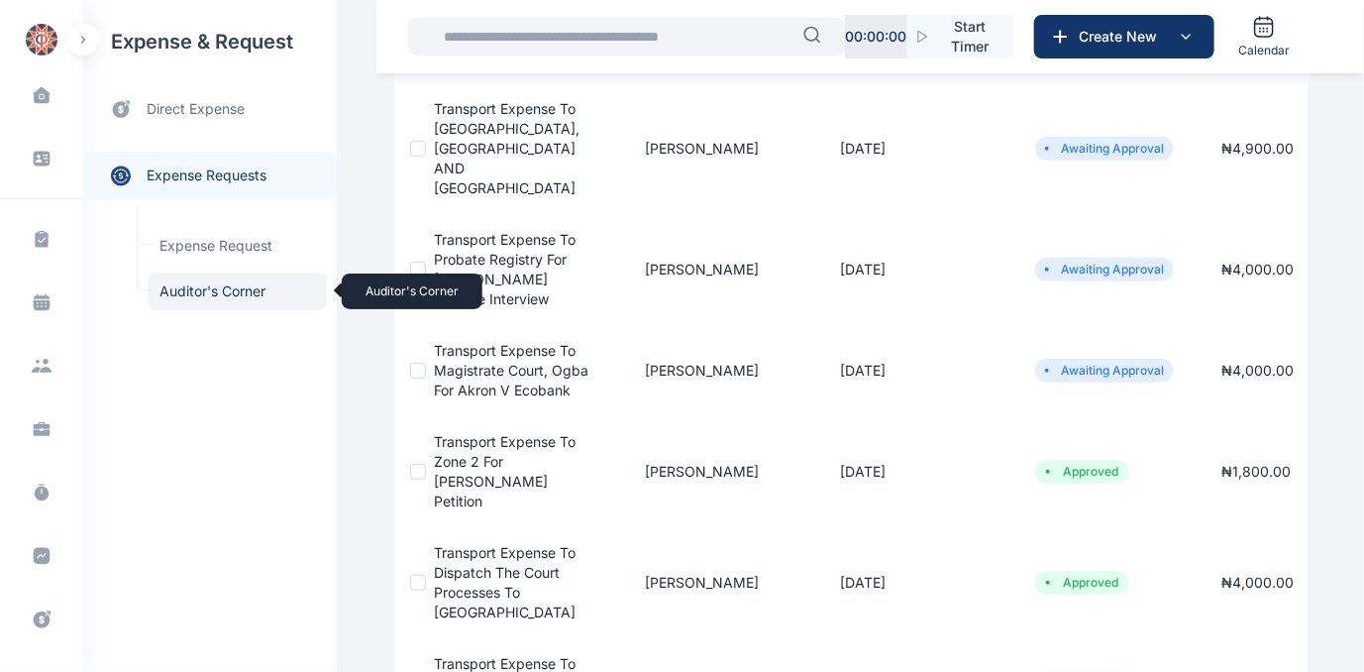
click at [194, 284] on span "Auditor's Corner Auditor's Corner" at bounding box center [237, 291] width 179 height 38
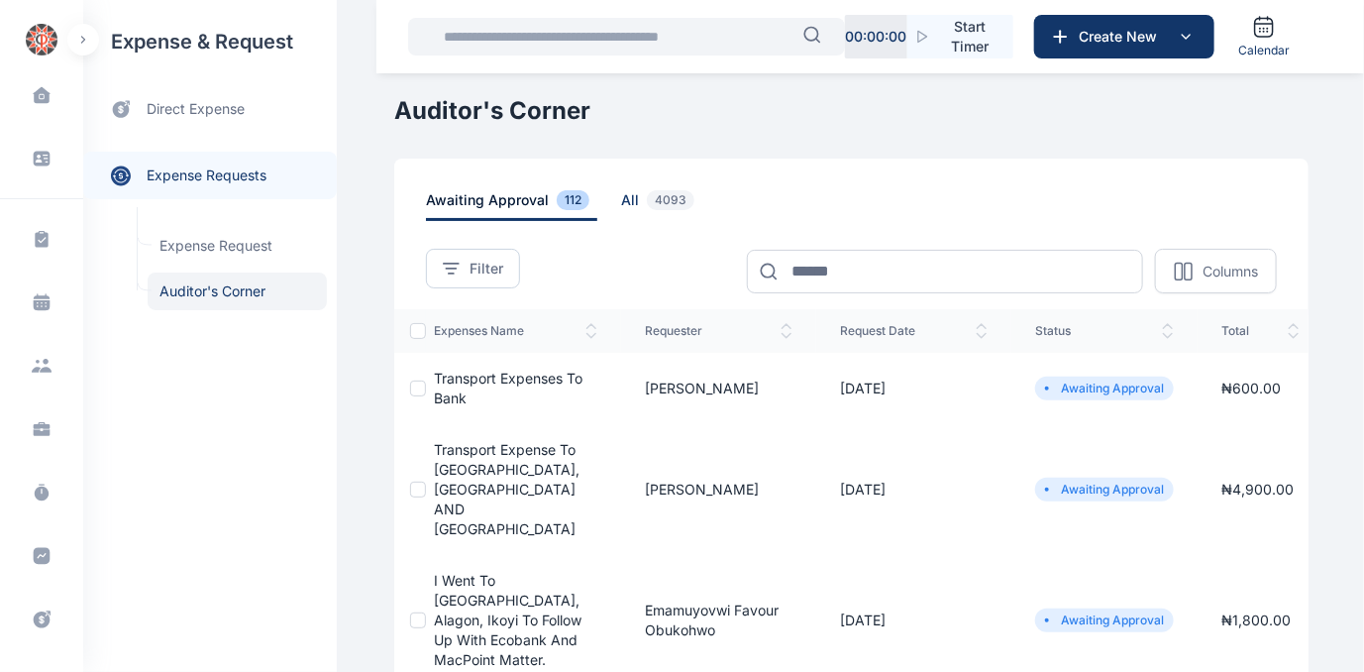
click at [621, 200] on span "all 4093" at bounding box center [661, 205] width 81 height 31
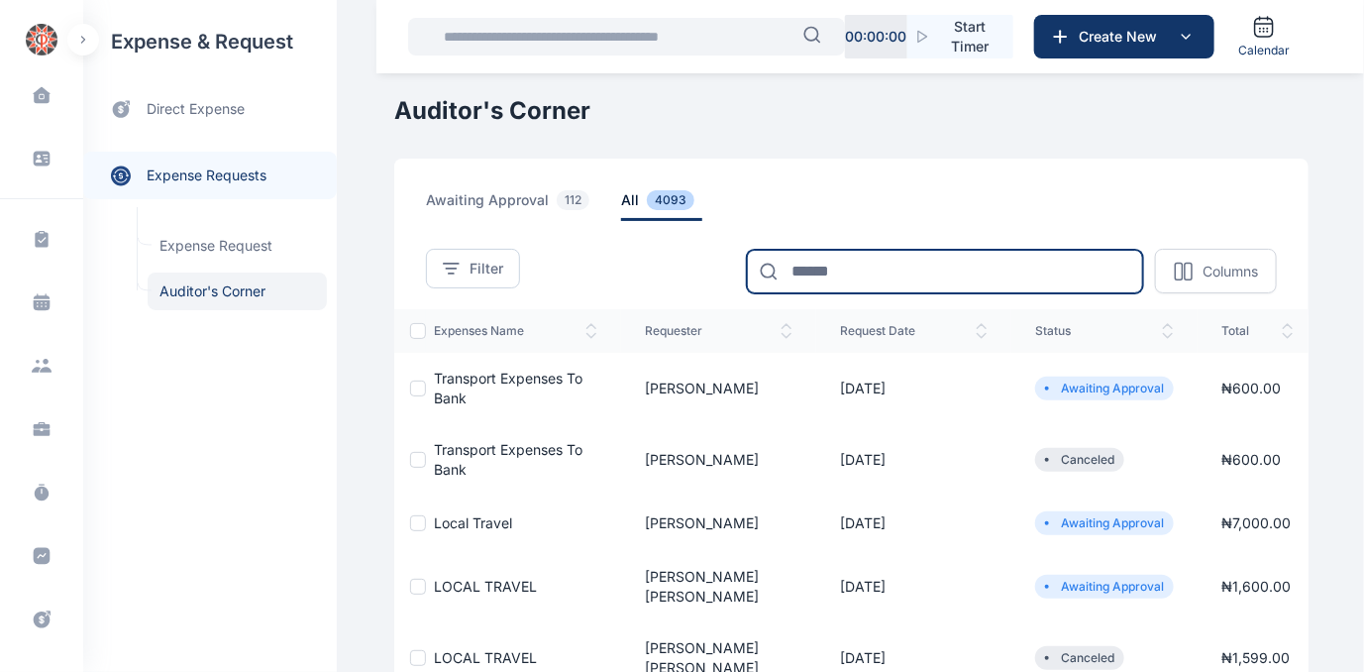
click at [883, 253] on input at bounding box center [945, 272] width 396 height 44
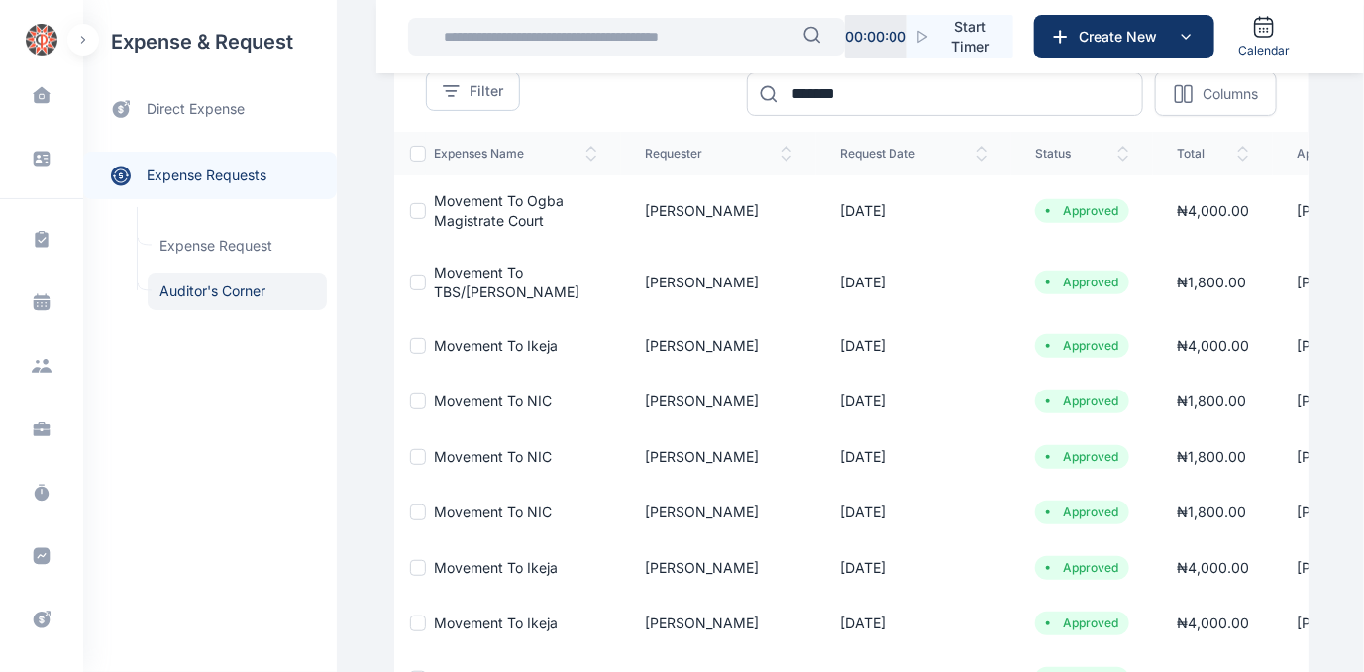
scroll to position [179, 0]
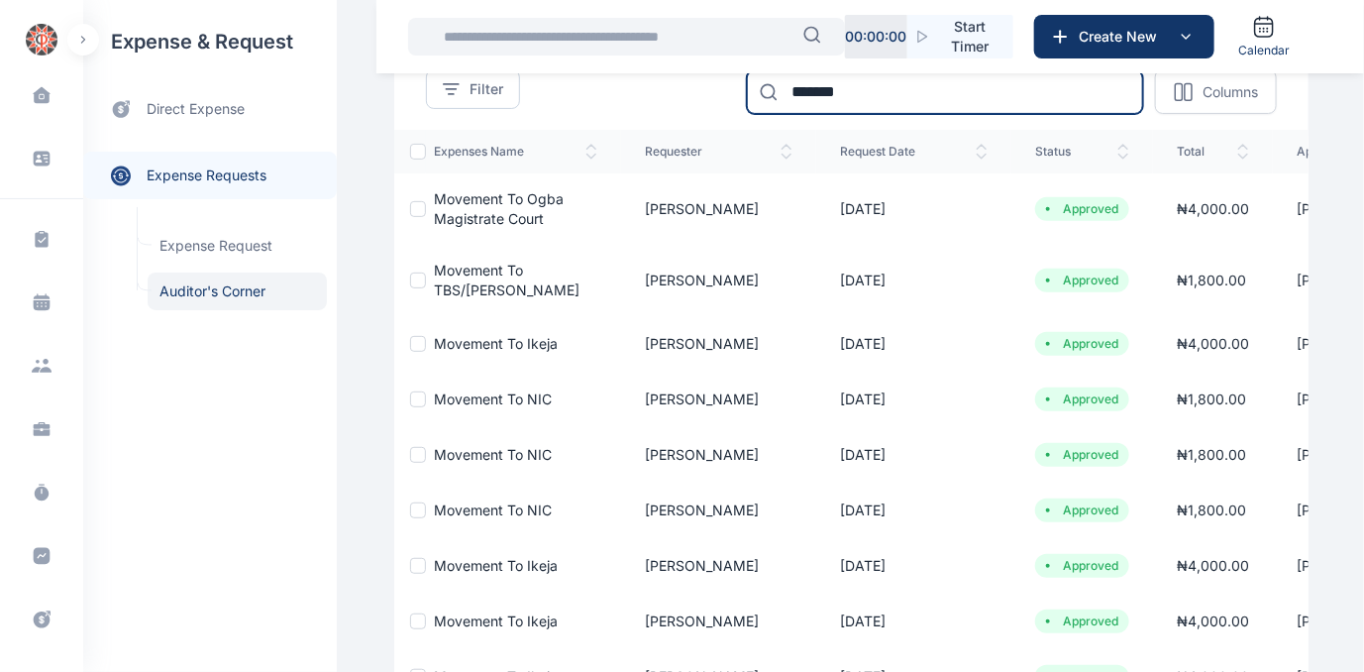
click at [895, 98] on input "*******" at bounding box center [945, 92] width 396 height 44
type input "*"
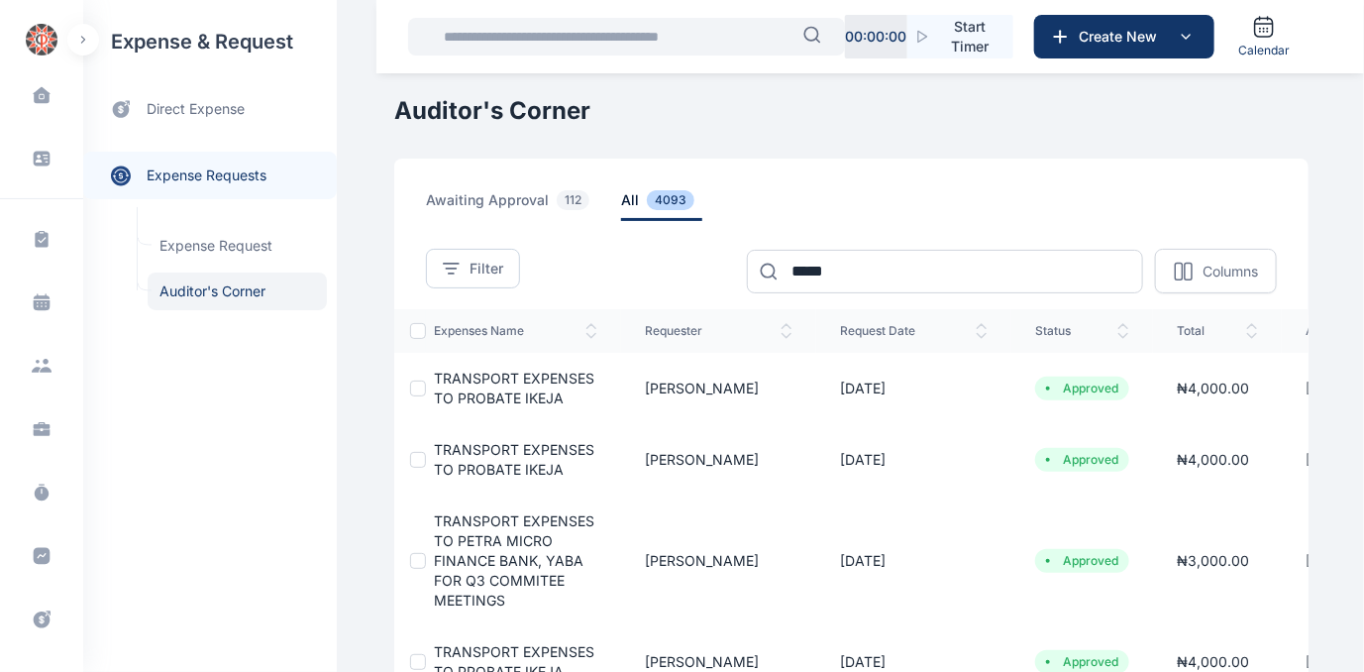
scroll to position [0, 0]
click at [861, 275] on input "*****" at bounding box center [945, 272] width 396 height 44
type input "*"
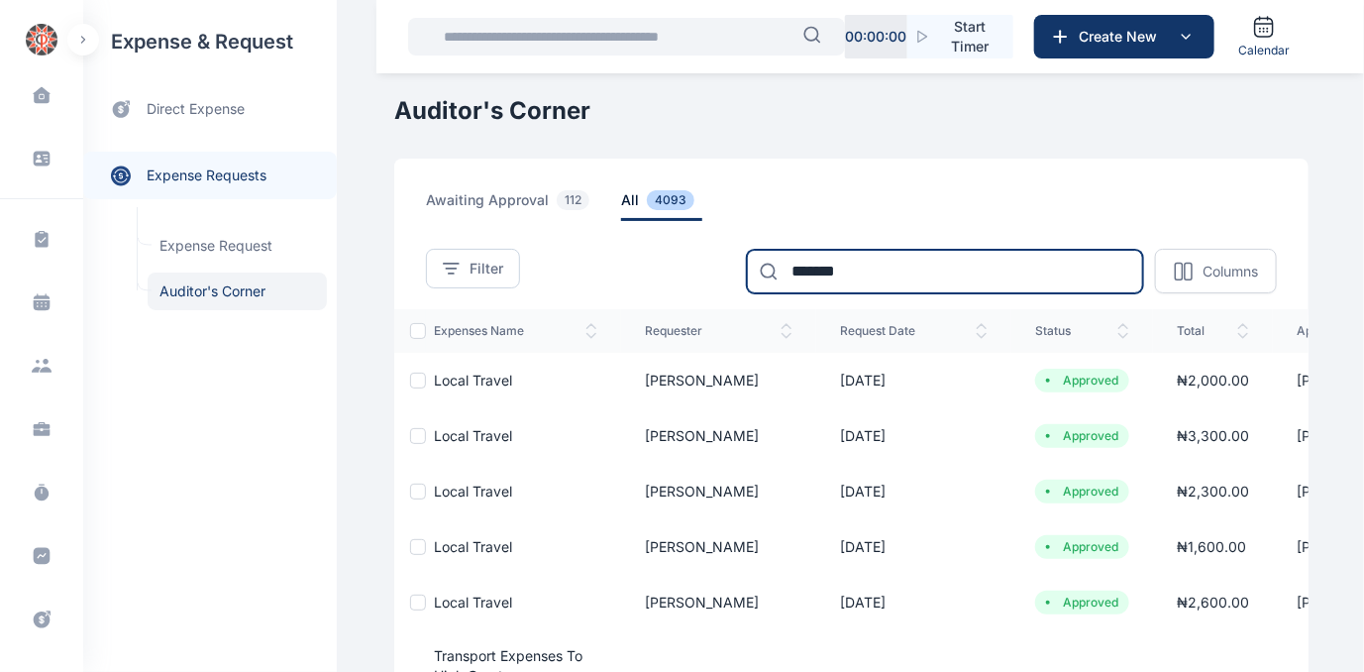
click at [899, 273] on input "*******" at bounding box center [945, 272] width 396 height 44
type input "*"
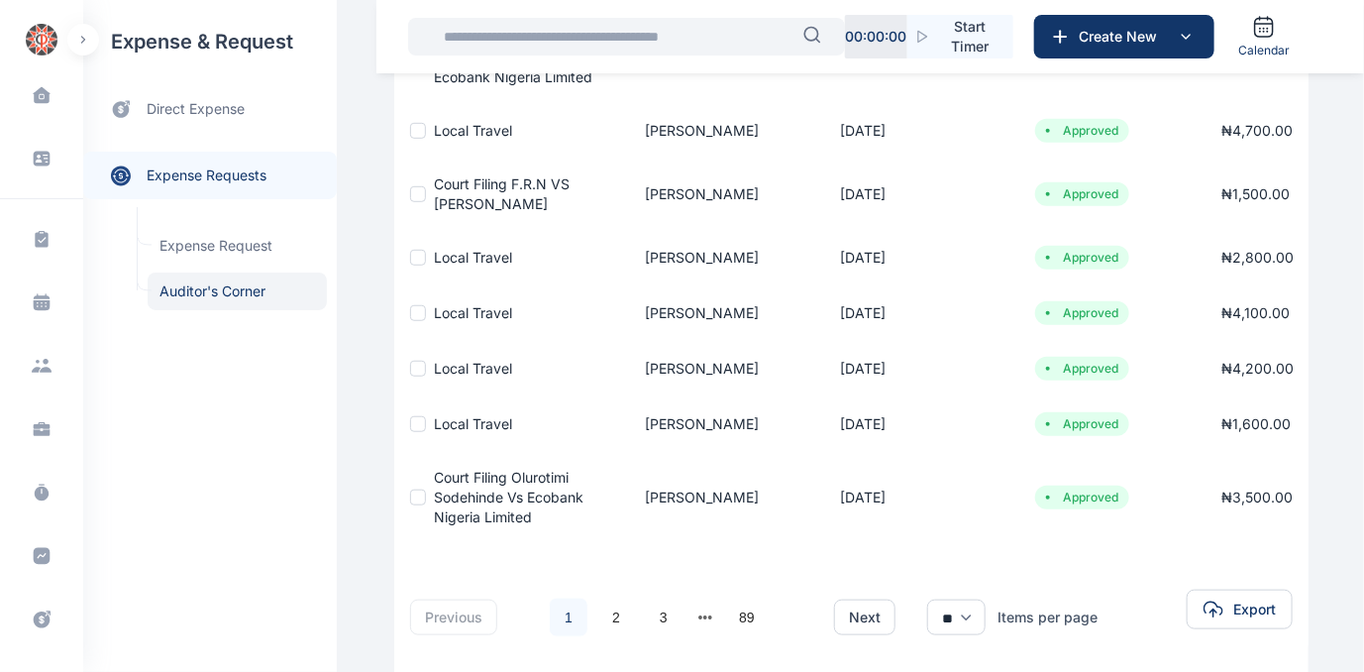
scroll to position [540, 0]
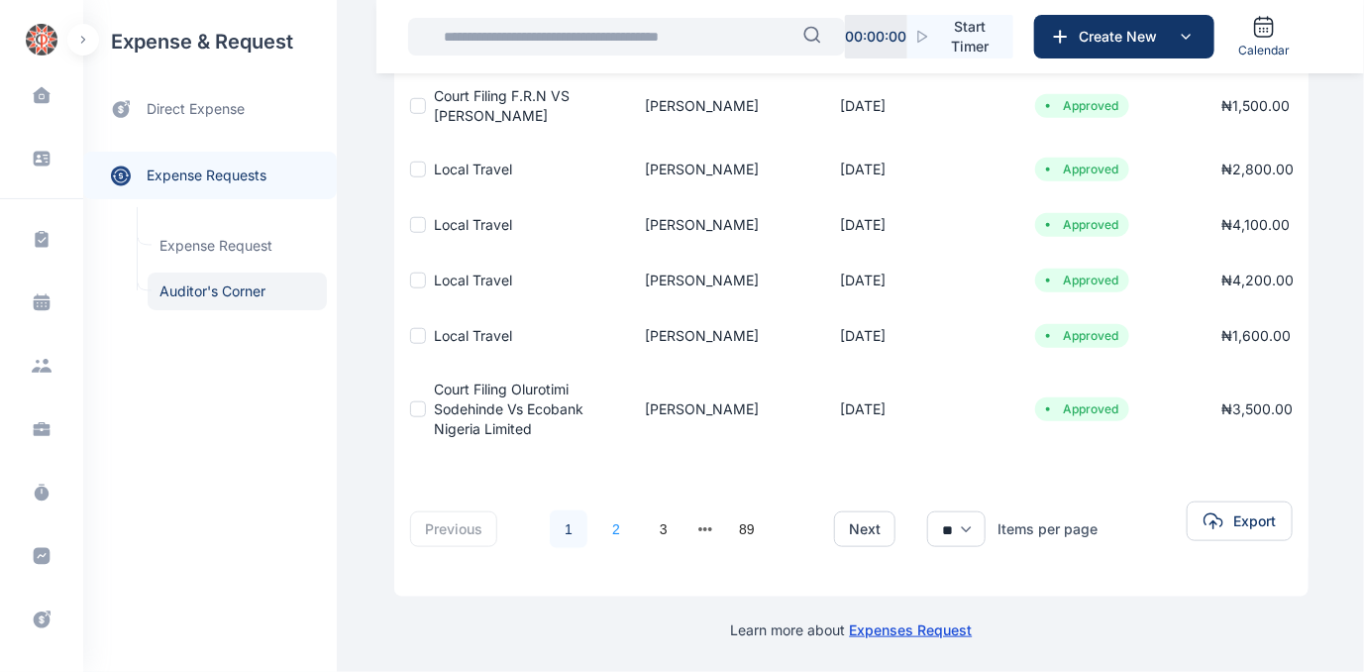
click at [607, 525] on link "2" at bounding box center [617, 529] width 38 height 38
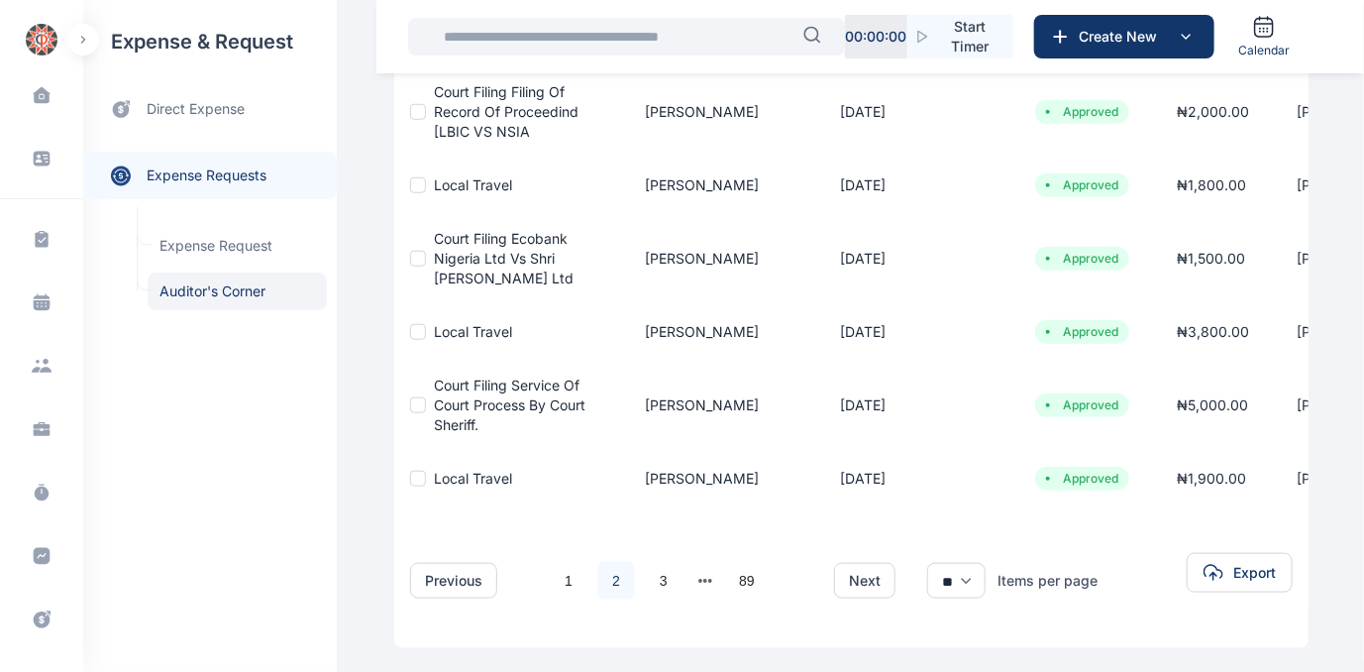
scroll to position [630, 0]
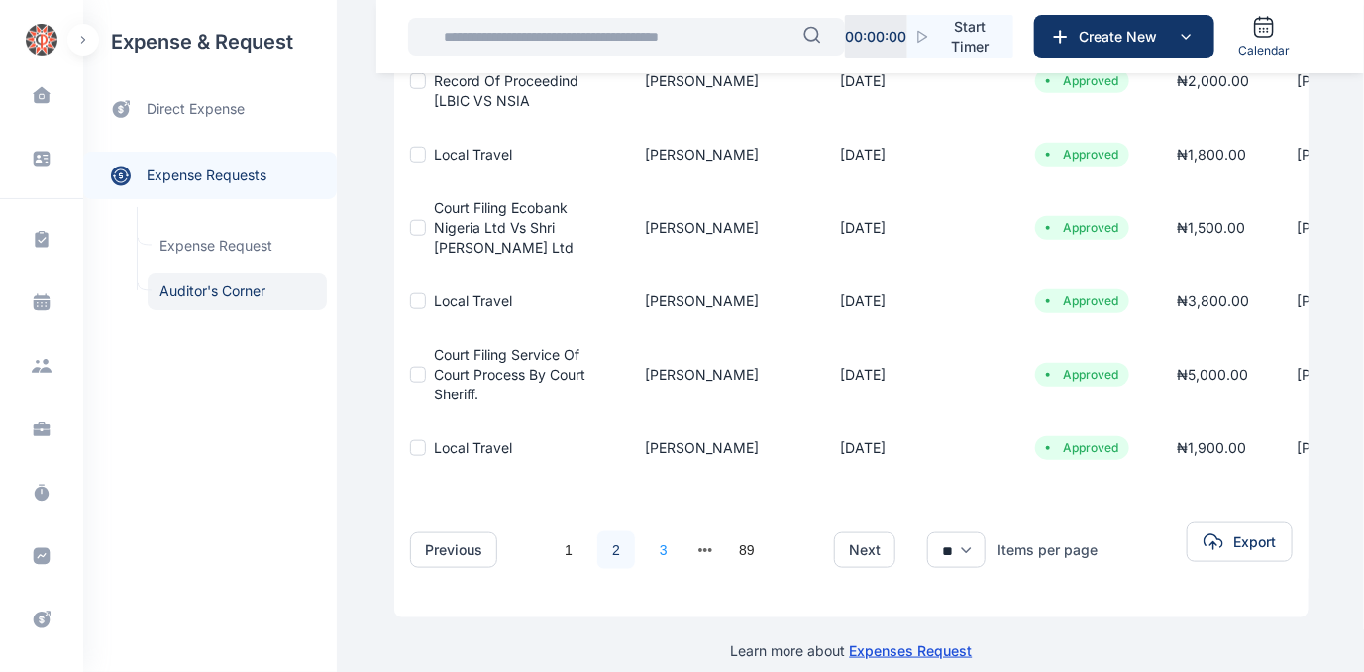
click at [653, 546] on link "3" at bounding box center [664, 550] width 38 height 38
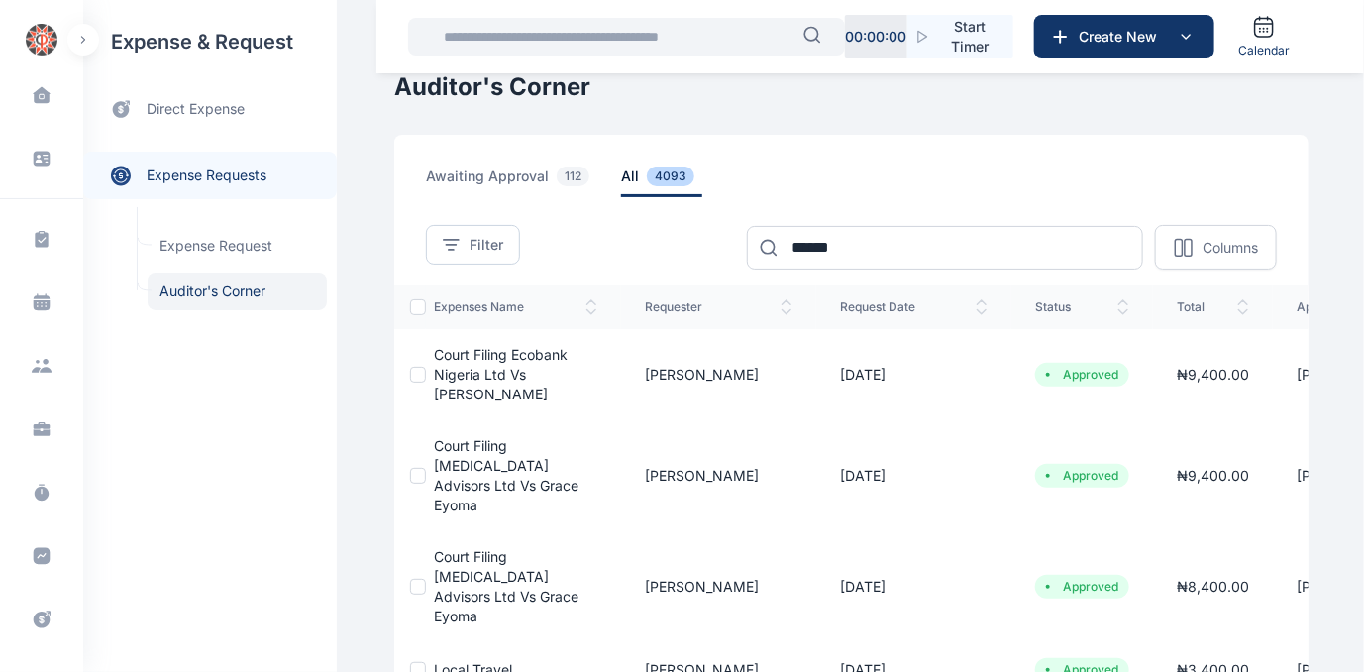
scroll to position [0, 0]
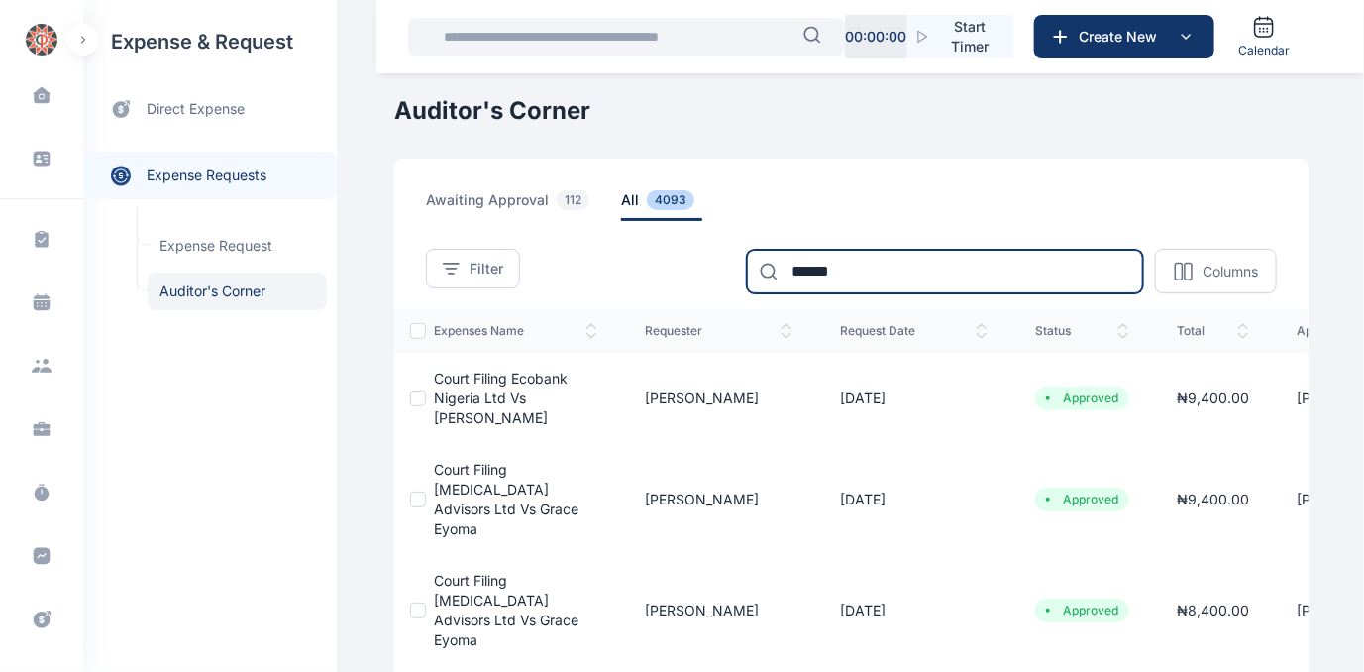
click at [938, 274] on input "******" at bounding box center [945, 272] width 396 height 44
type input "*"
type input "*******"
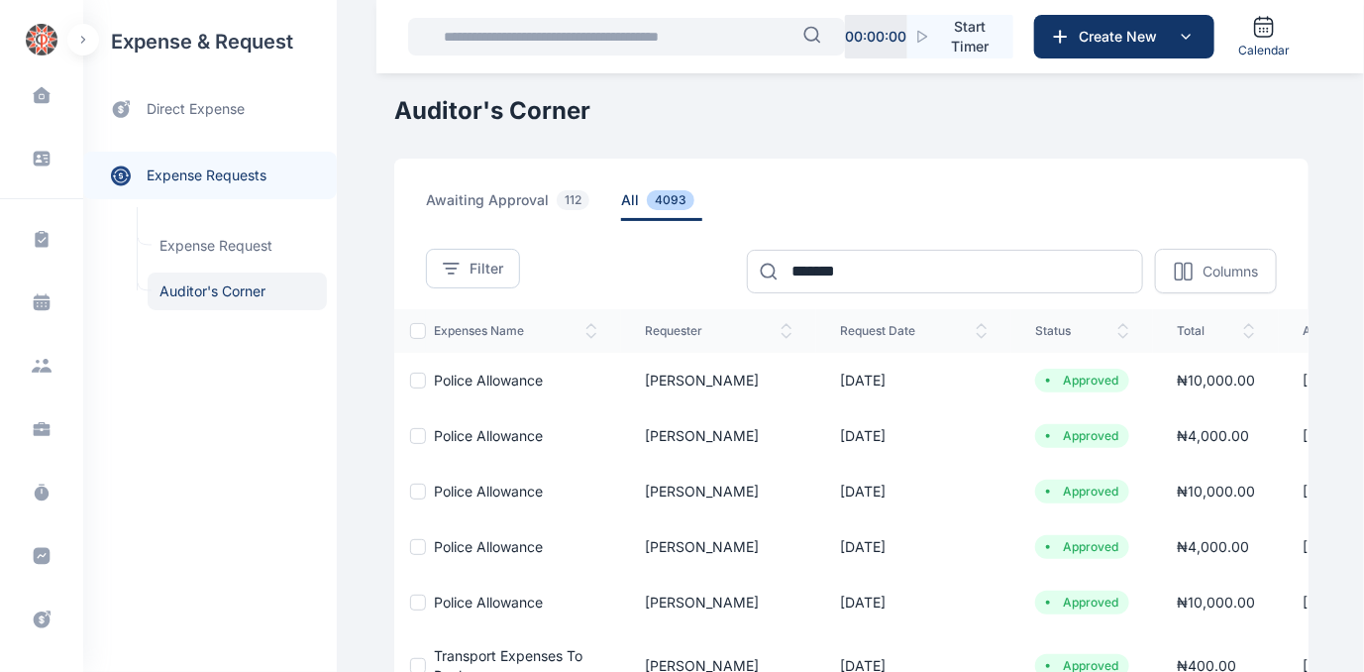
click at [621, 196] on span "all 4093" at bounding box center [661, 205] width 81 height 31
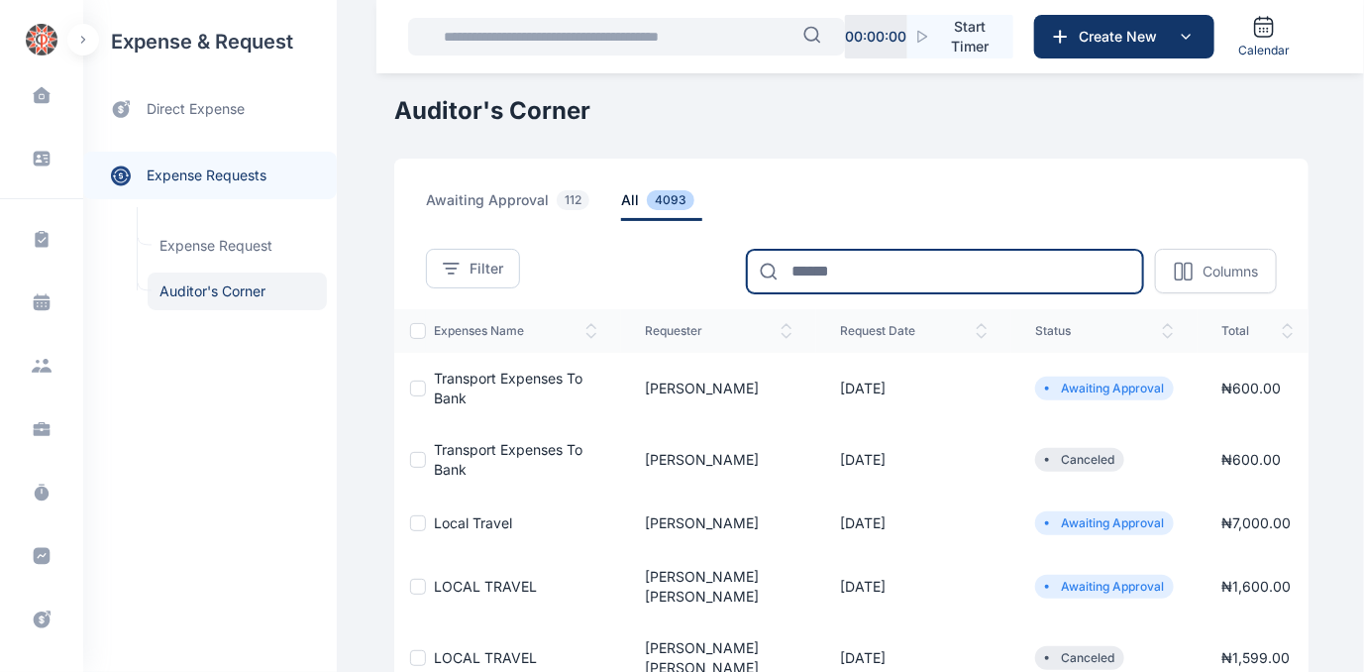
click at [825, 279] on input at bounding box center [945, 272] width 396 height 44
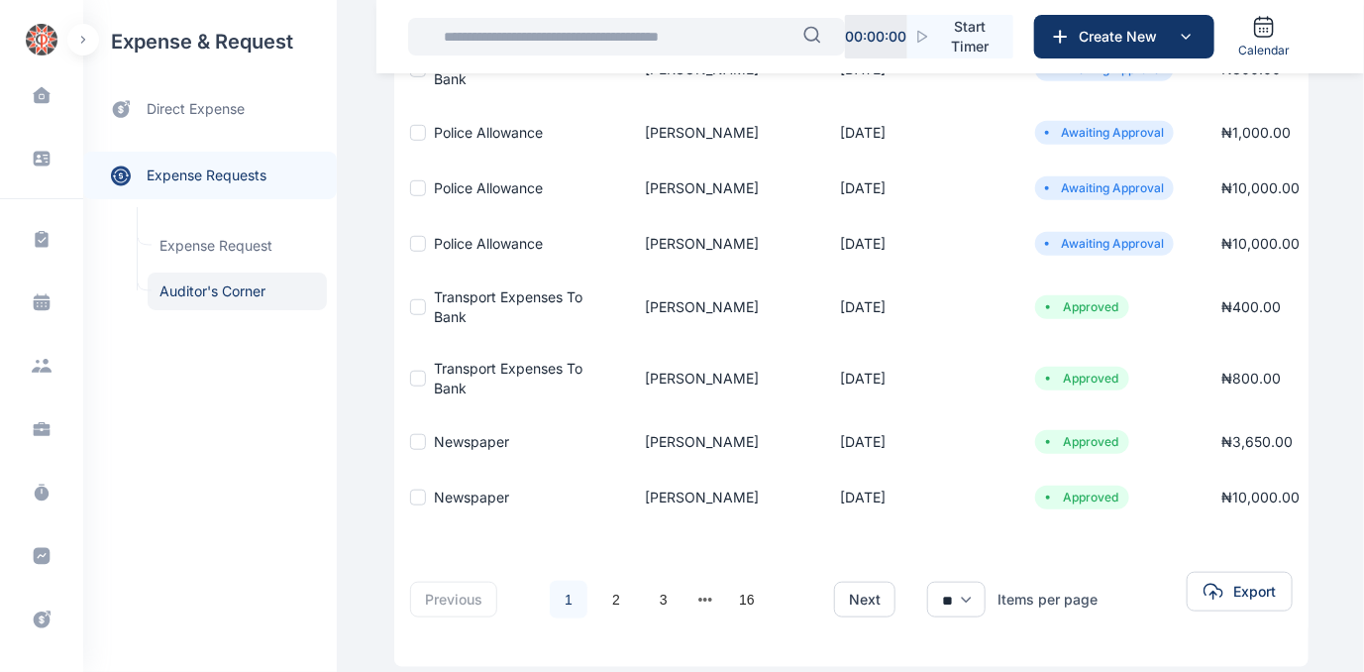
scroll to position [540, 0]
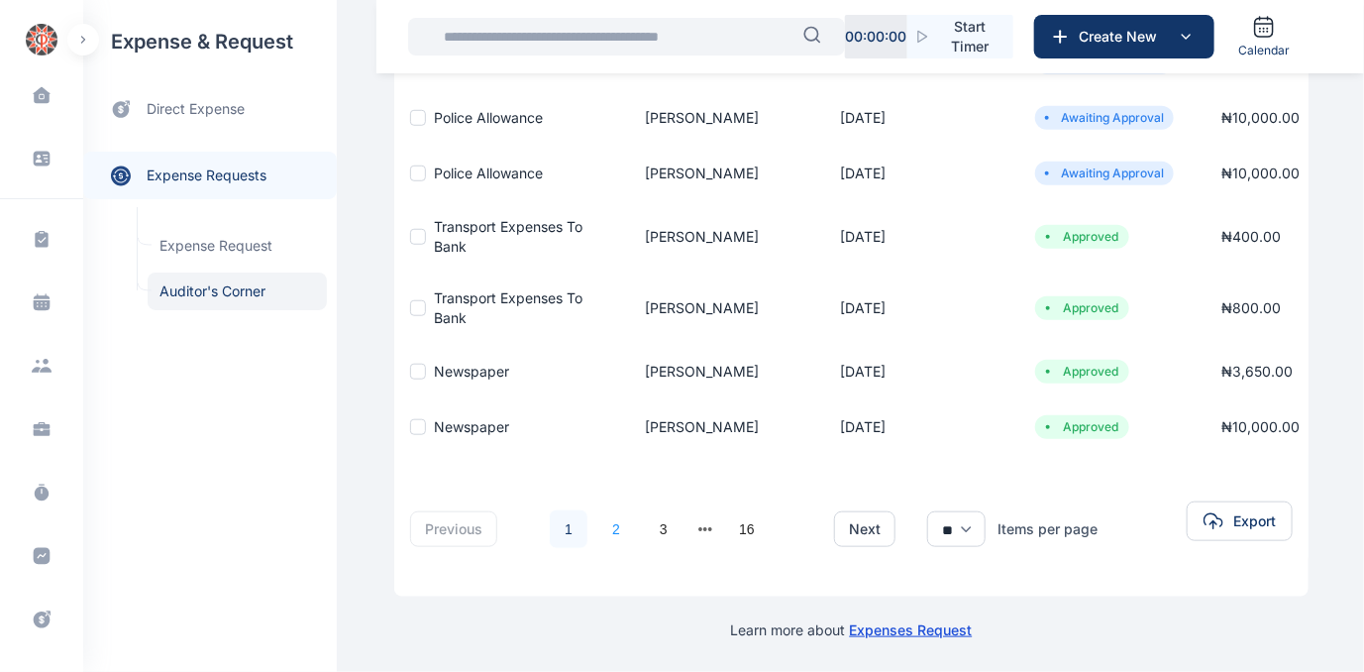
click at [600, 518] on link "2" at bounding box center [617, 529] width 38 height 38
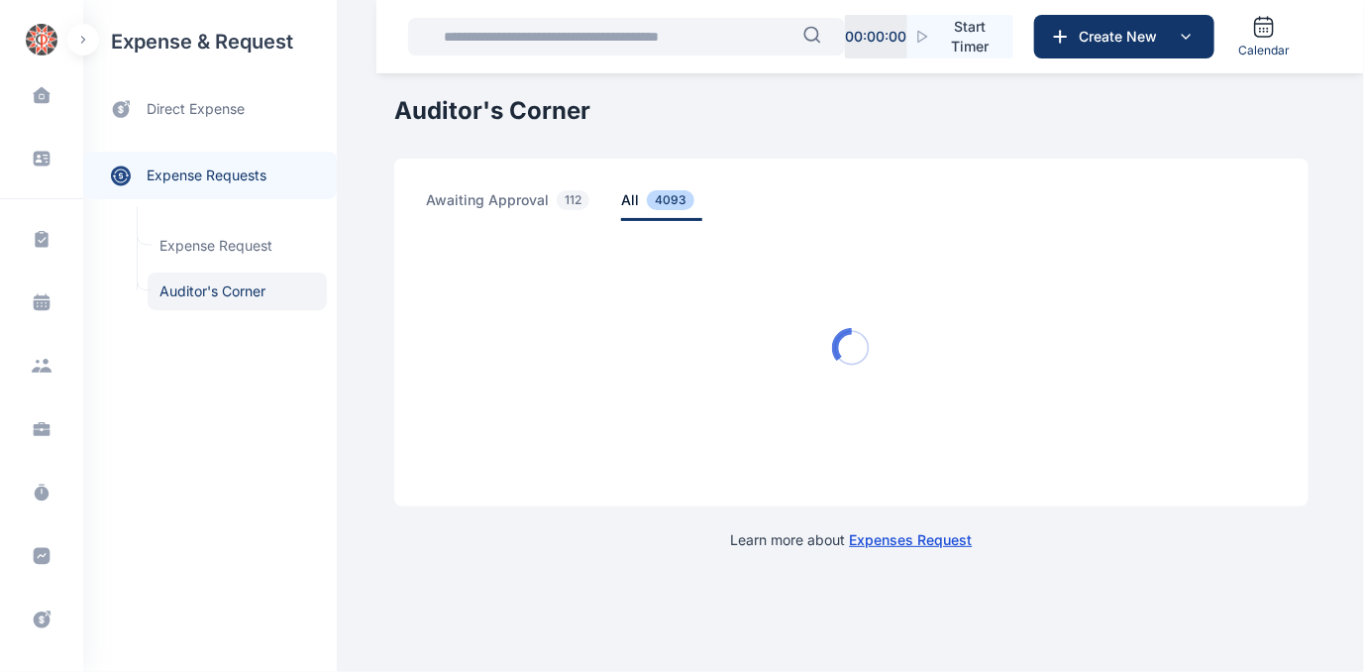
scroll to position [0, 0]
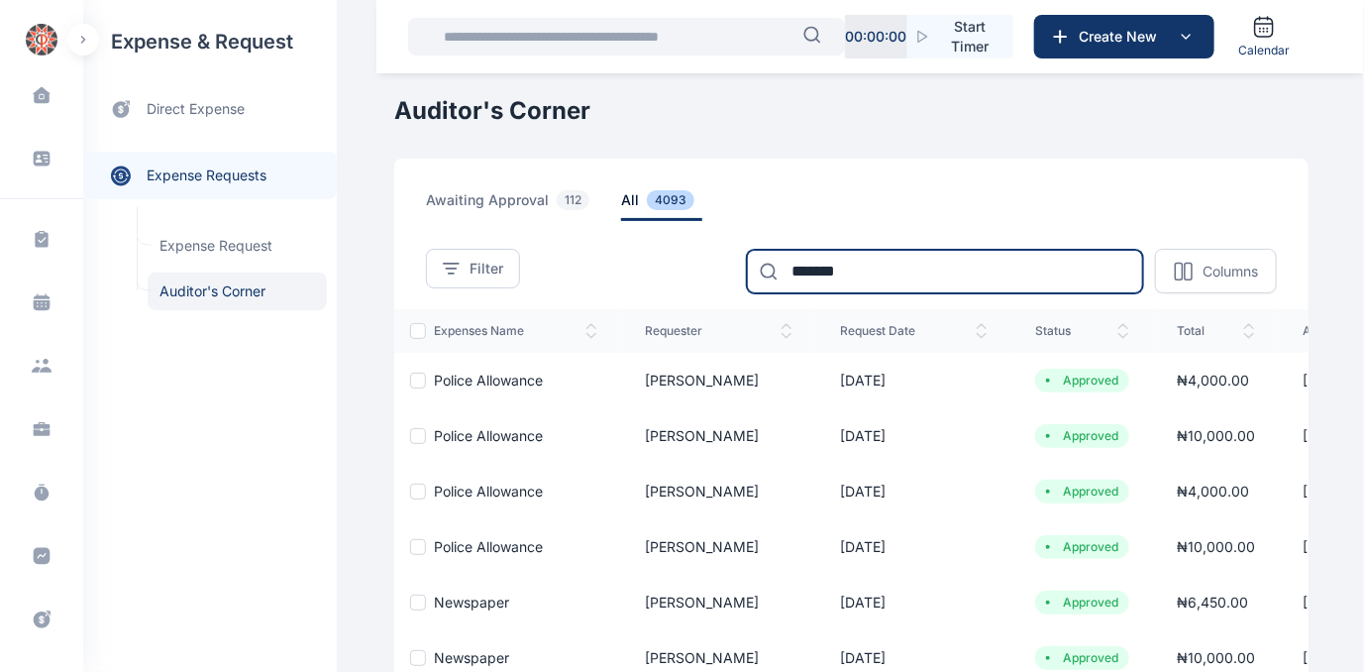
click at [925, 278] on input "*******" at bounding box center [945, 272] width 396 height 44
type input "*"
type input "******"
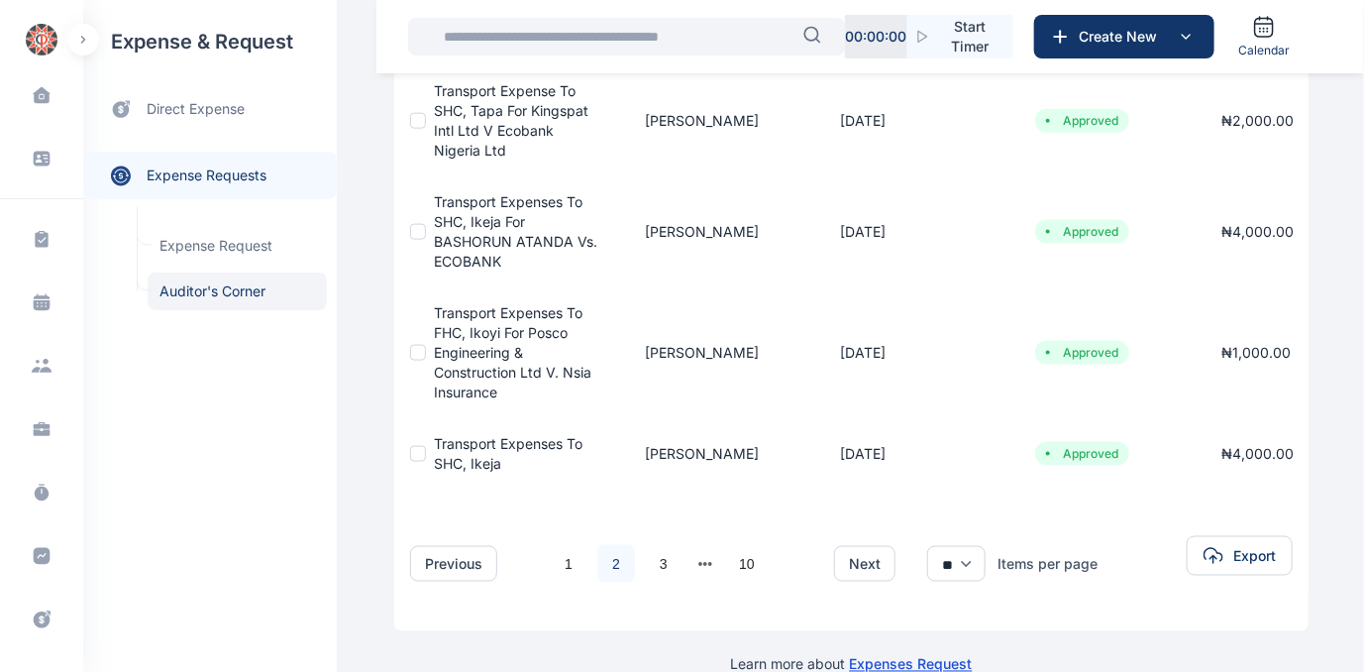
scroll to position [937, 0]
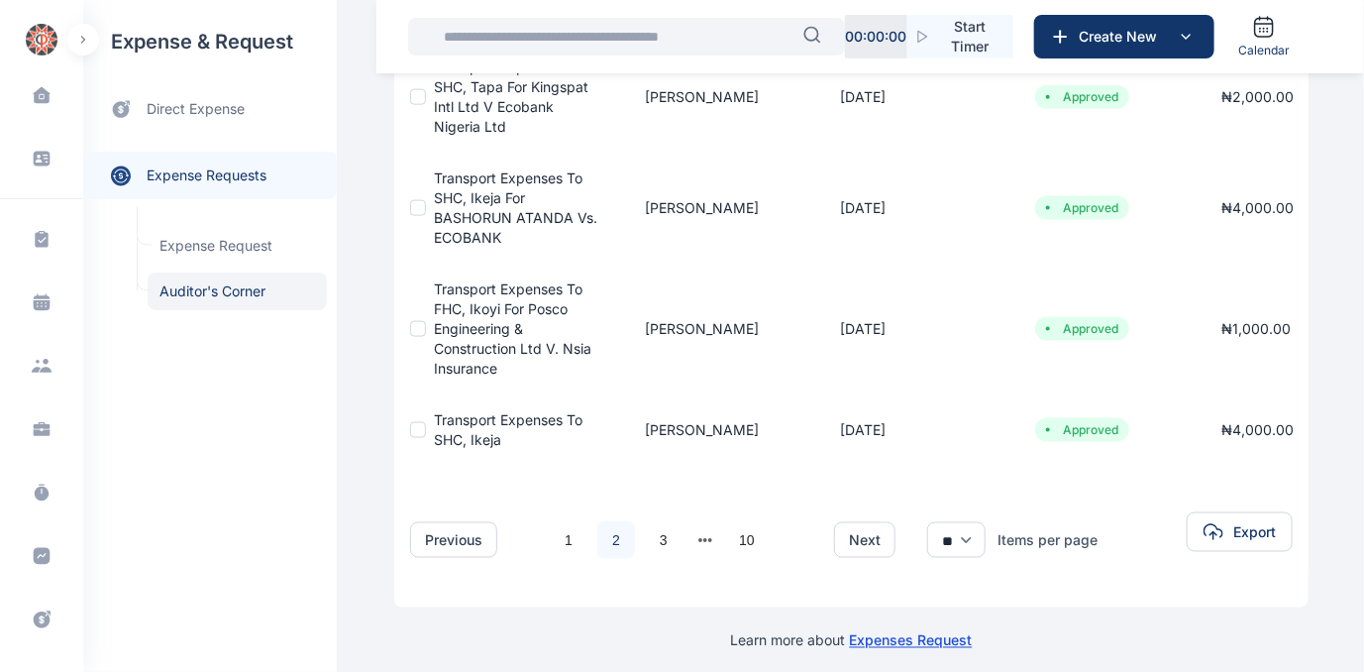
click at [600, 521] on link "2" at bounding box center [617, 540] width 38 height 38
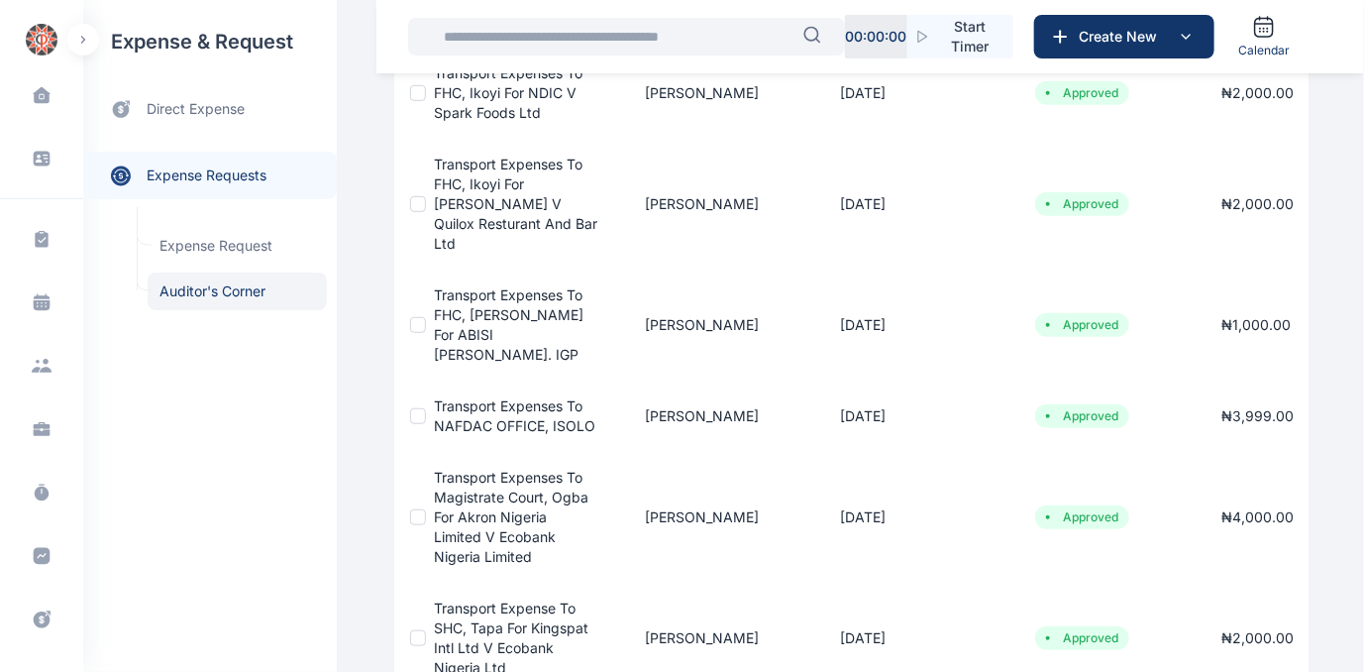
scroll to position [0, 0]
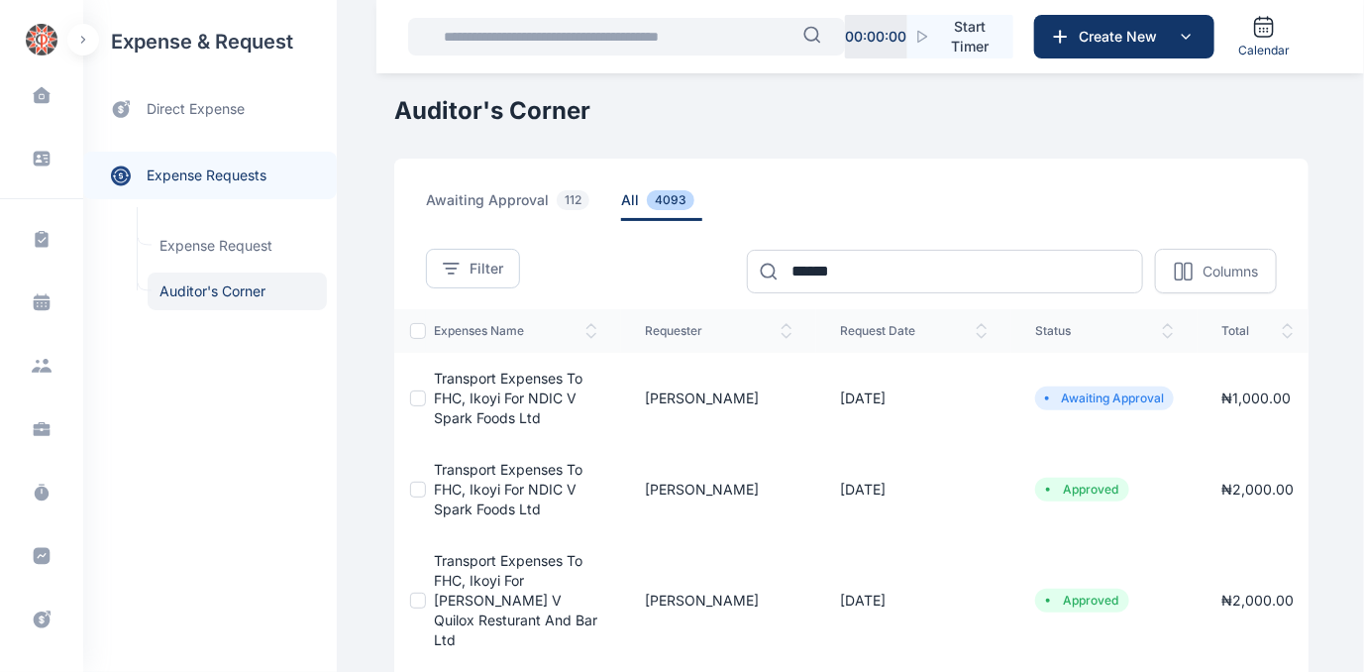
click at [621, 196] on span "all 4093" at bounding box center [661, 205] width 81 height 31
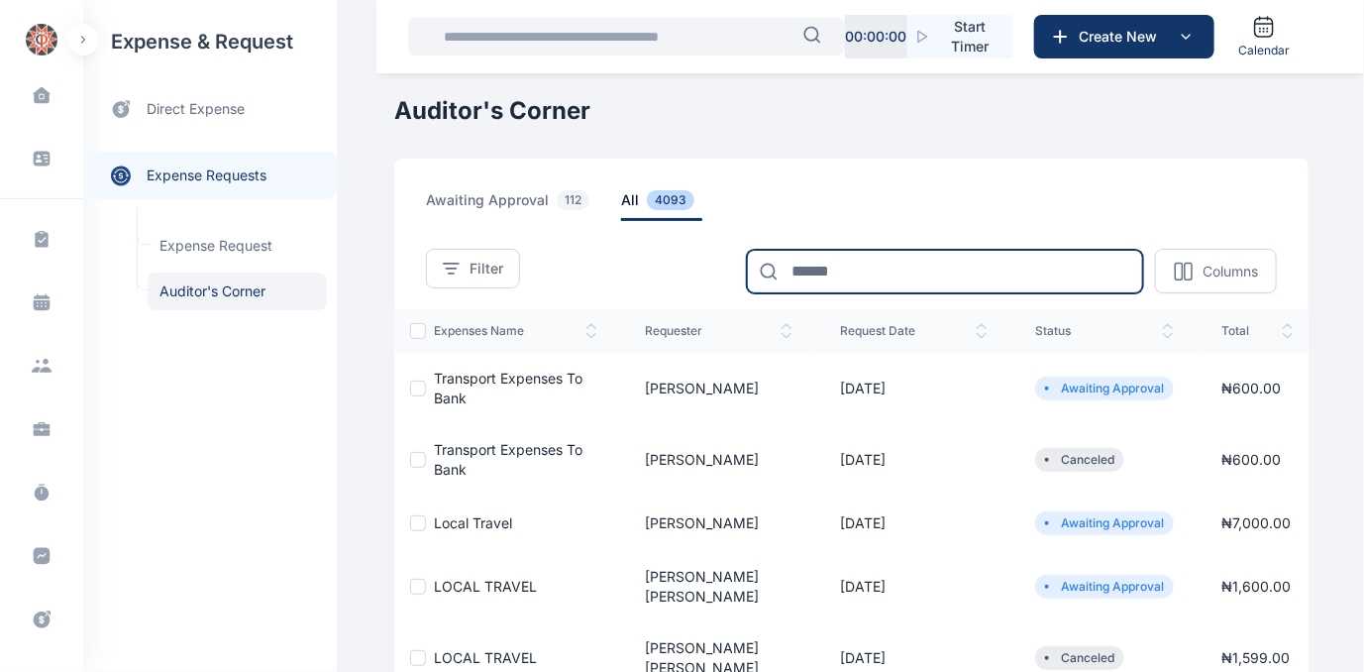
click at [843, 272] on input at bounding box center [945, 272] width 396 height 44
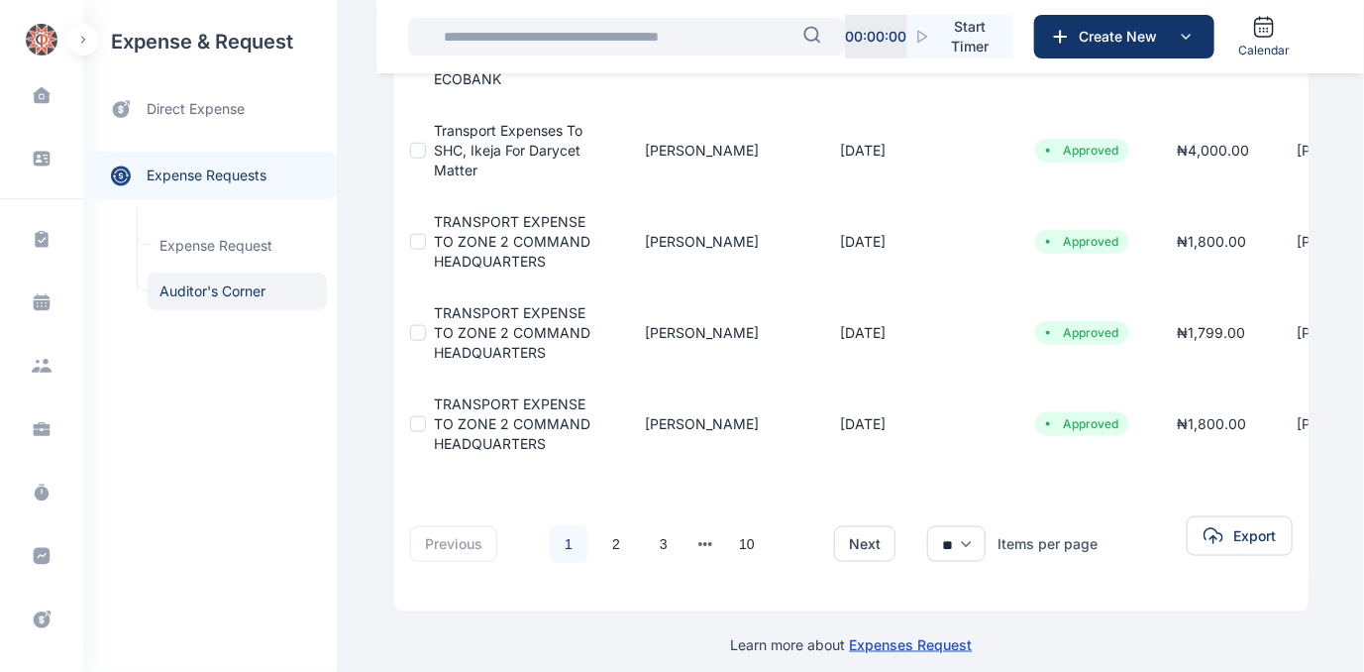
scroll to position [811, 0]
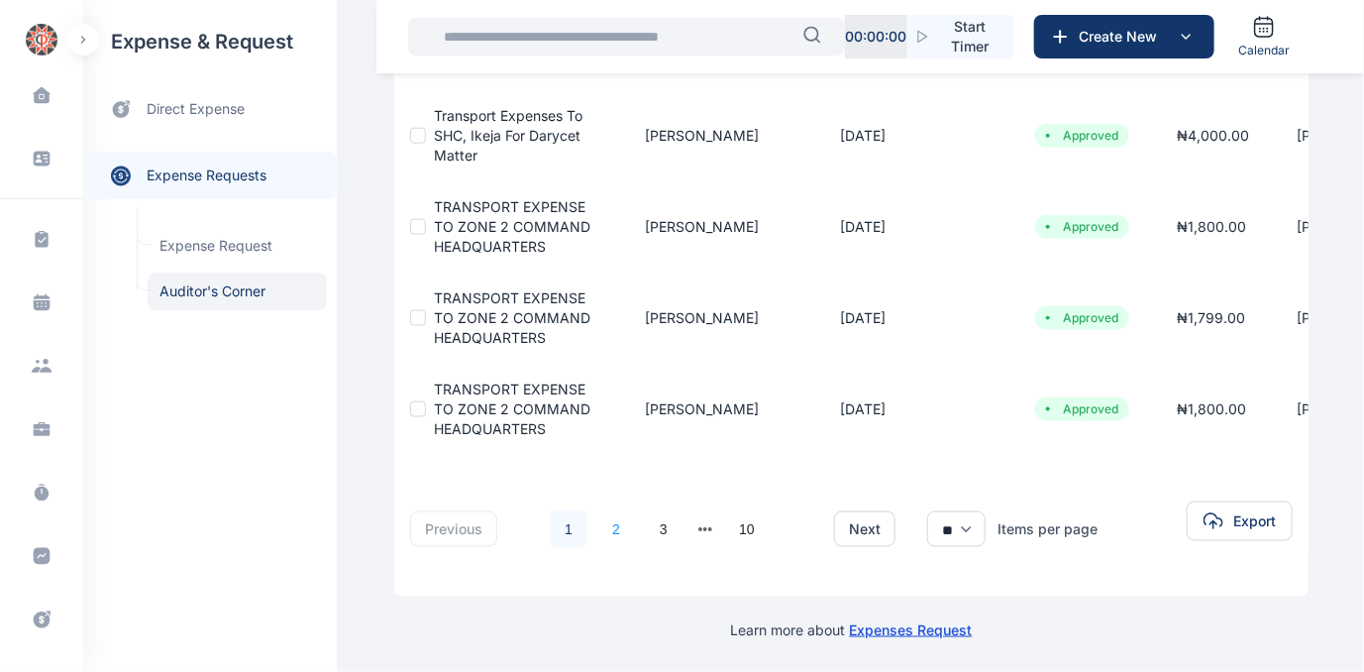
click at [602, 531] on link "2" at bounding box center [617, 529] width 38 height 38
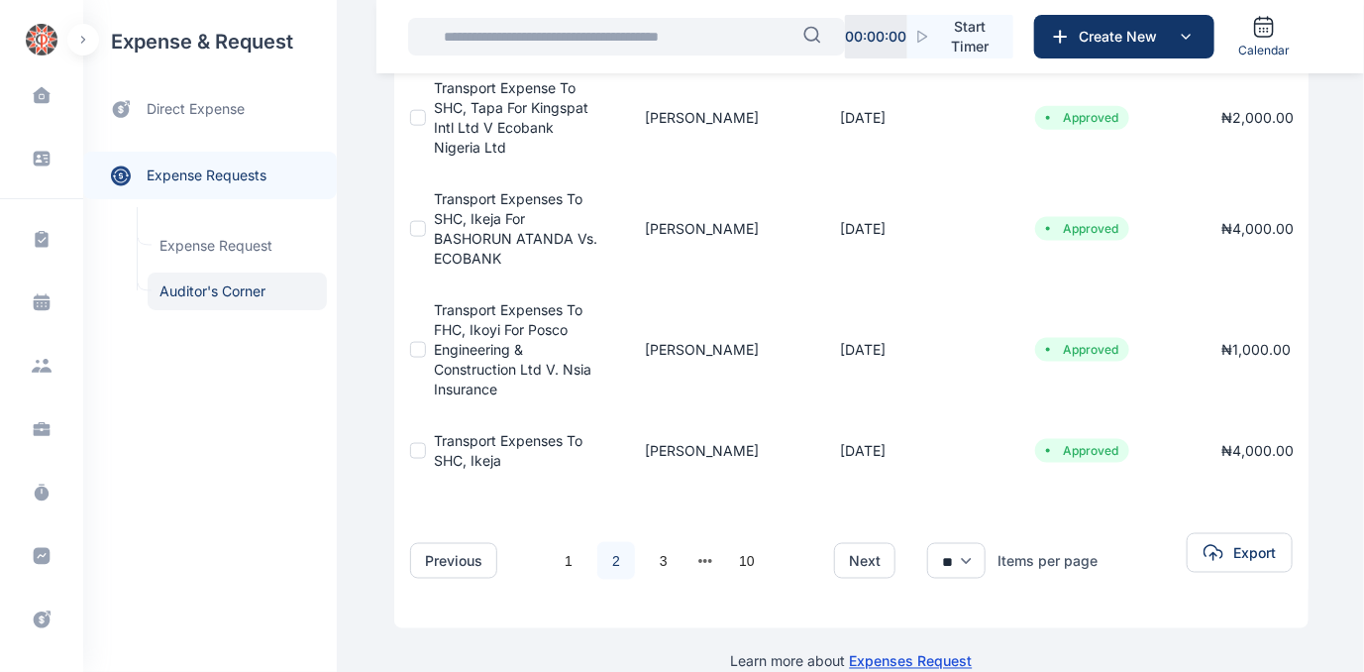
scroll to position [937, 0]
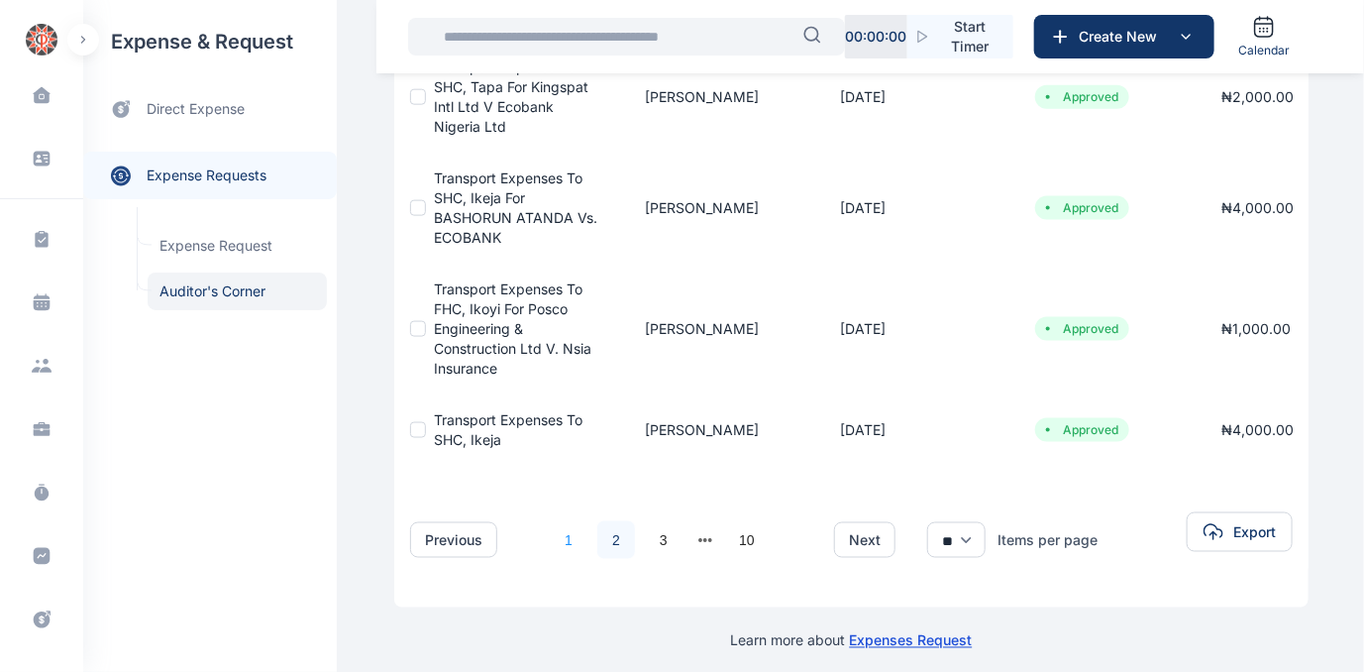
click at [557, 521] on link "1" at bounding box center [569, 540] width 38 height 38
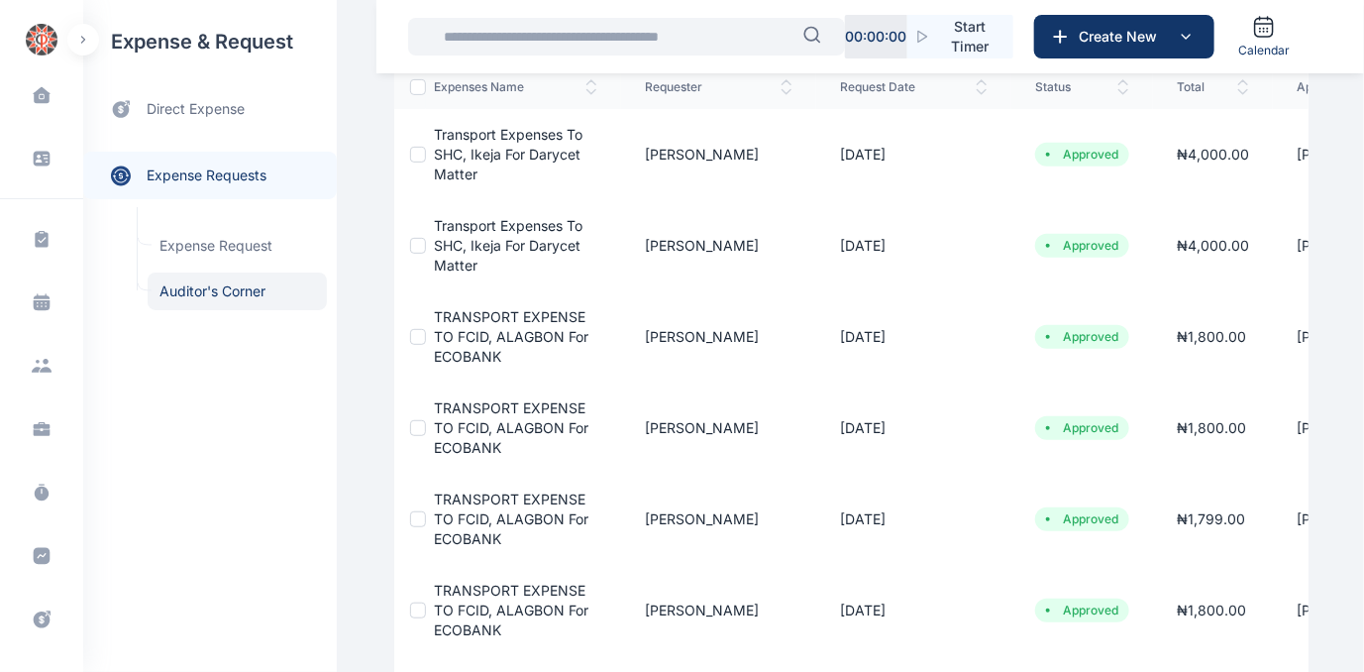
scroll to position [0, 0]
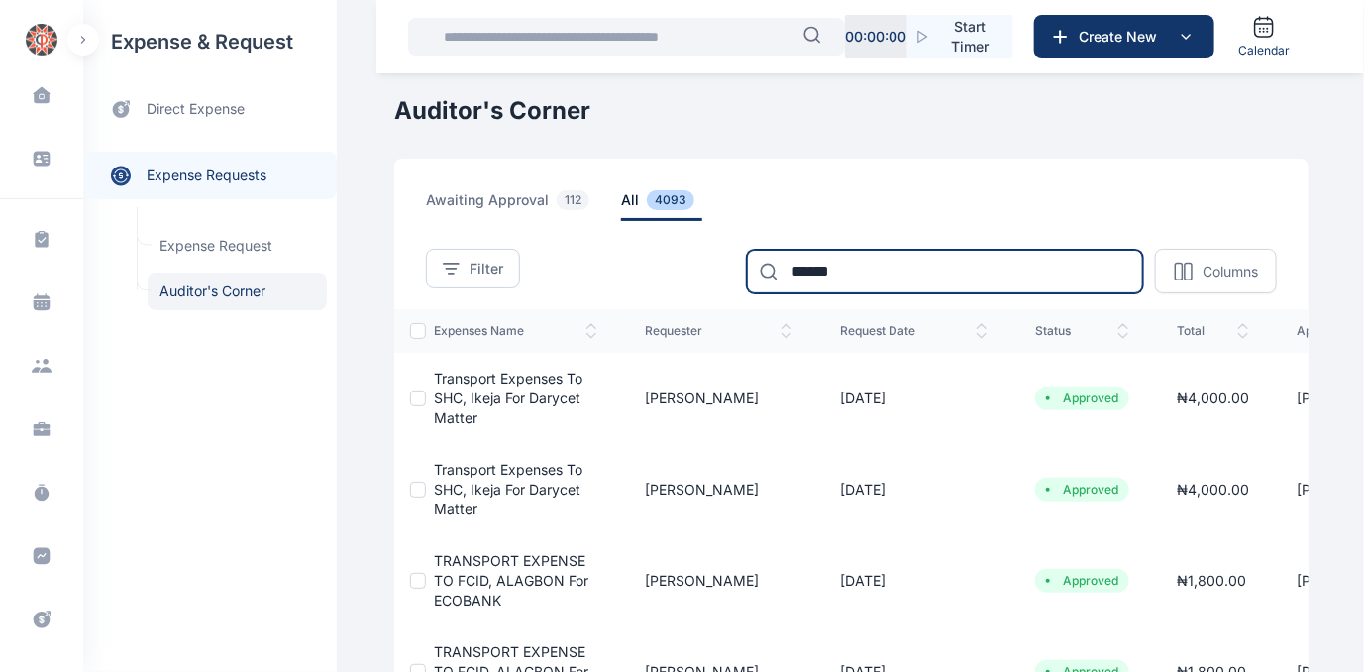
click at [918, 256] on input "******" at bounding box center [945, 272] width 396 height 44
type input "*"
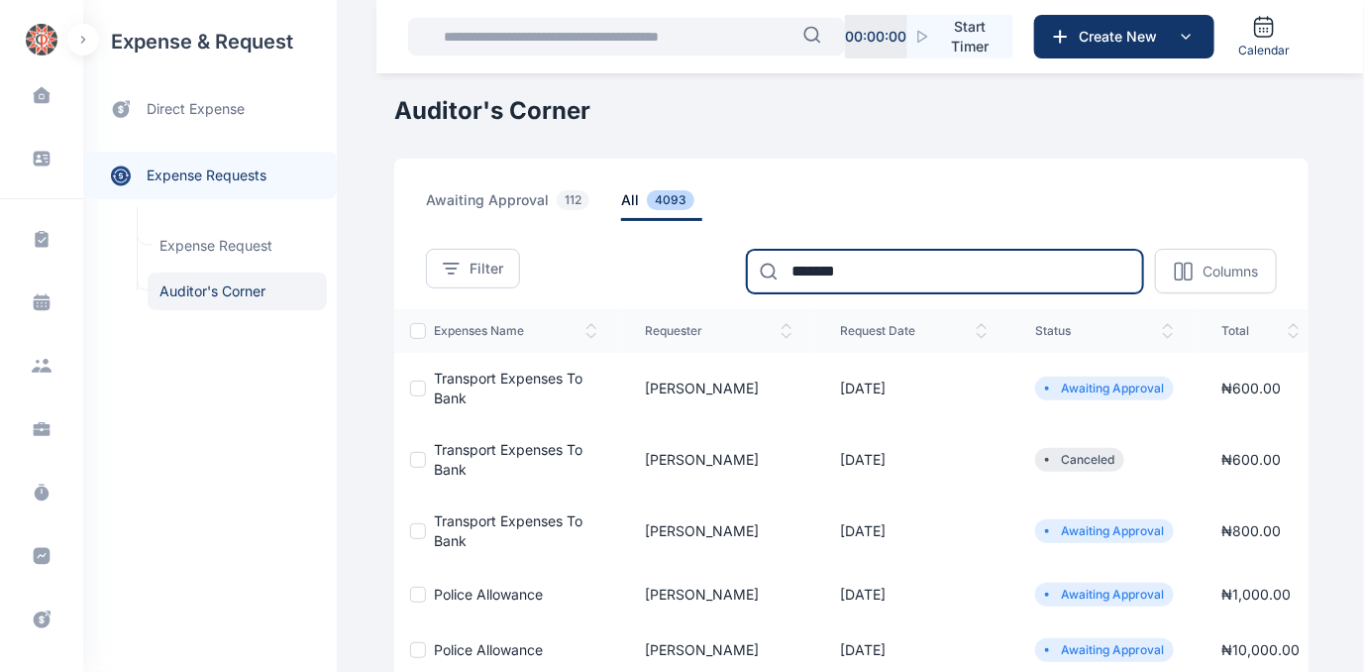
click at [953, 264] on input "*******" at bounding box center [945, 272] width 396 height 44
type input "*"
type input "******"
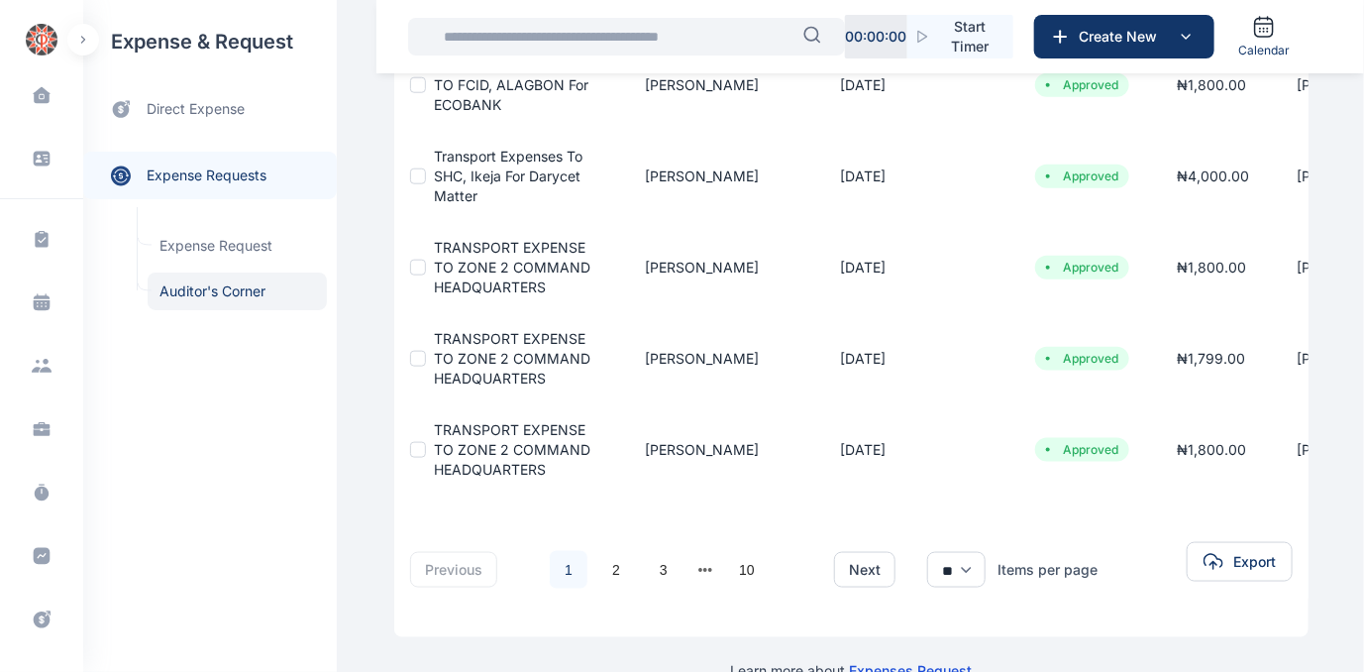
scroll to position [728, 0]
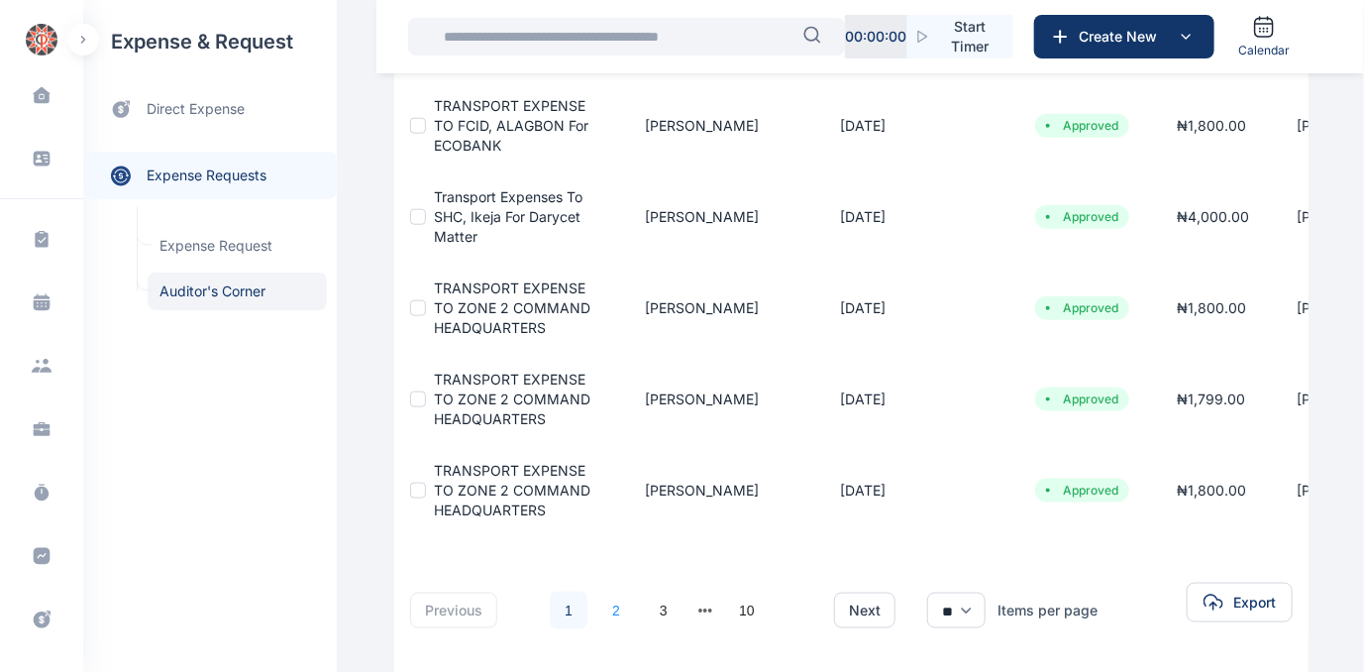
click at [600, 606] on link "2" at bounding box center [617, 611] width 38 height 38
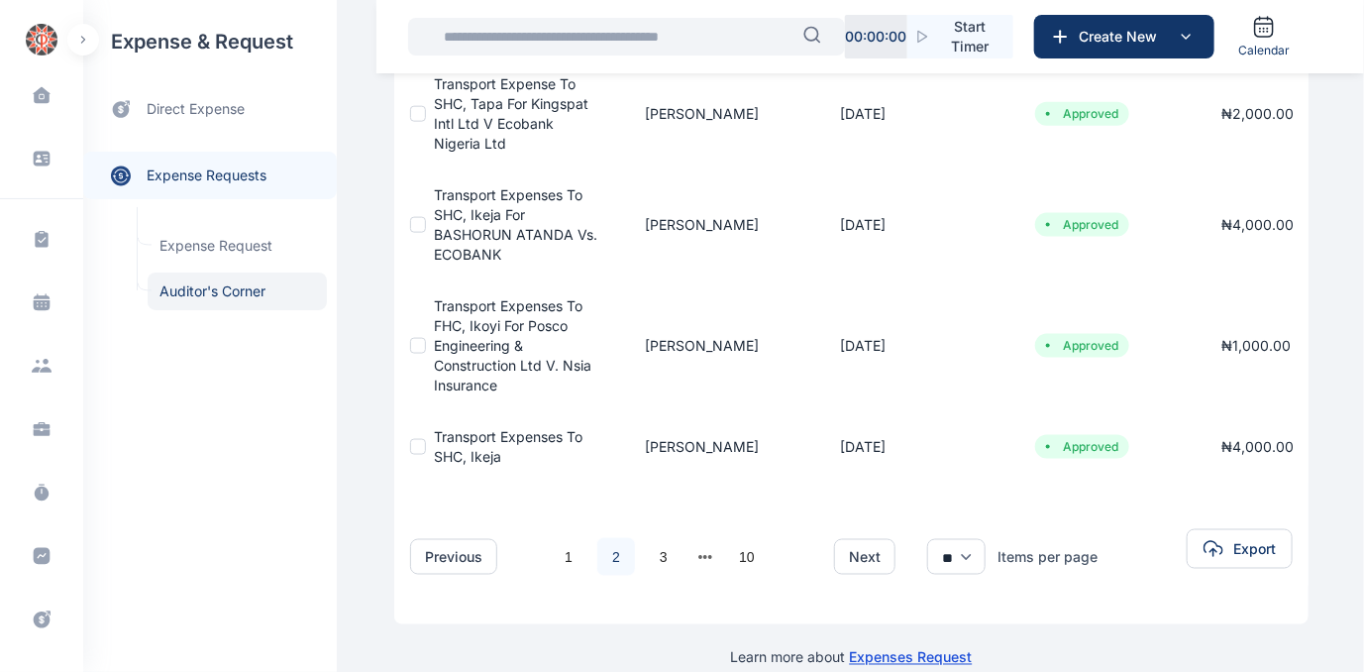
scroll to position [937, 0]
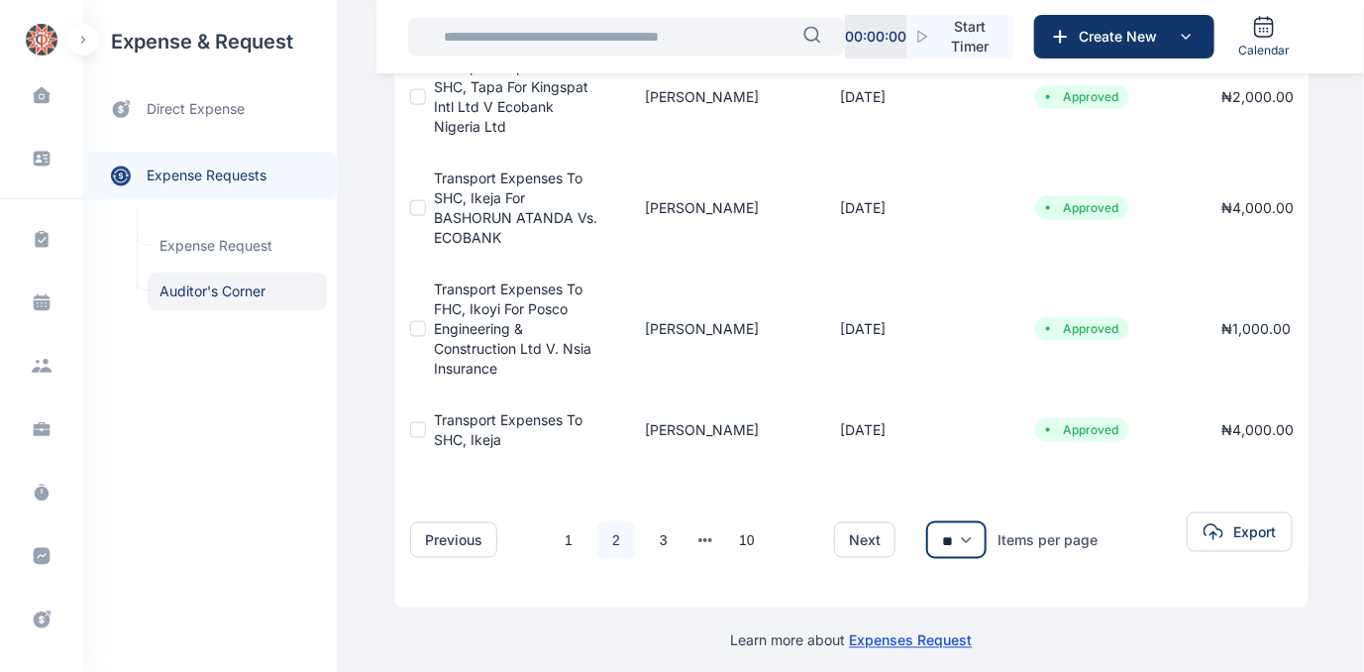
click at [967, 522] on select "** ** **" at bounding box center [956, 540] width 58 height 36
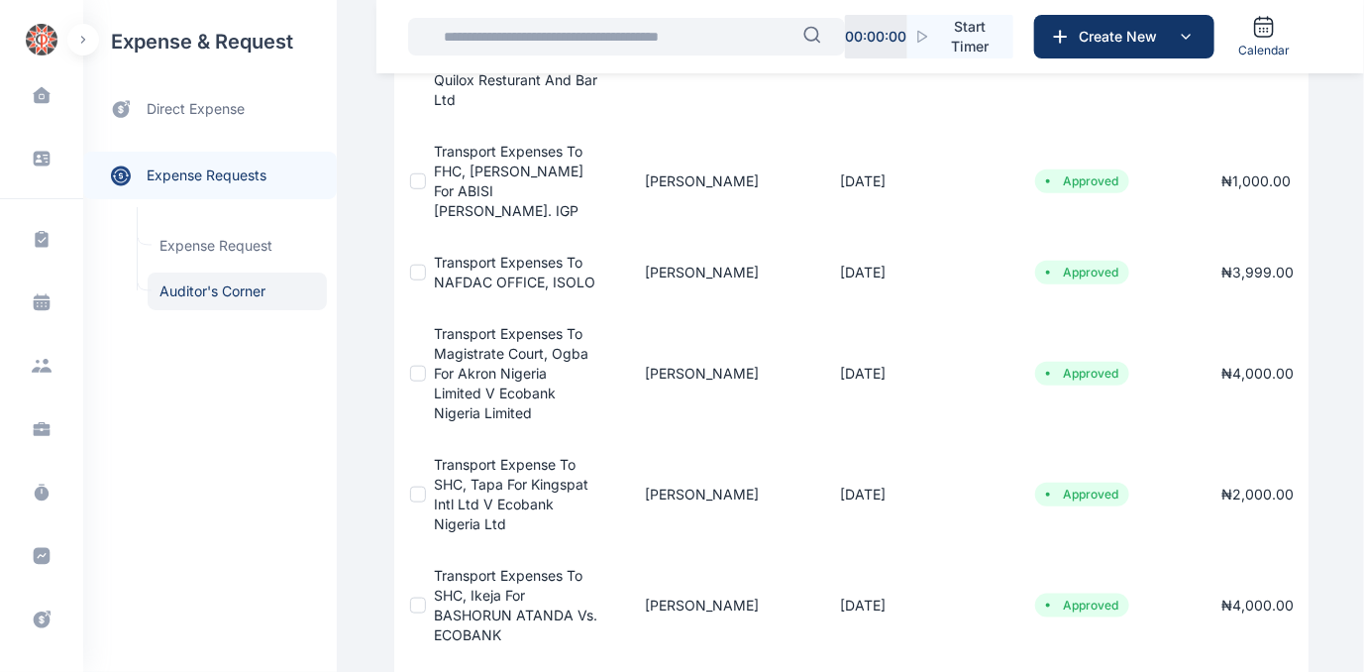
scroll to position [901, 0]
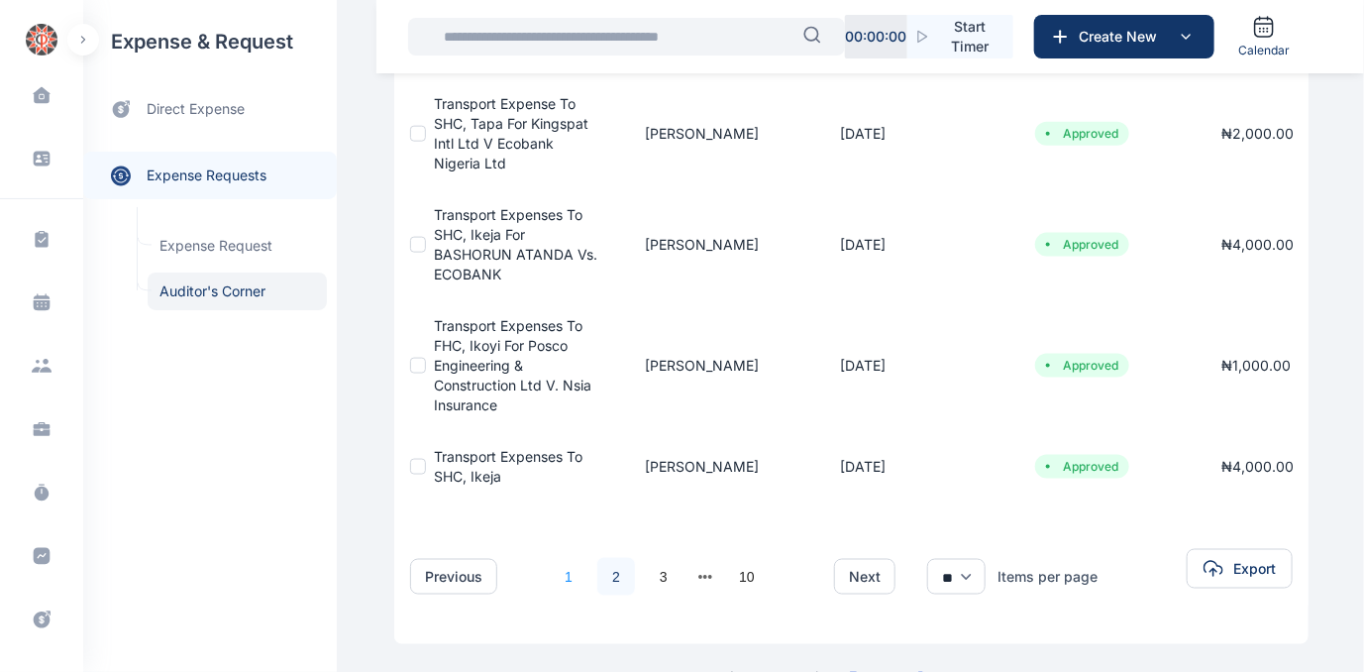
click at [556, 559] on link "1" at bounding box center [569, 577] width 38 height 38
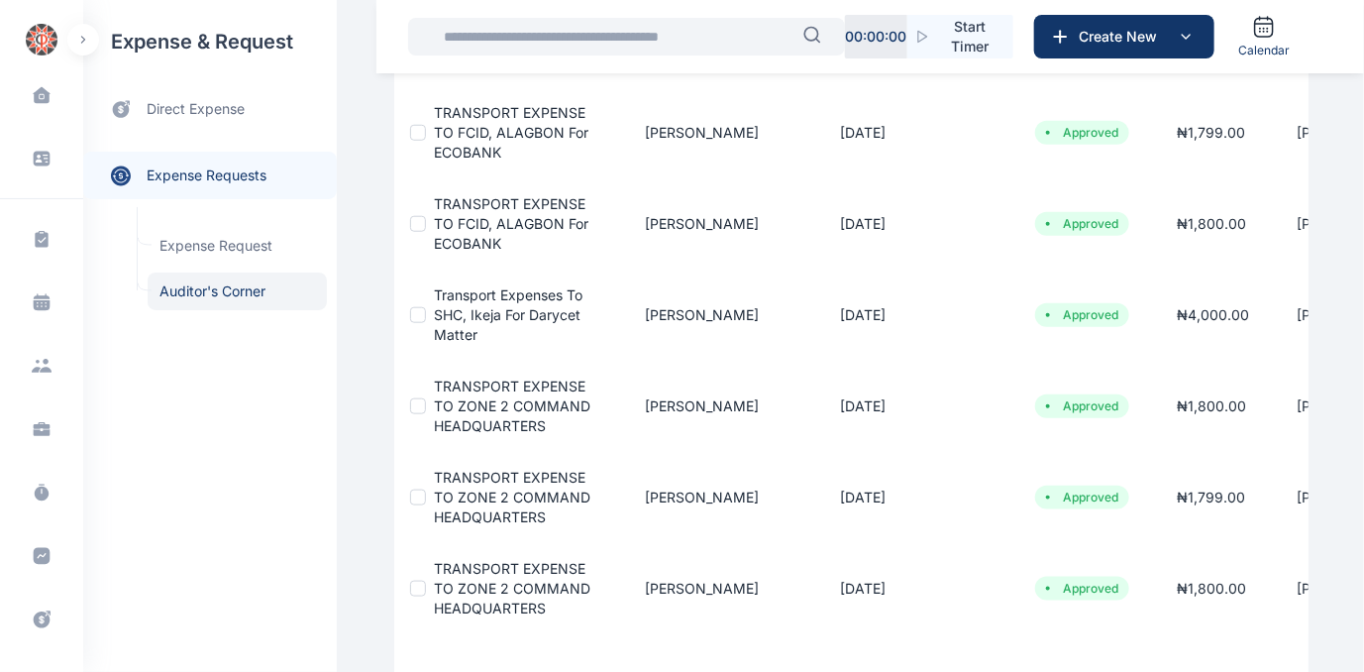
scroll to position [818, 0]
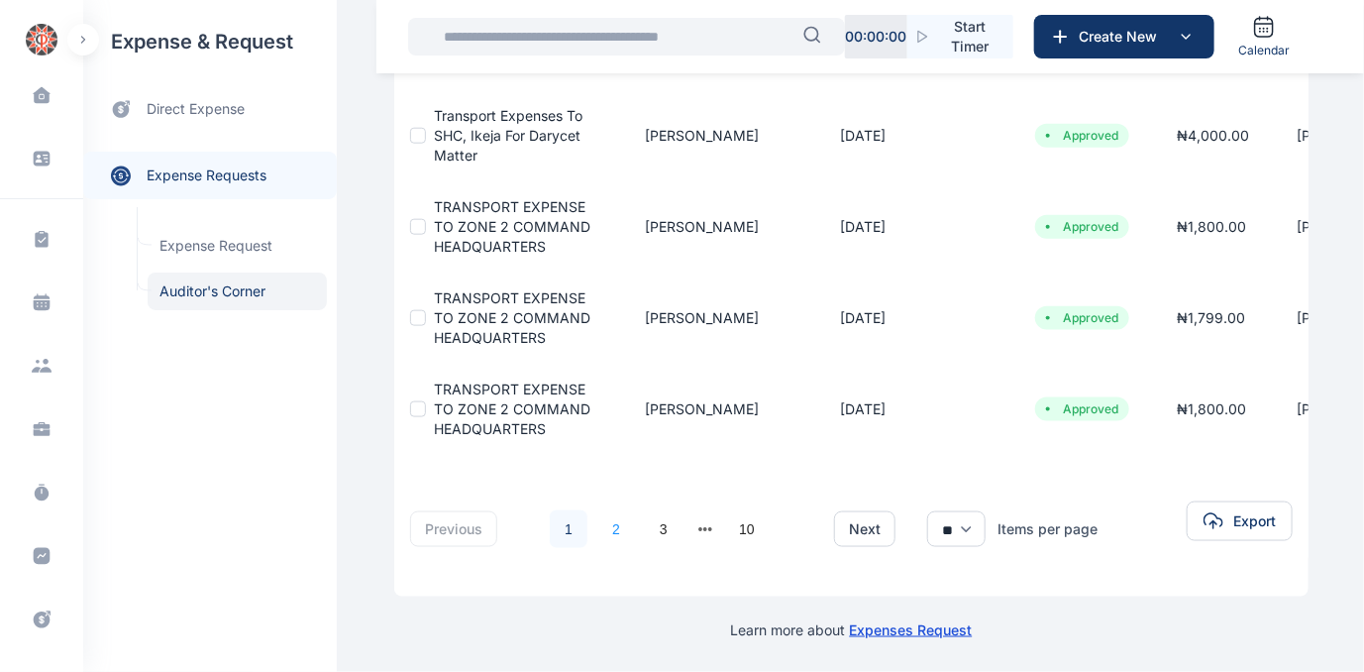
click at [604, 520] on link "2" at bounding box center [617, 529] width 38 height 38
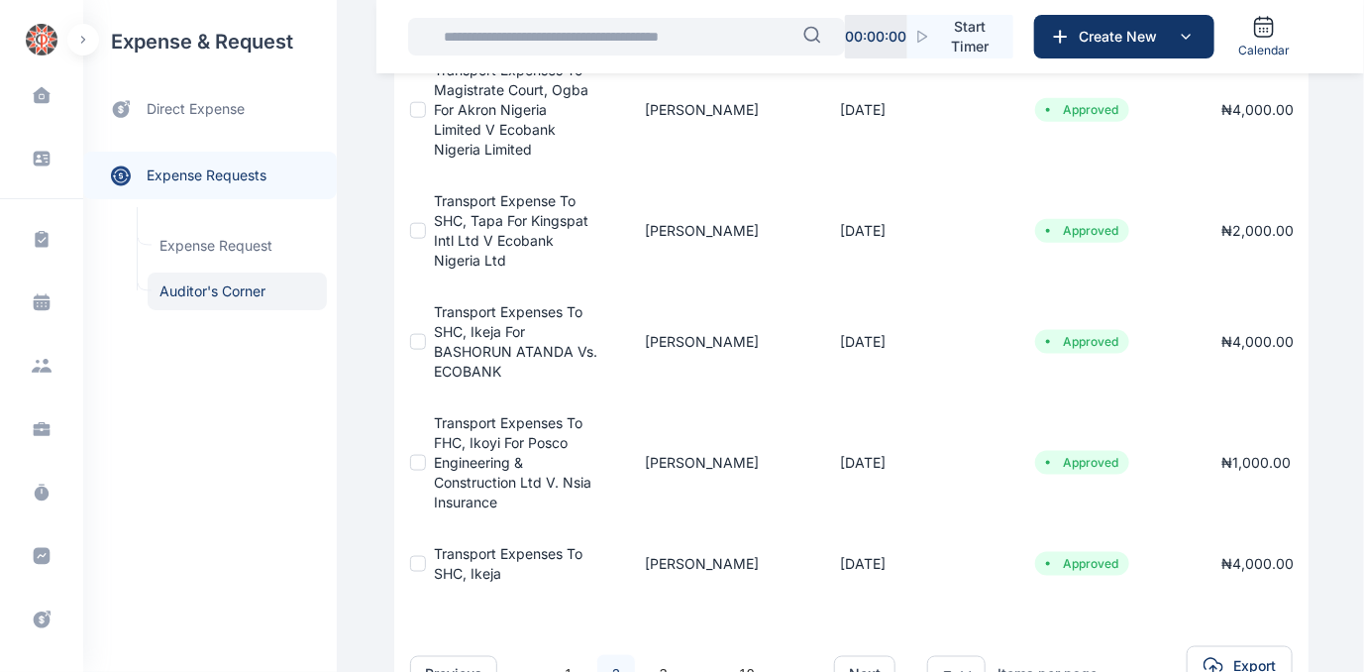
scroll to position [937, 0]
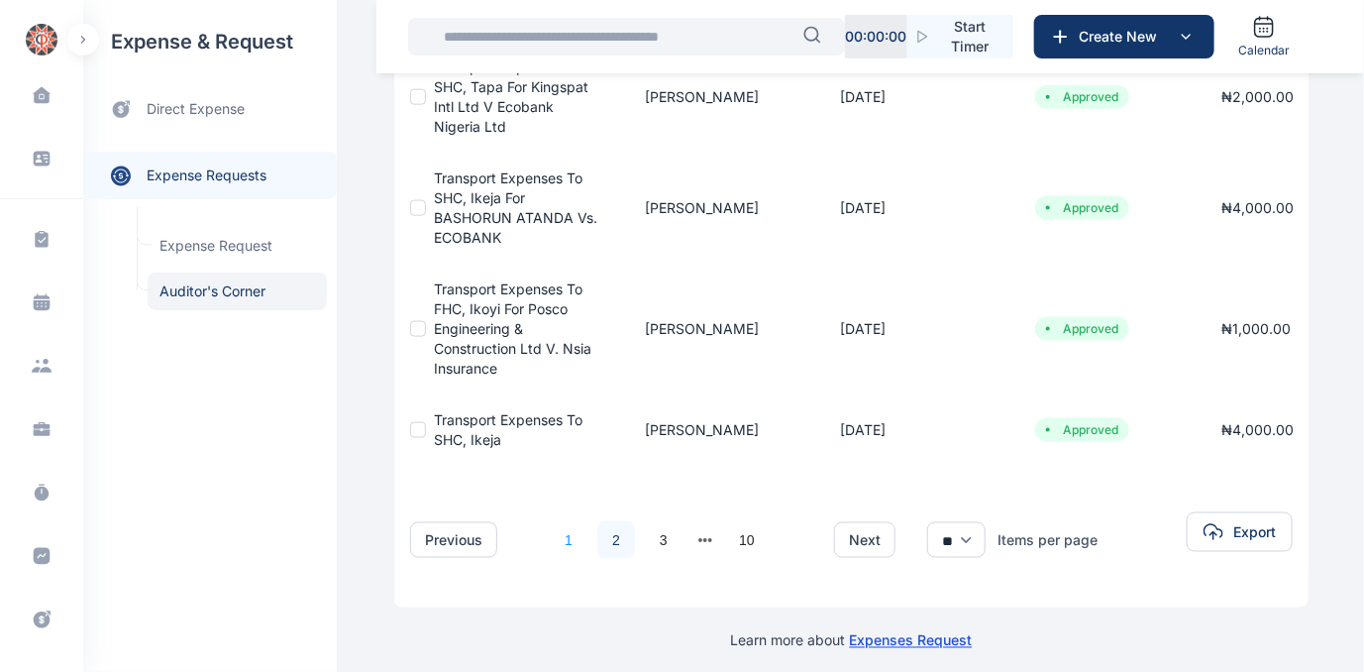
click at [562, 521] on link "1" at bounding box center [569, 540] width 38 height 38
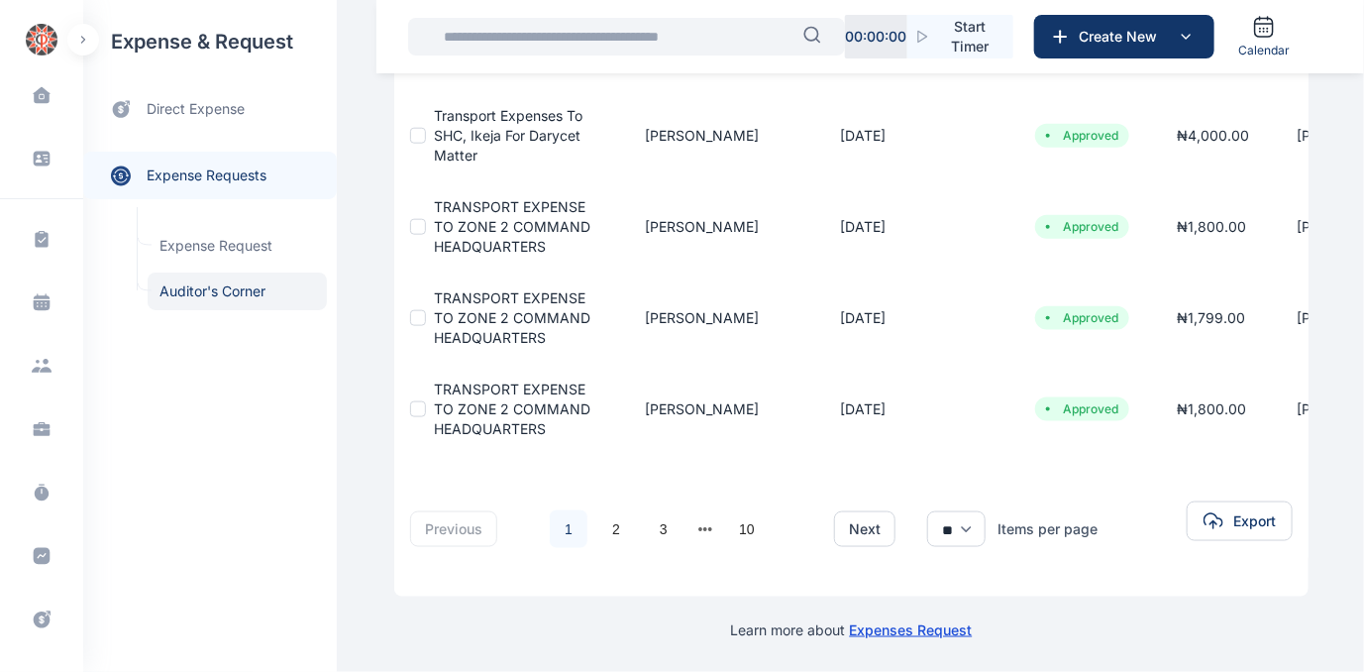
scroll to position [0, 129]
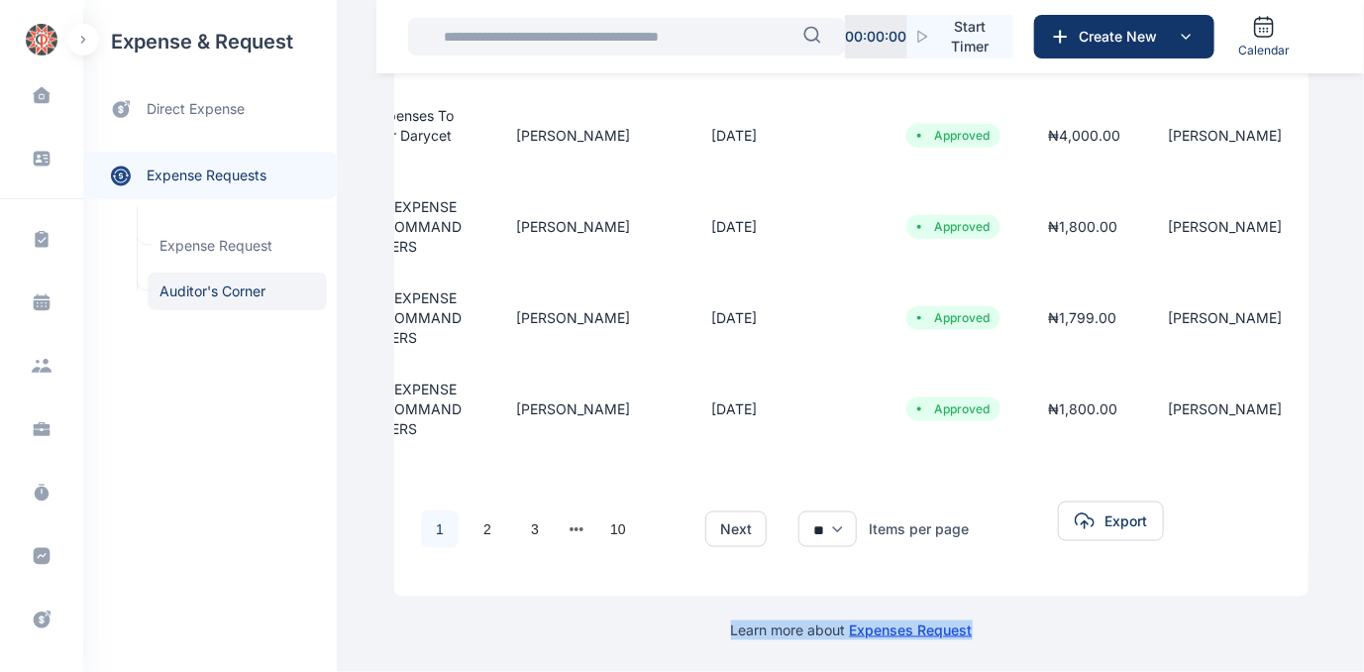
drag, startPoint x: 1326, startPoint y: 602, endPoint x: 1339, endPoint y: 604, distance: 13.0
click at [476, 520] on link "2" at bounding box center [488, 529] width 38 height 38
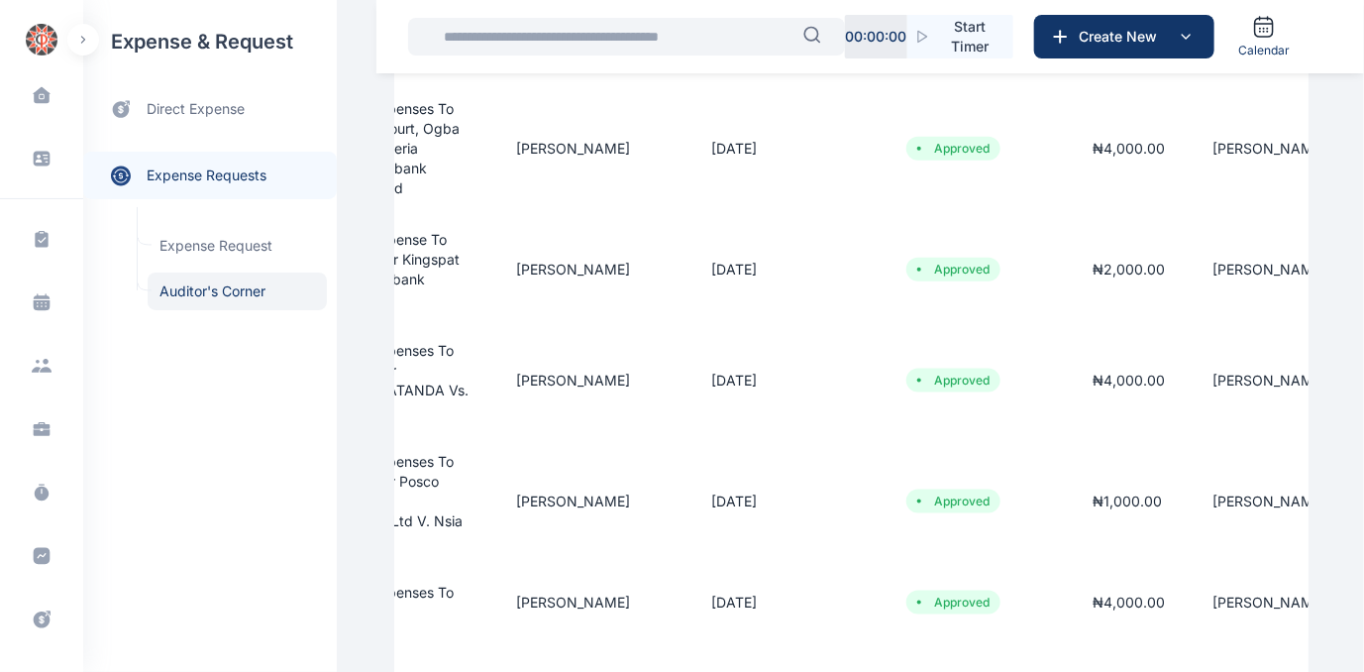
scroll to position [811, 0]
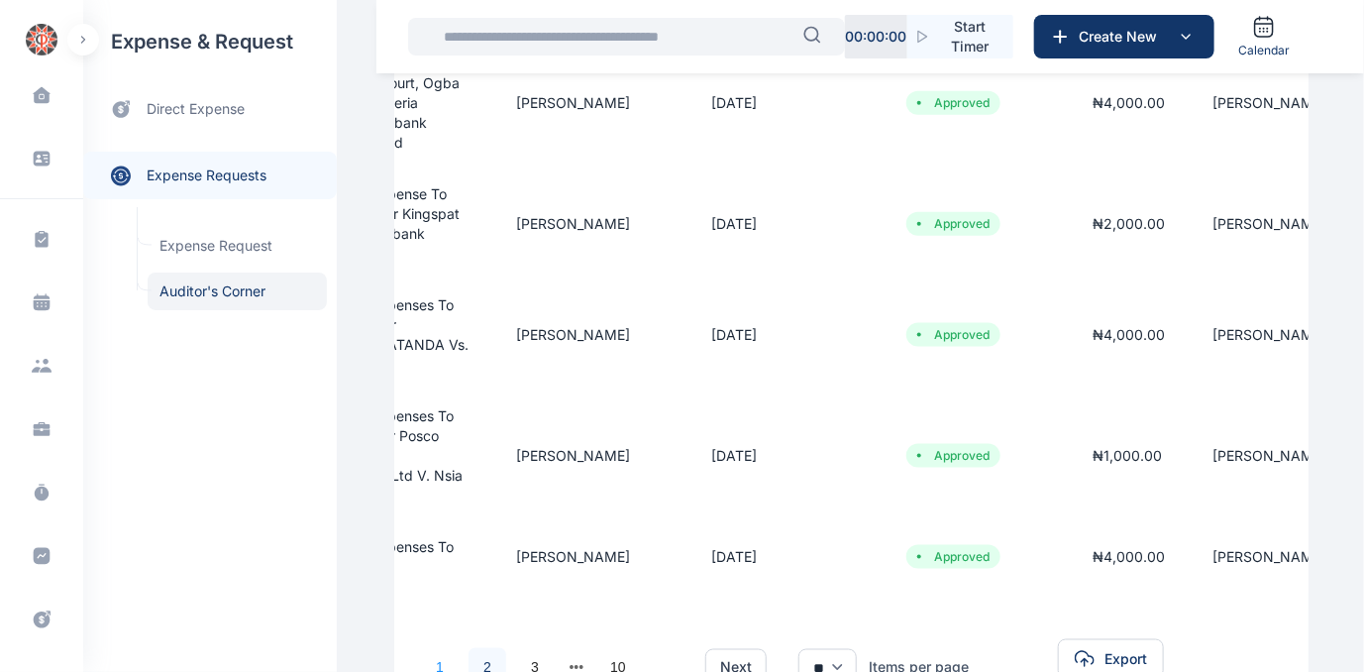
click at [423, 648] on link "1" at bounding box center [440, 667] width 38 height 38
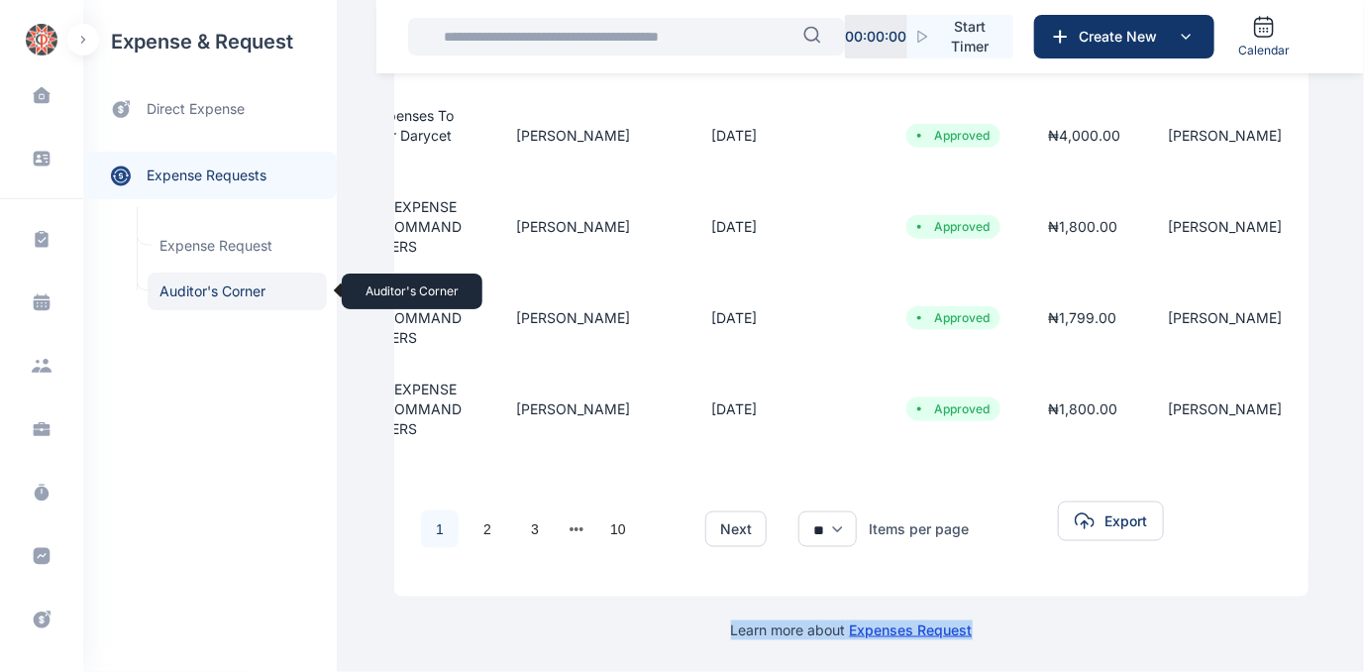
click at [171, 289] on span "Auditor's Corner Auditor's Corner" at bounding box center [237, 291] width 179 height 38
